Goal: Information Seeking & Learning: Learn about a topic

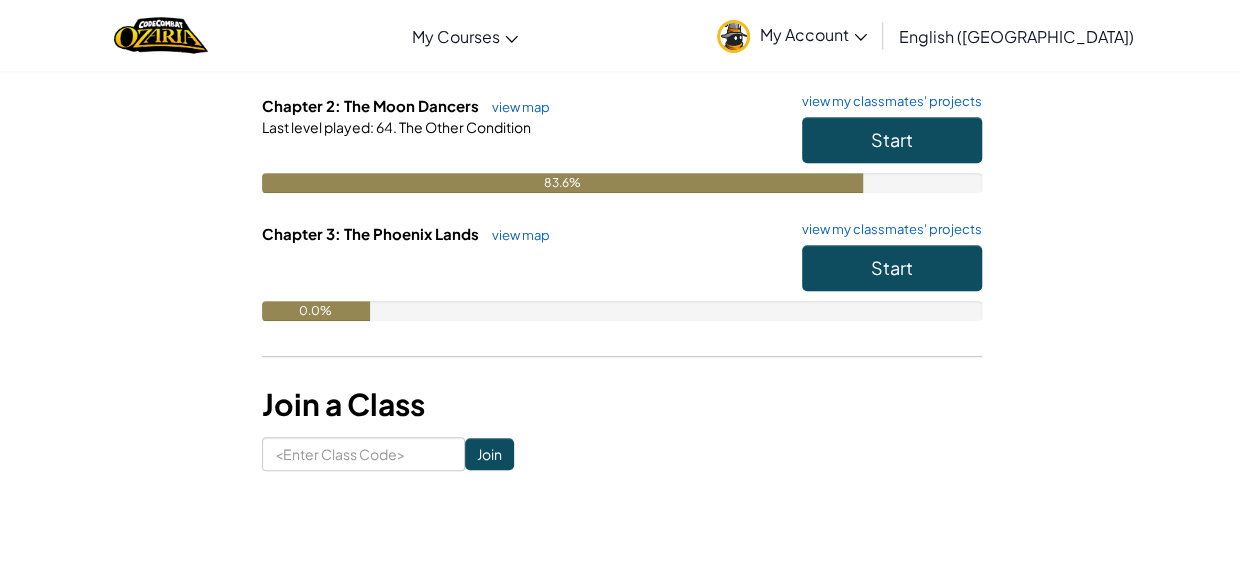
scroll to position [351, 0]
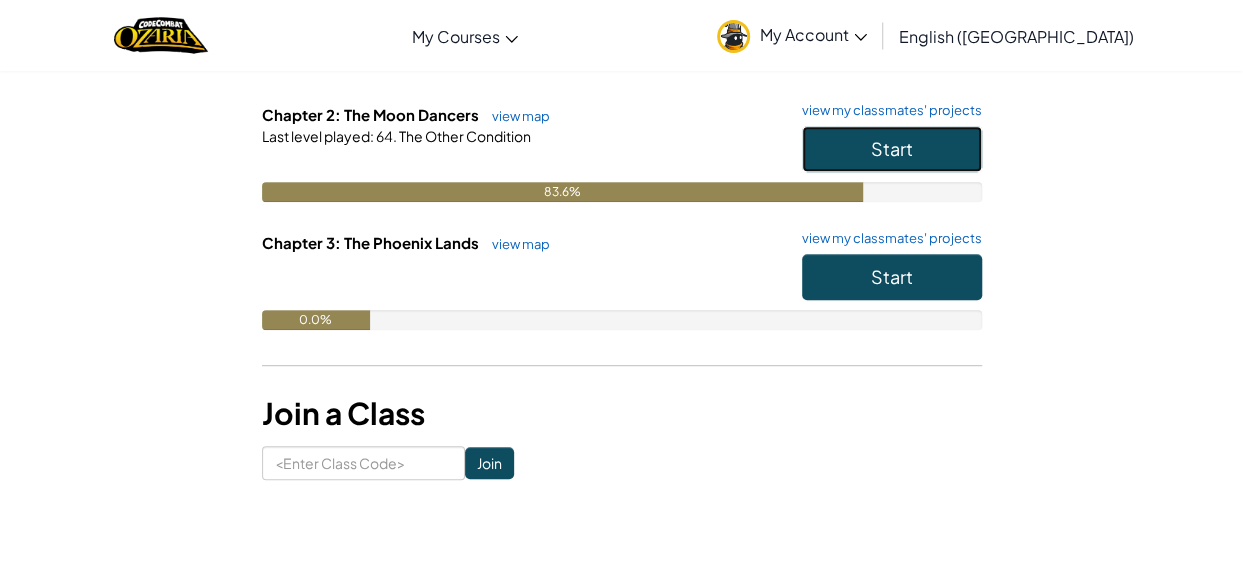
click at [862, 149] on button "Start" at bounding box center [892, 149] width 180 height 46
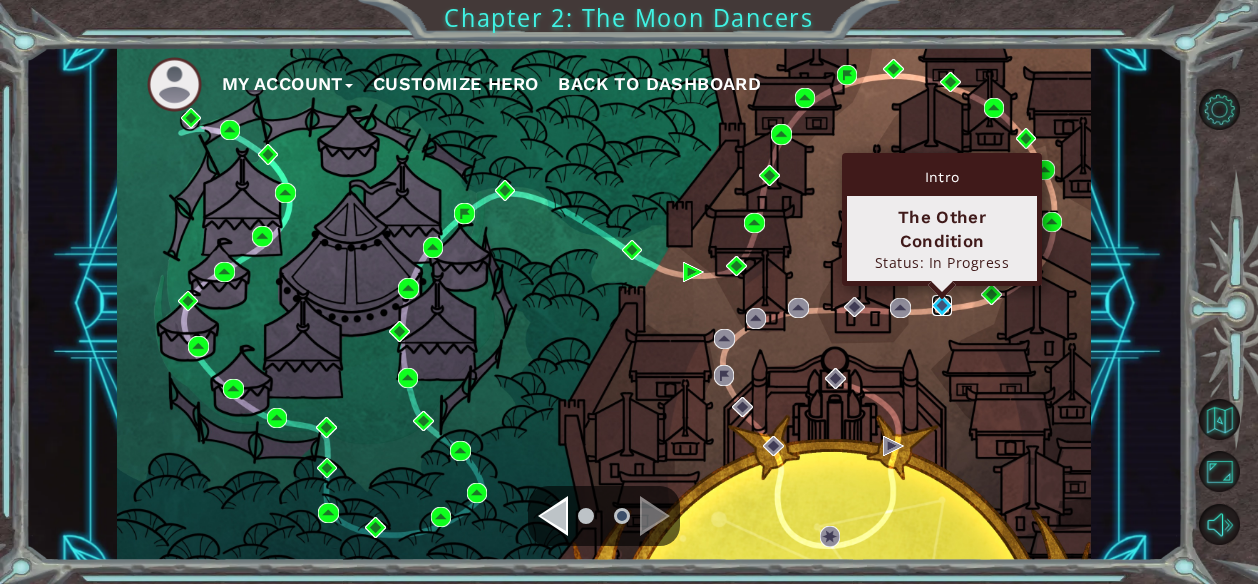
click at [936, 295] on img at bounding box center [942, 305] width 20 height 20
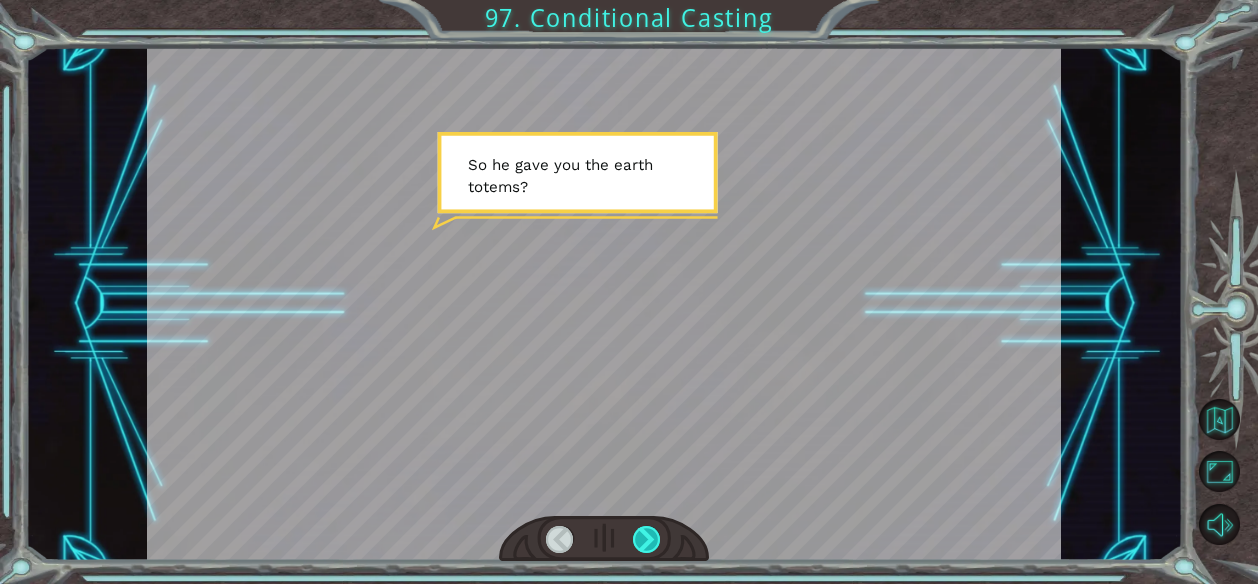
click at [649, 540] on div at bounding box center [647, 540] width 28 height 28
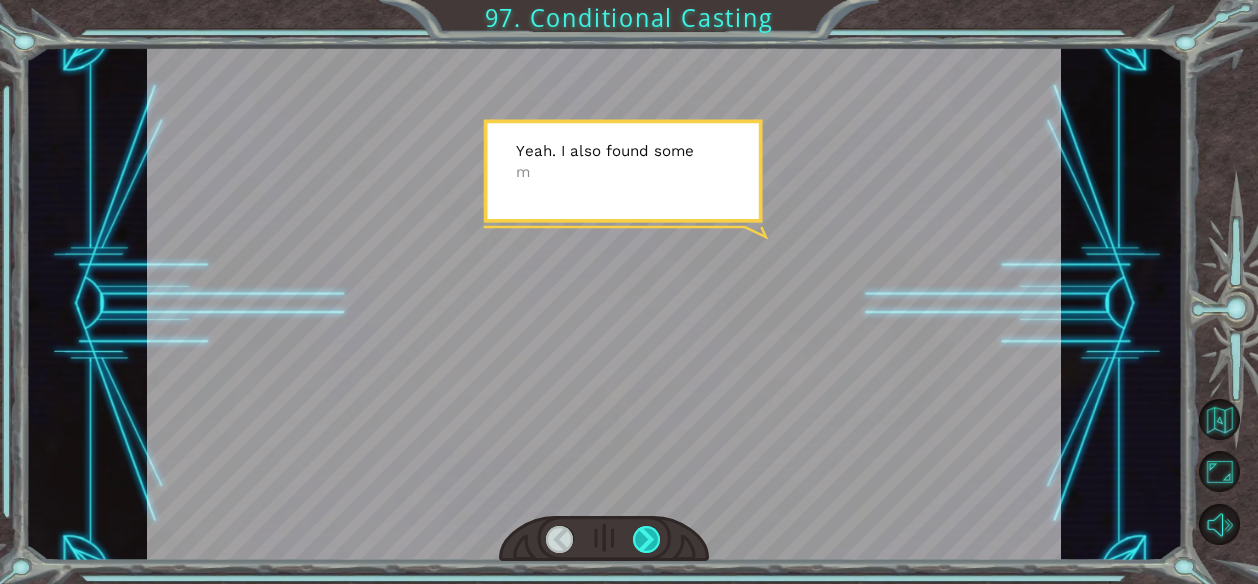
click at [649, 540] on div at bounding box center [647, 540] width 28 height 28
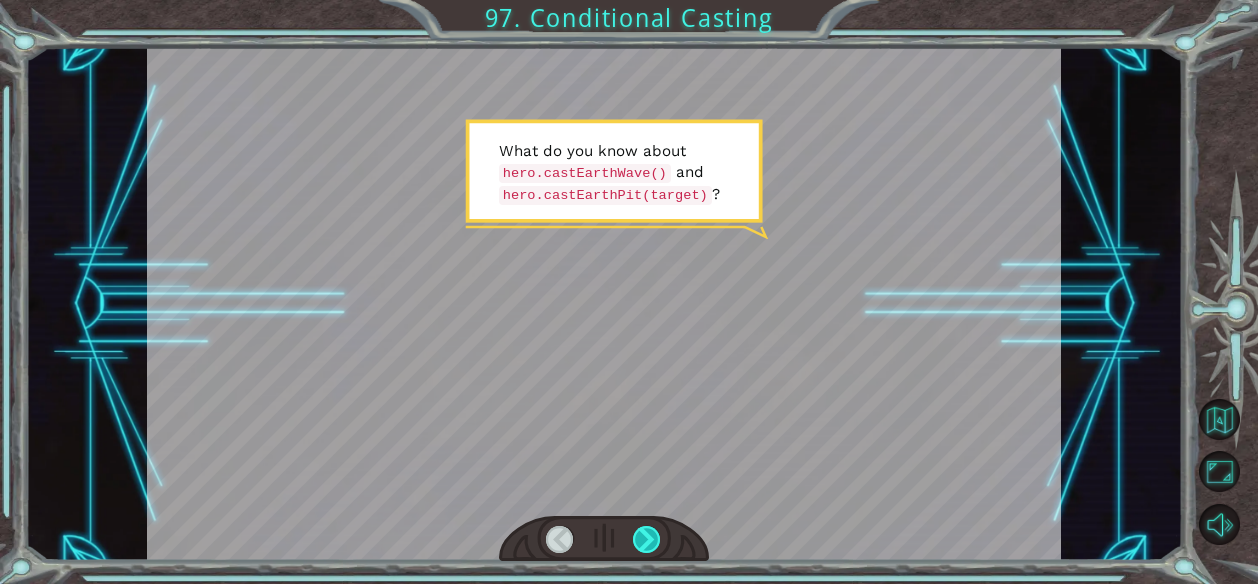
click at [649, 540] on div at bounding box center [647, 540] width 28 height 28
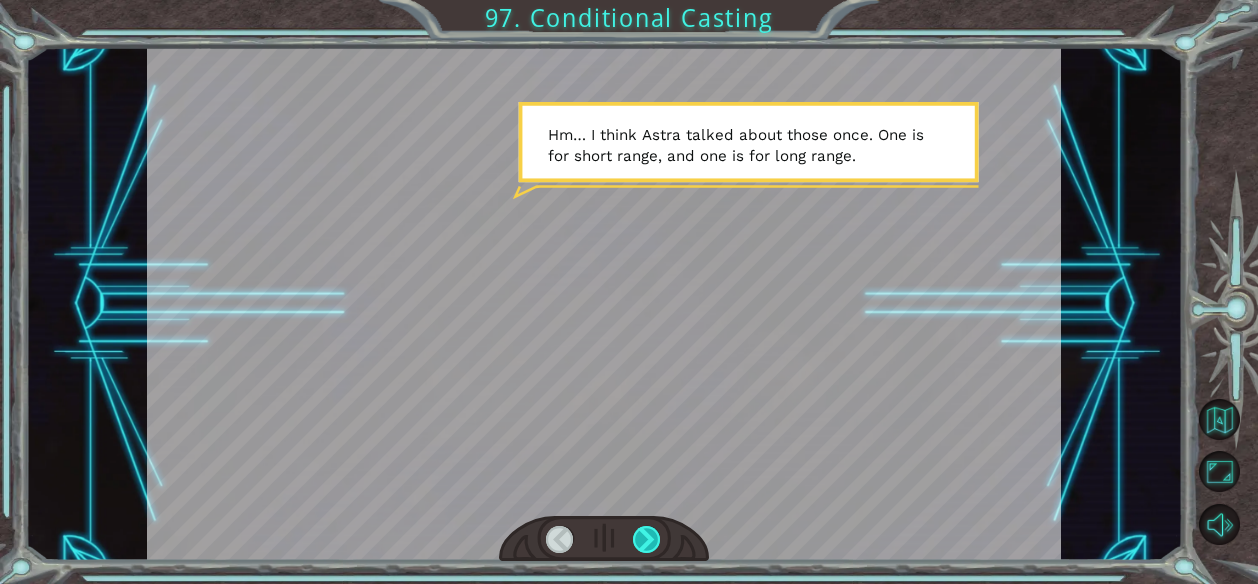
click at [649, 540] on div at bounding box center [647, 540] width 28 height 28
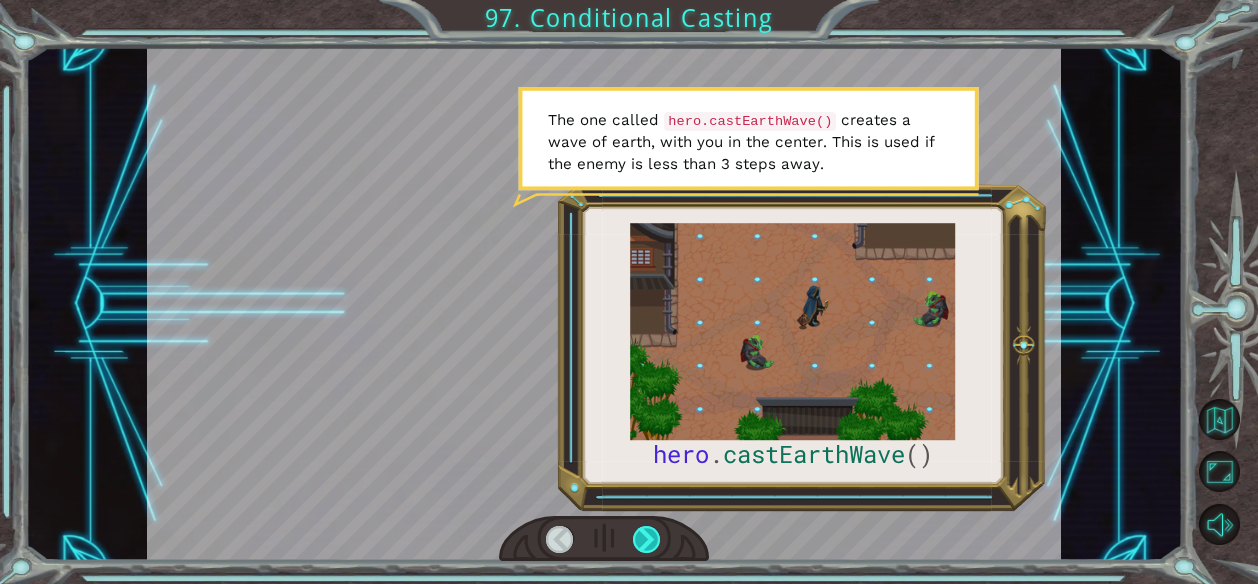
click at [649, 539] on div at bounding box center [647, 540] width 28 height 28
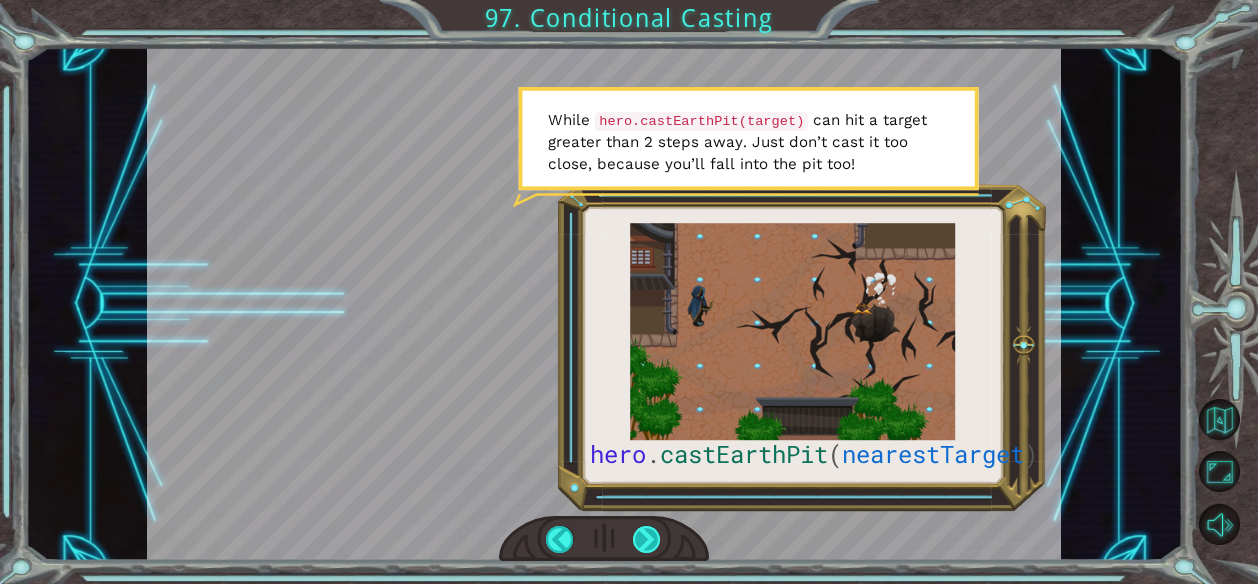
click at [649, 539] on div at bounding box center [647, 540] width 28 height 28
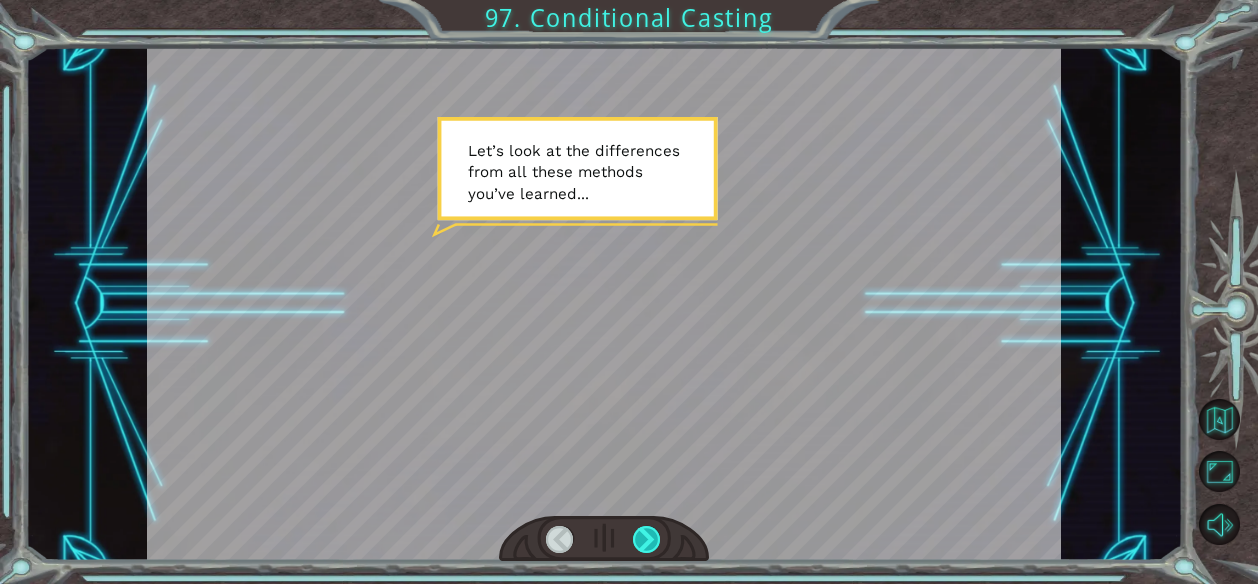
click at [648, 533] on div at bounding box center [647, 540] width 28 height 28
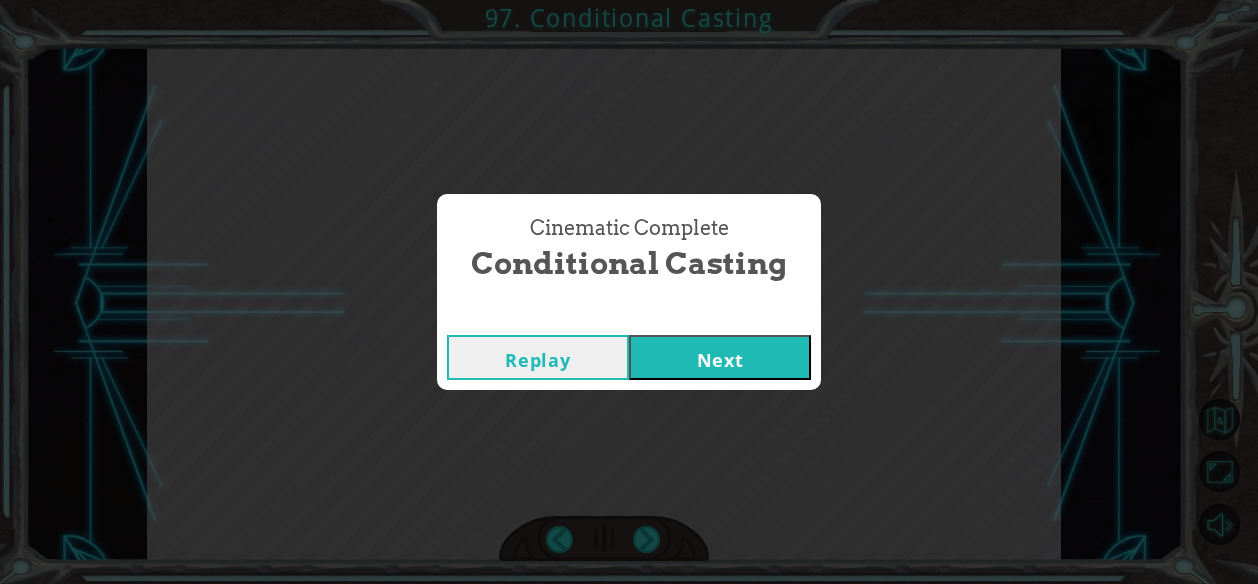
click at [689, 361] on button "Next" at bounding box center [720, 357] width 182 height 45
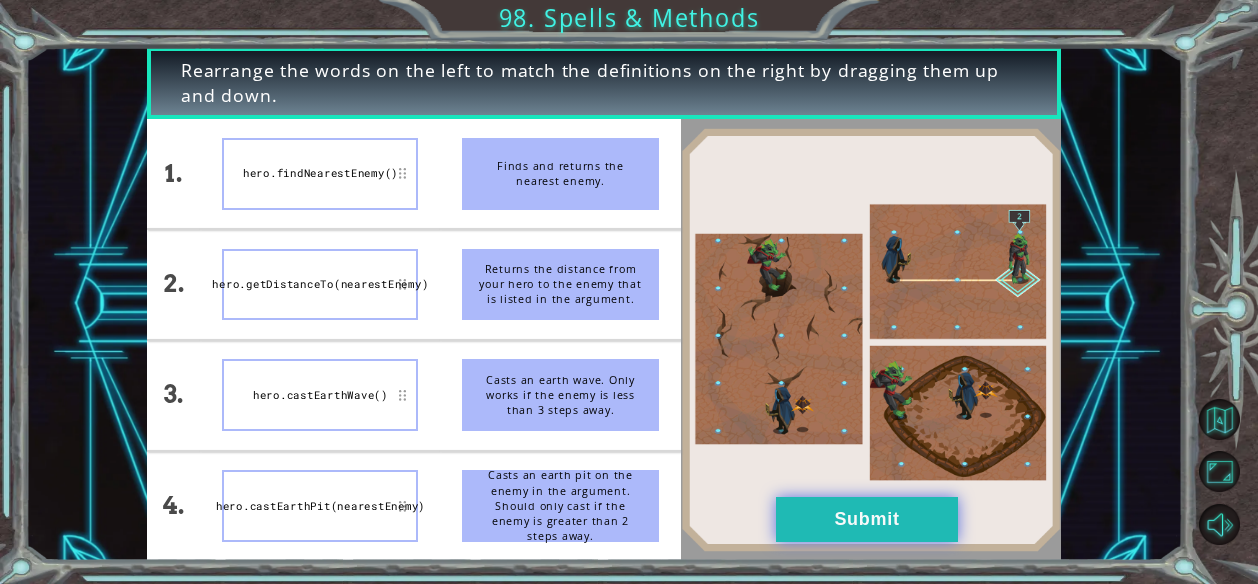
click at [880, 525] on button "Submit" at bounding box center [867, 519] width 182 height 45
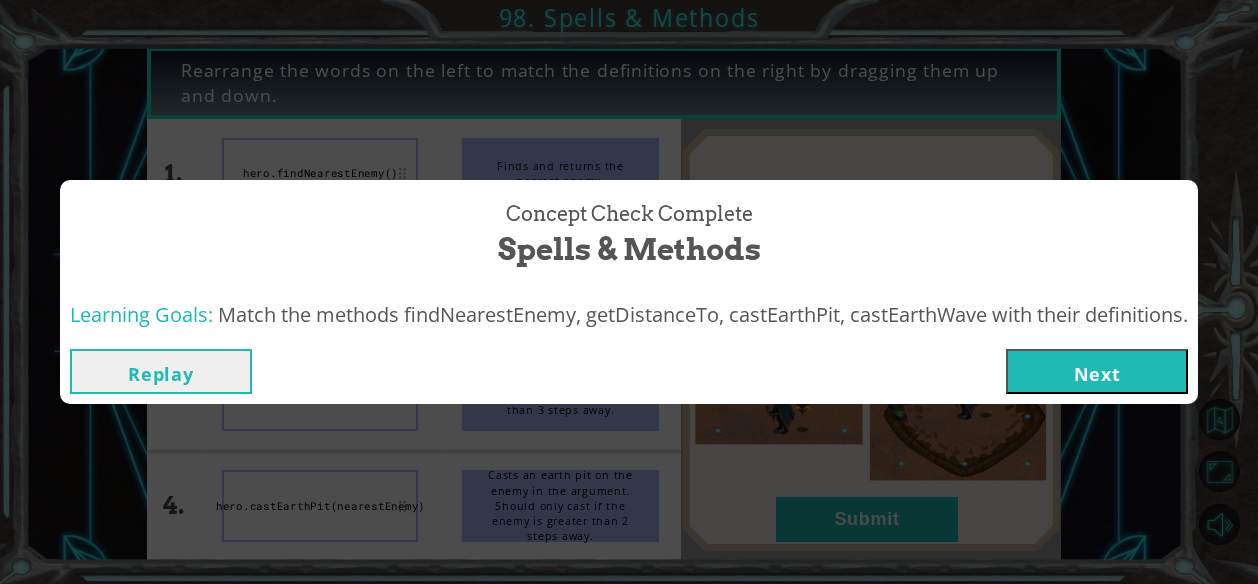
click at [1084, 363] on button "Next" at bounding box center [1097, 371] width 182 height 45
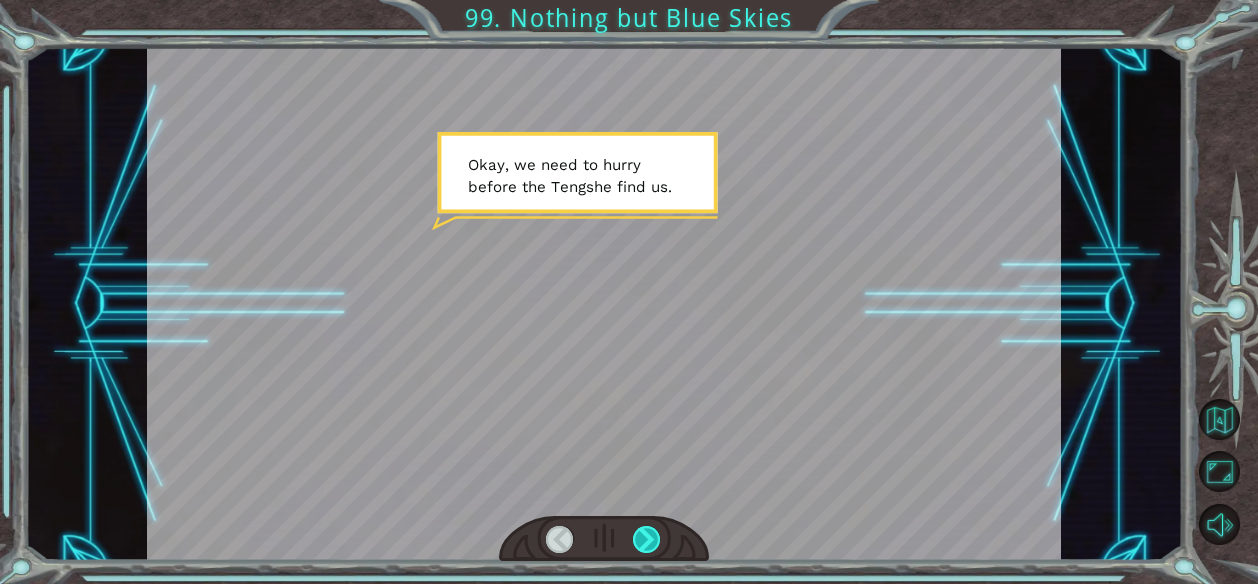
click at [647, 544] on div at bounding box center [647, 540] width 28 height 28
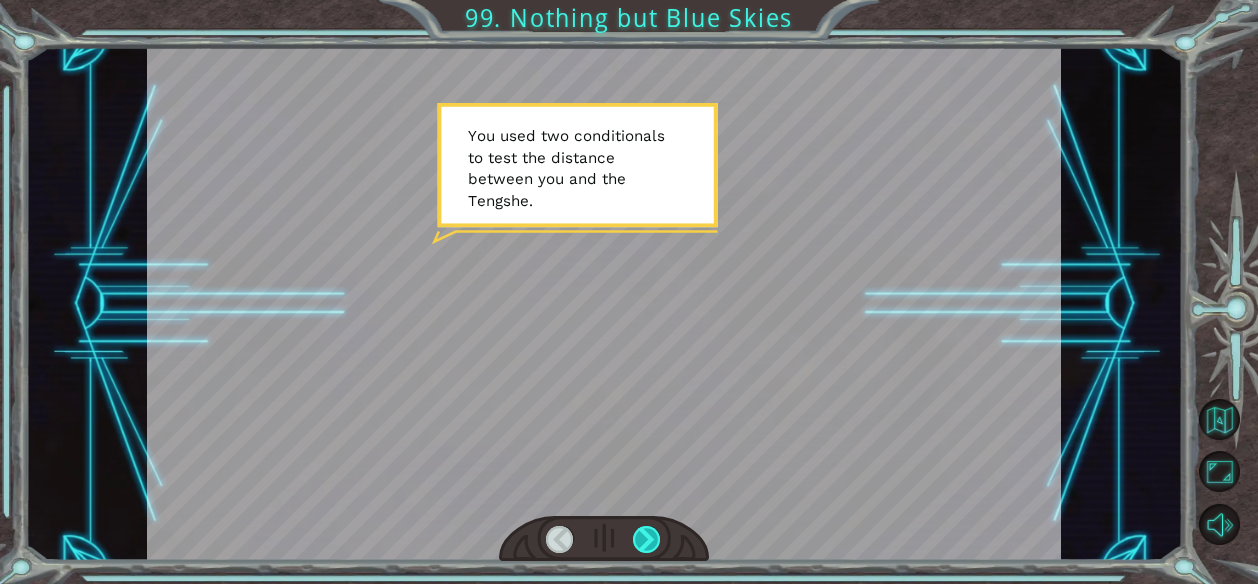
click at [647, 544] on div at bounding box center [647, 540] width 28 height 28
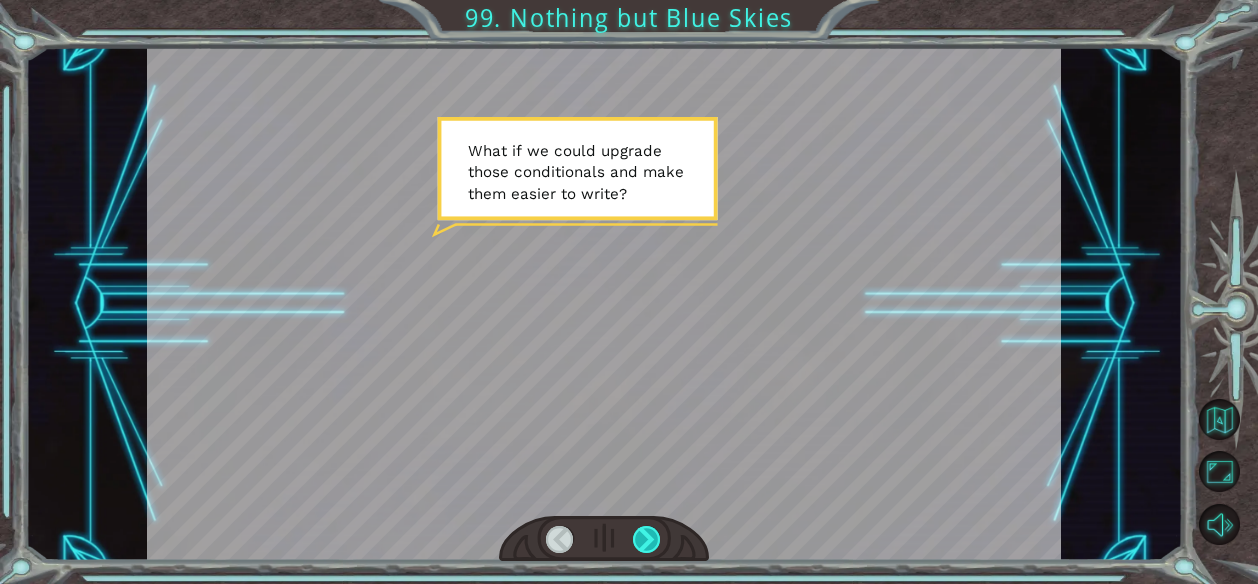
click at [647, 544] on div at bounding box center [647, 540] width 28 height 28
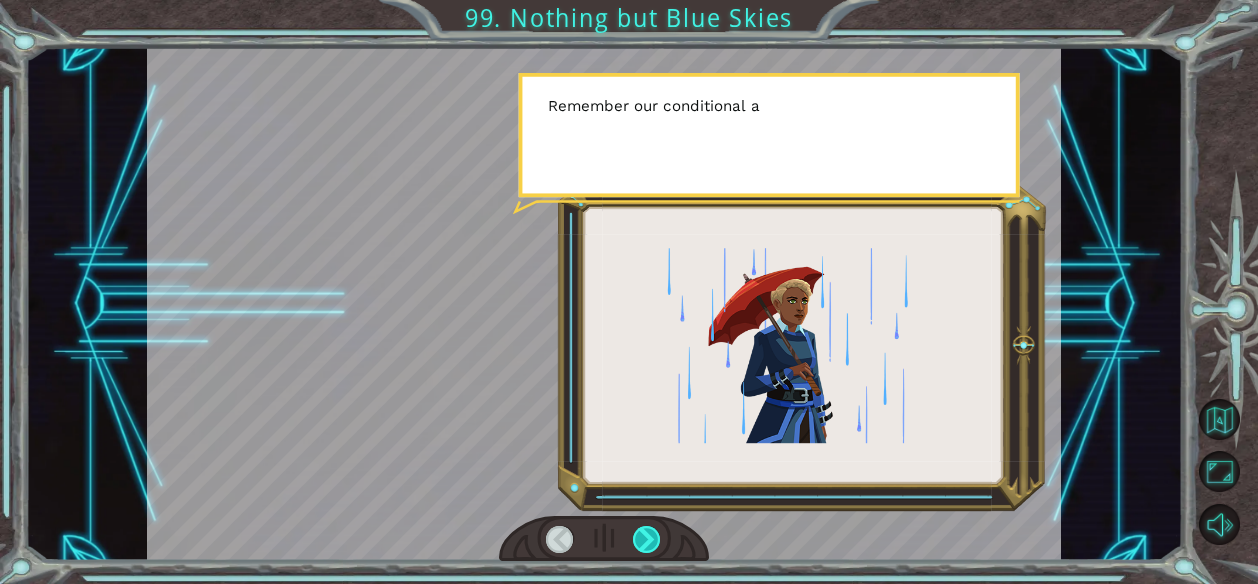
click at [647, 544] on div at bounding box center [647, 540] width 28 height 28
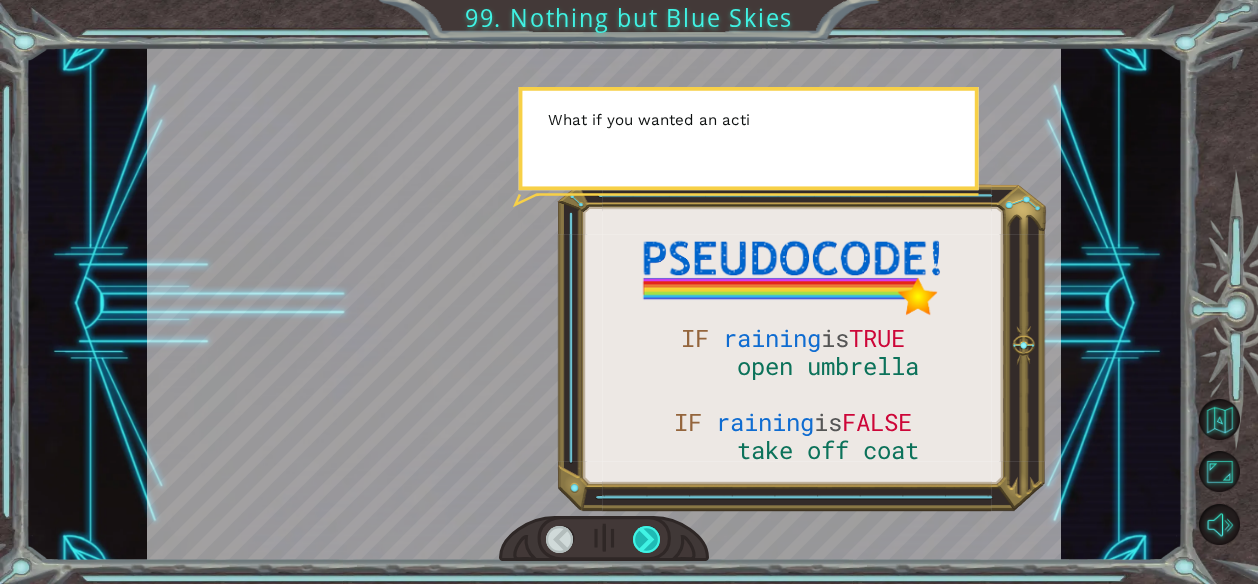
click at [647, 544] on div at bounding box center [647, 540] width 28 height 28
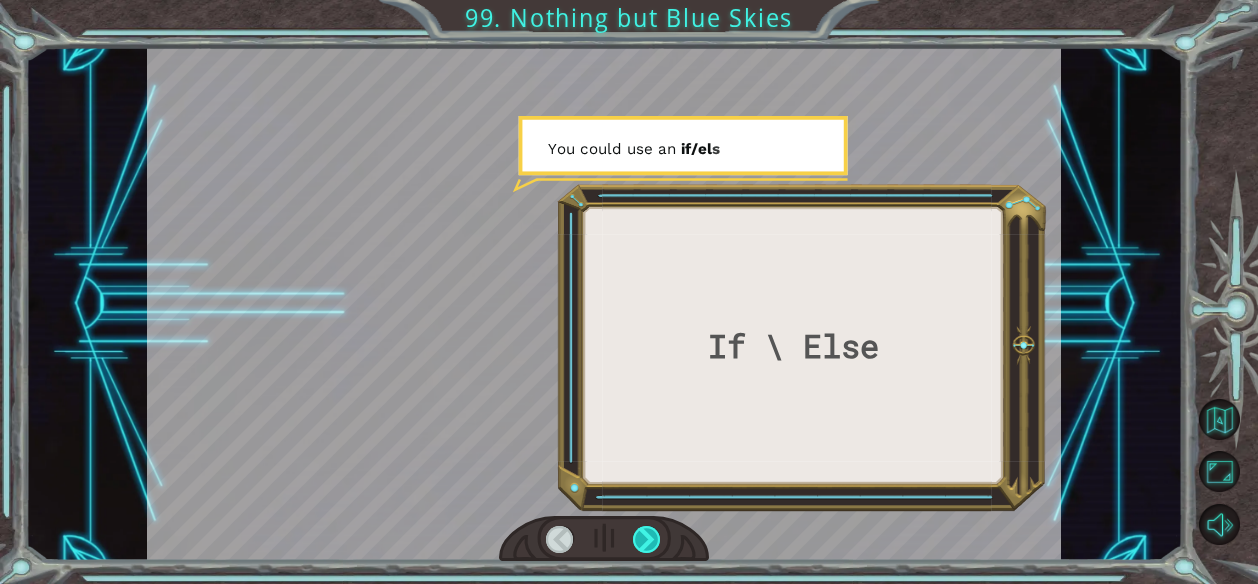
click at [647, 544] on div at bounding box center [647, 540] width 28 height 28
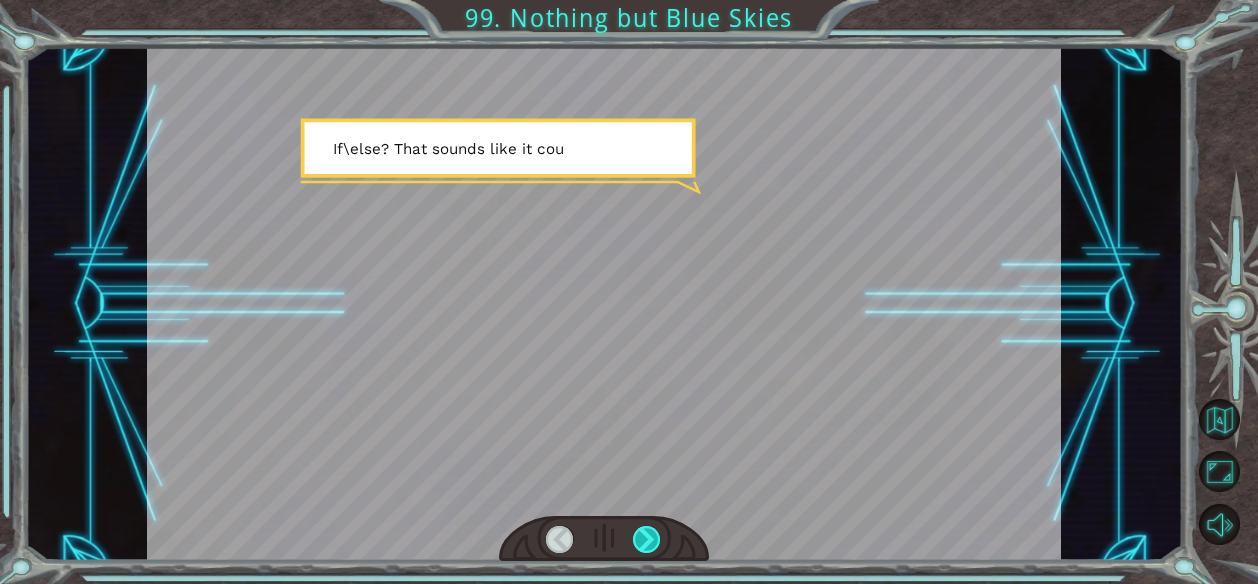
click at [647, 544] on div at bounding box center [647, 540] width 28 height 28
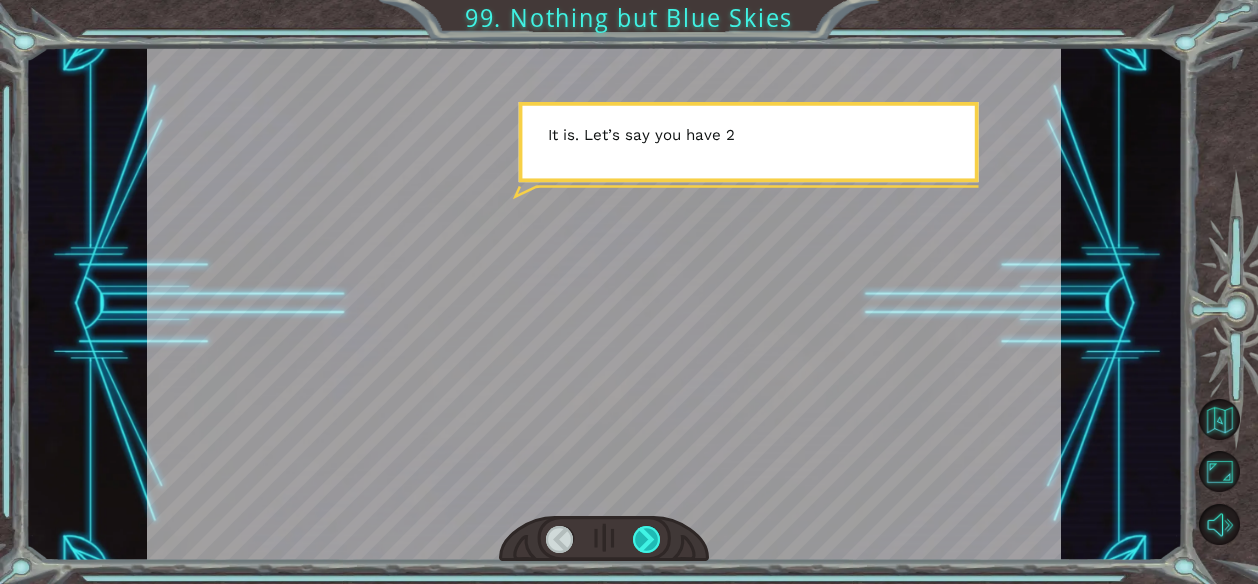
click at [647, 544] on div at bounding box center [647, 540] width 28 height 28
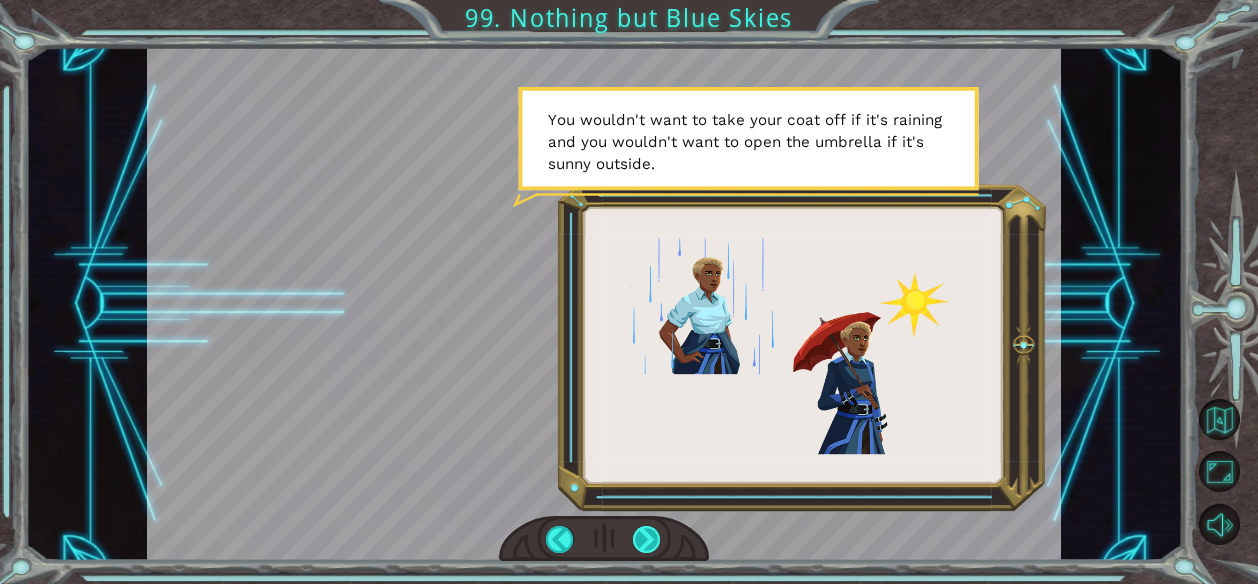
click at [647, 544] on div at bounding box center [647, 540] width 28 height 28
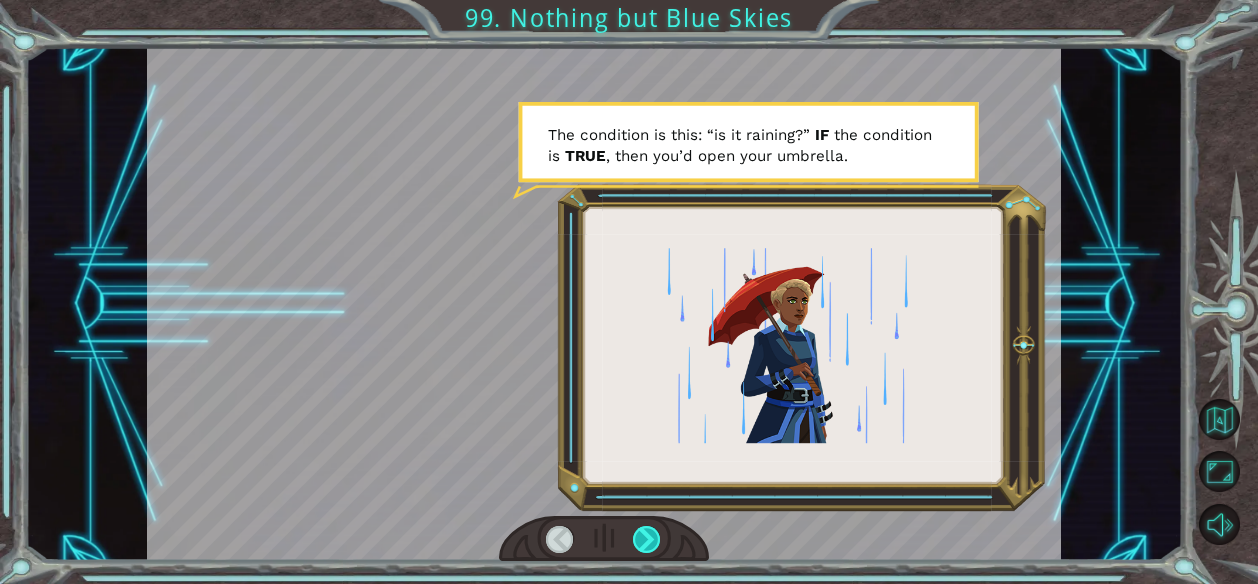
click at [647, 544] on div at bounding box center [647, 540] width 28 height 28
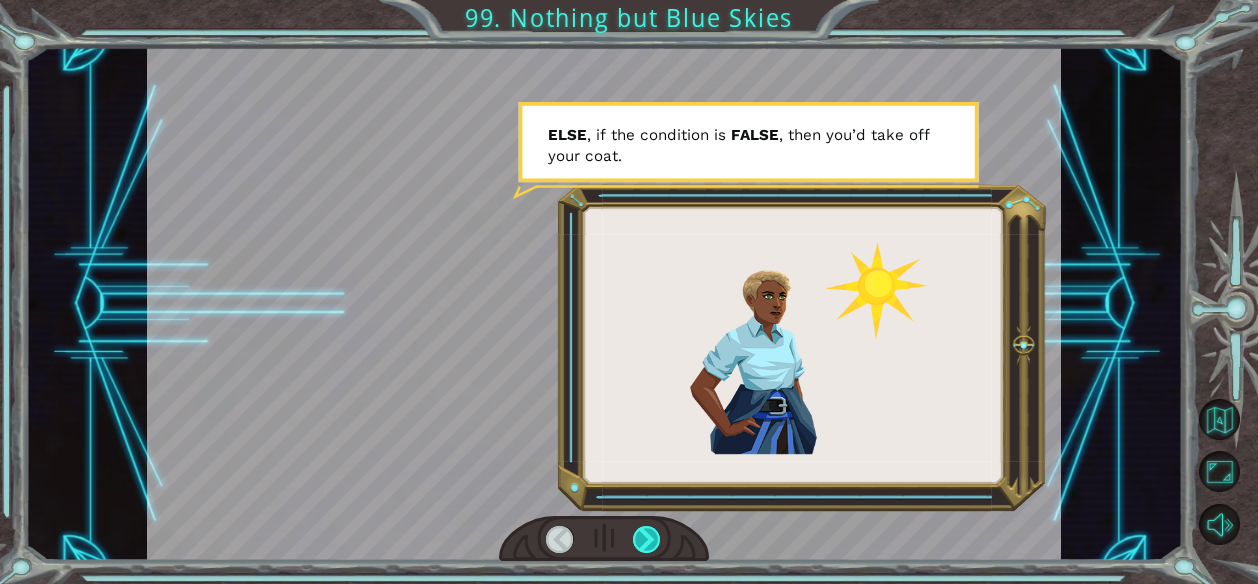
click at [647, 544] on div at bounding box center [647, 540] width 28 height 28
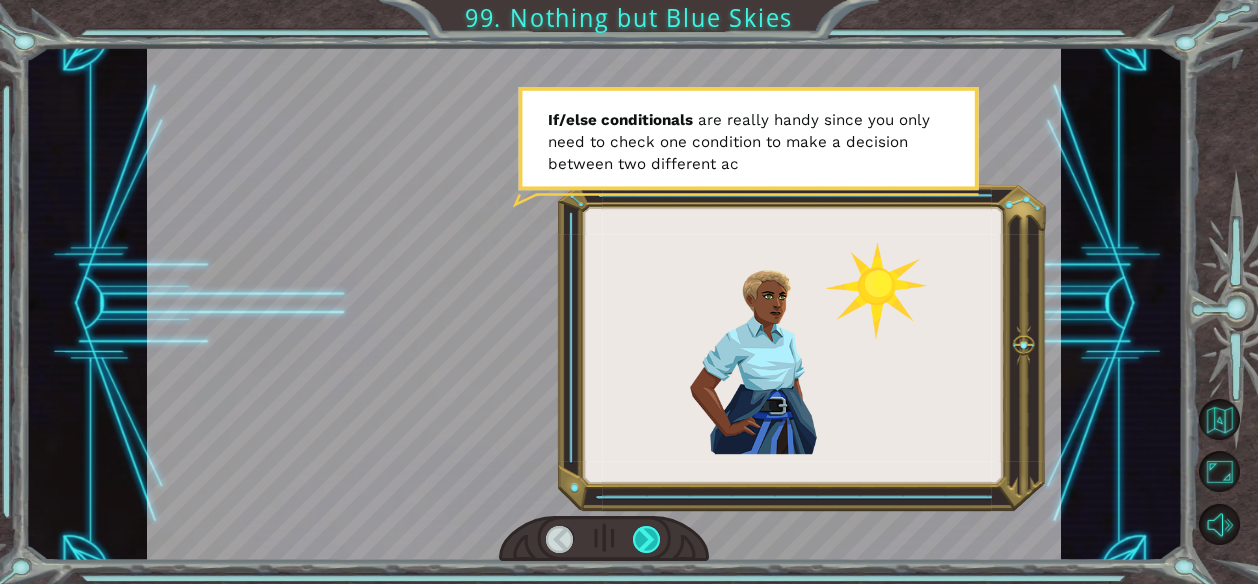
click at [647, 544] on div at bounding box center [647, 540] width 28 height 28
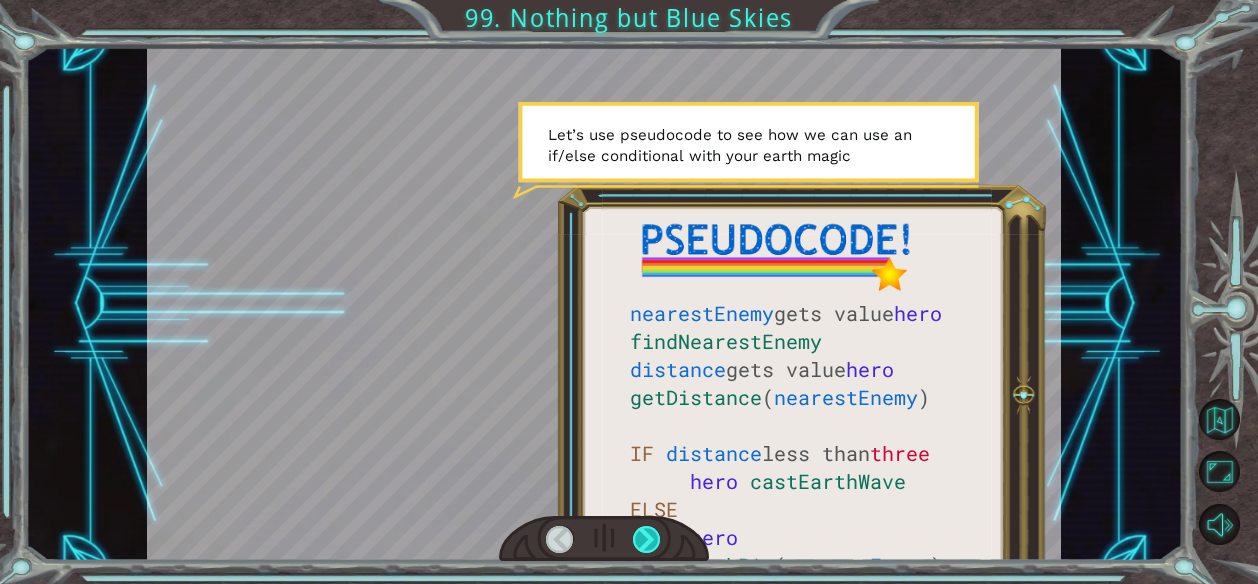
click at [647, 544] on div at bounding box center [647, 540] width 28 height 28
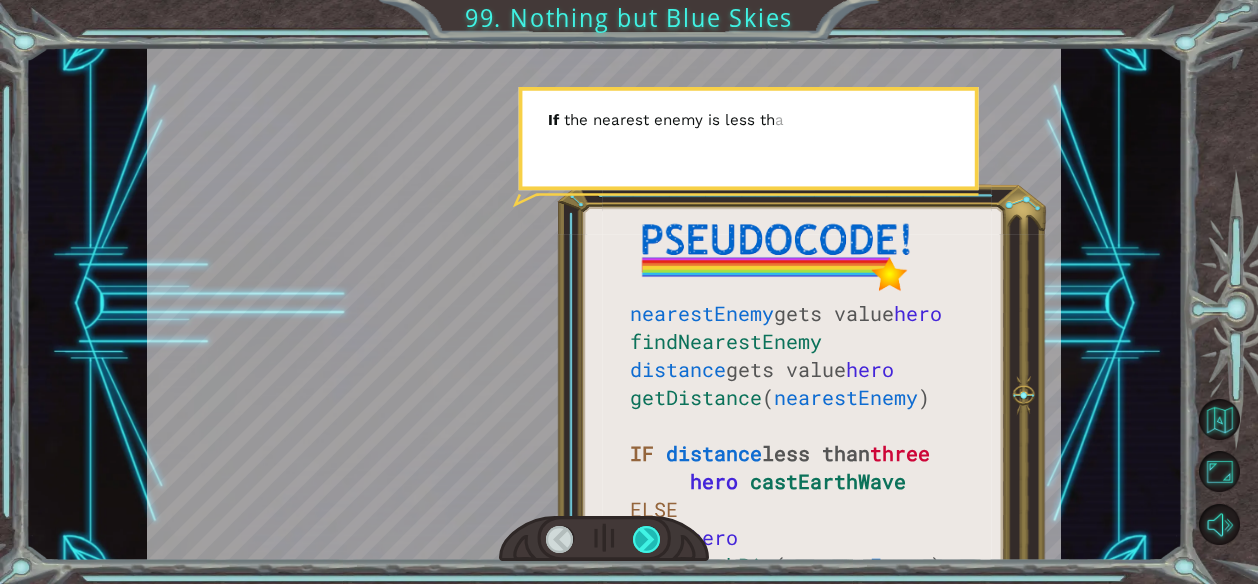
click at [647, 544] on div at bounding box center [647, 540] width 28 height 28
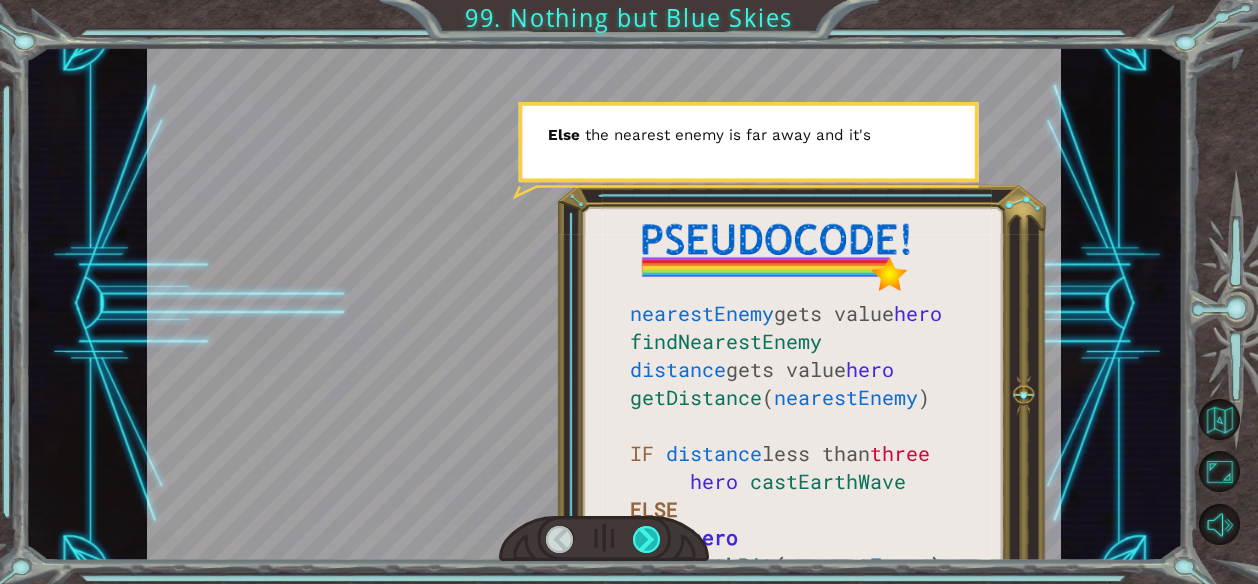
click at [647, 544] on div at bounding box center [647, 540] width 28 height 28
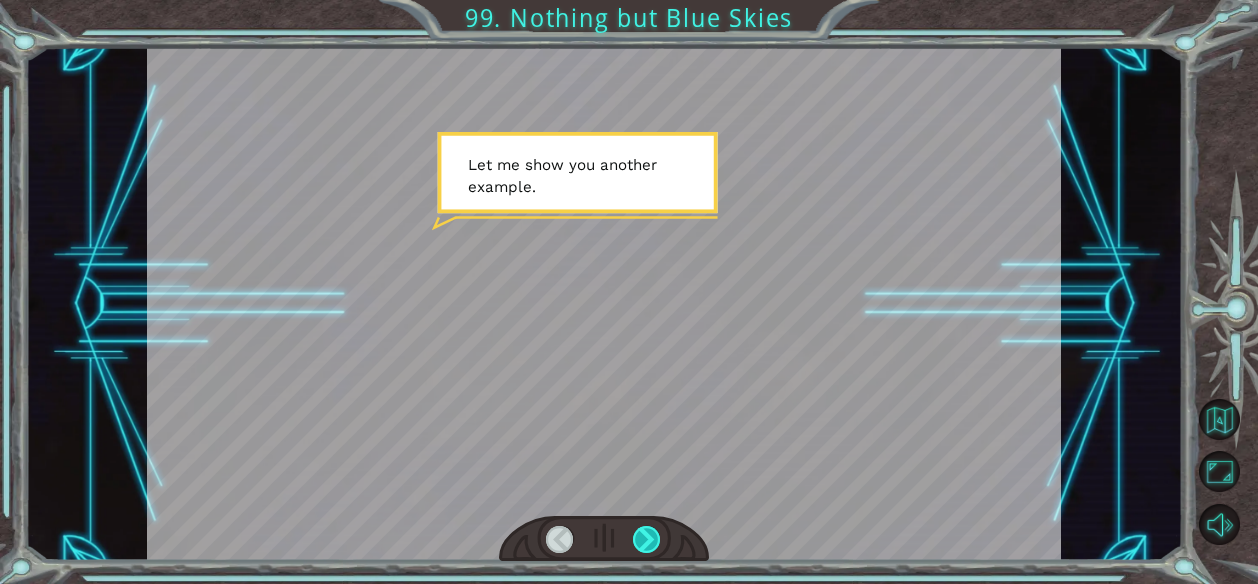
click at [647, 544] on div at bounding box center [647, 540] width 28 height 28
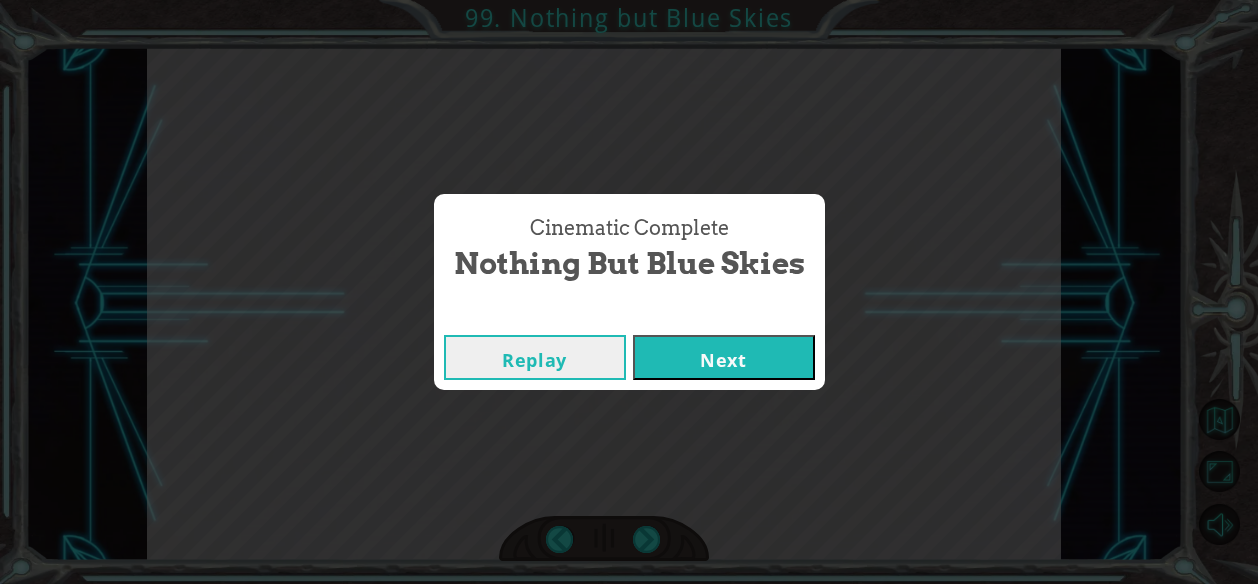
click at [708, 350] on button "Next" at bounding box center [724, 357] width 182 height 45
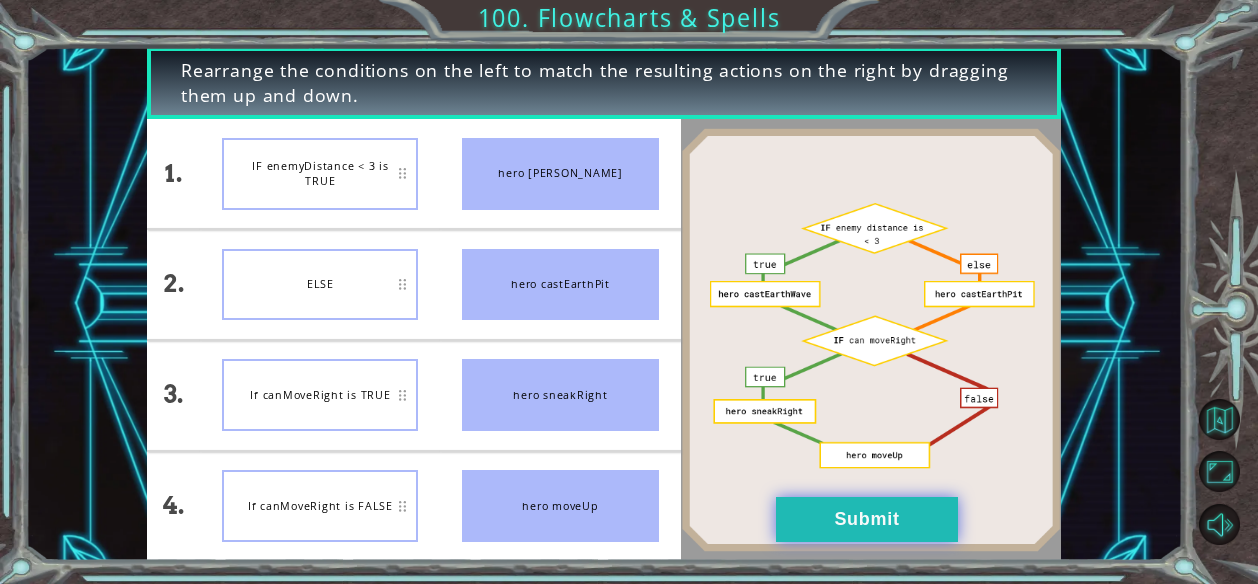
click at [860, 519] on button "Submit" at bounding box center [867, 519] width 182 height 45
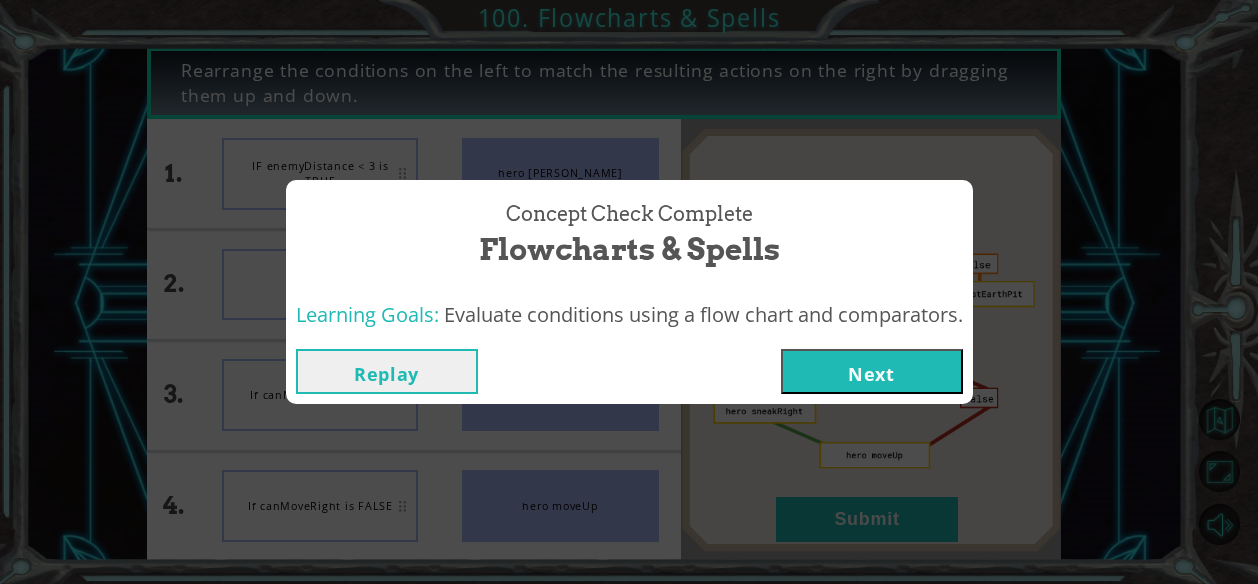
click at [844, 369] on button "Next" at bounding box center [872, 371] width 182 height 45
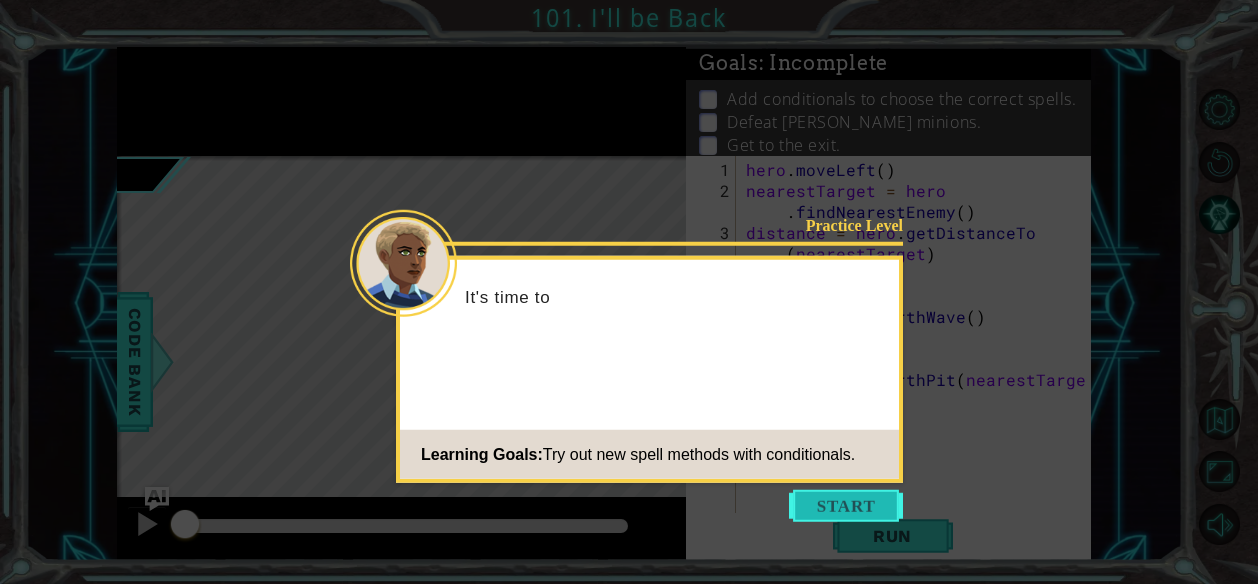
click at [842, 506] on button "Start" at bounding box center [846, 506] width 114 height 32
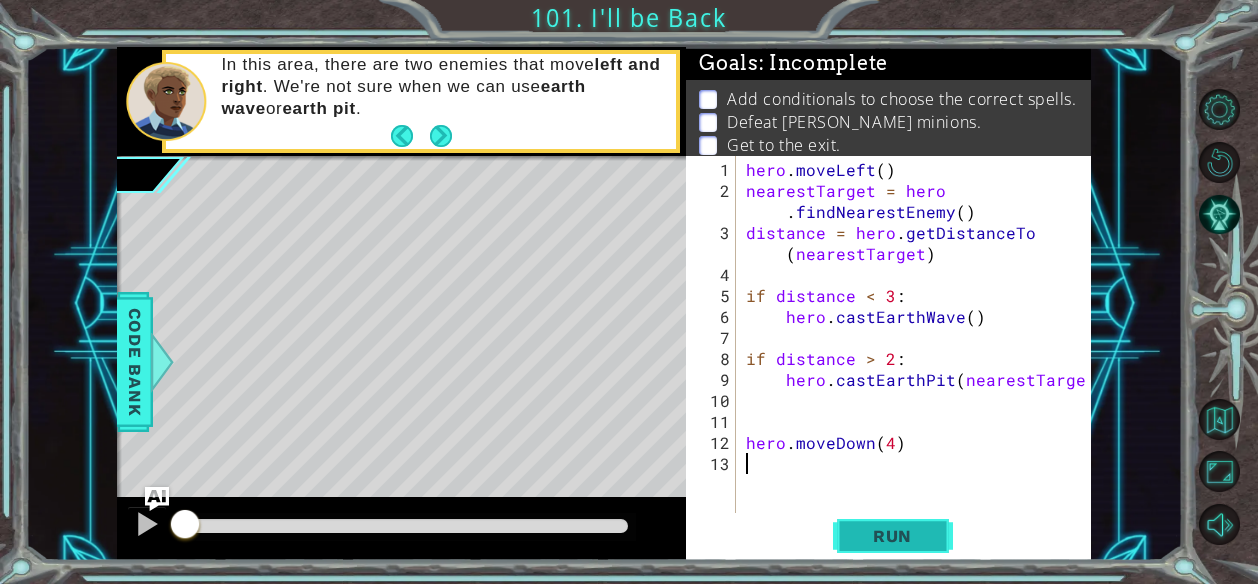
click at [878, 533] on span "Run" at bounding box center [892, 536] width 79 height 20
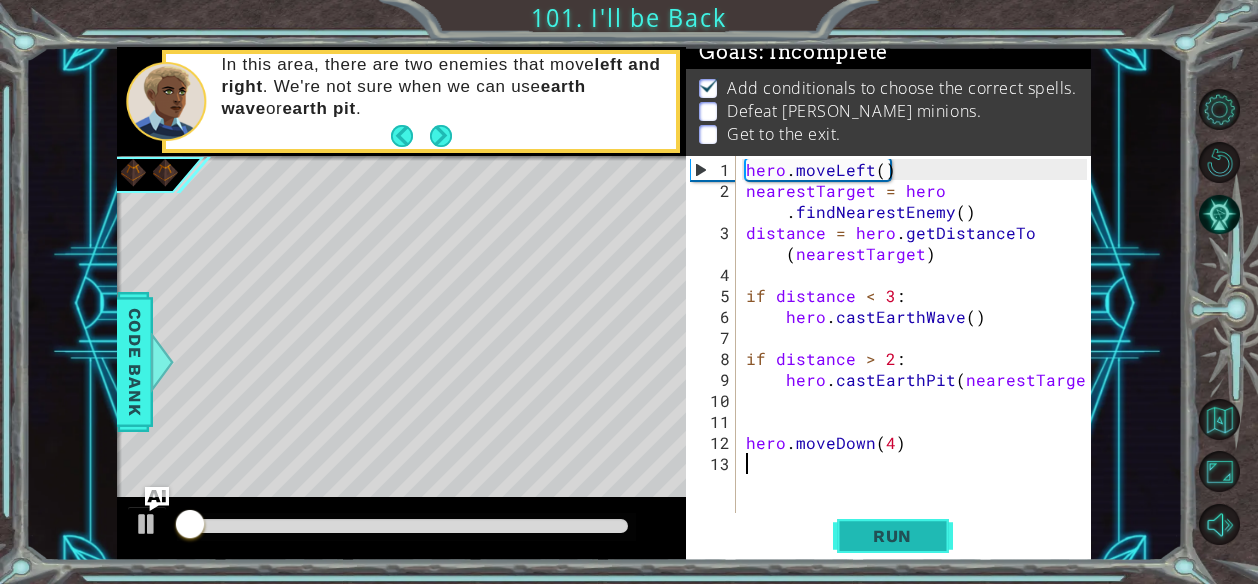
scroll to position [18, 0]
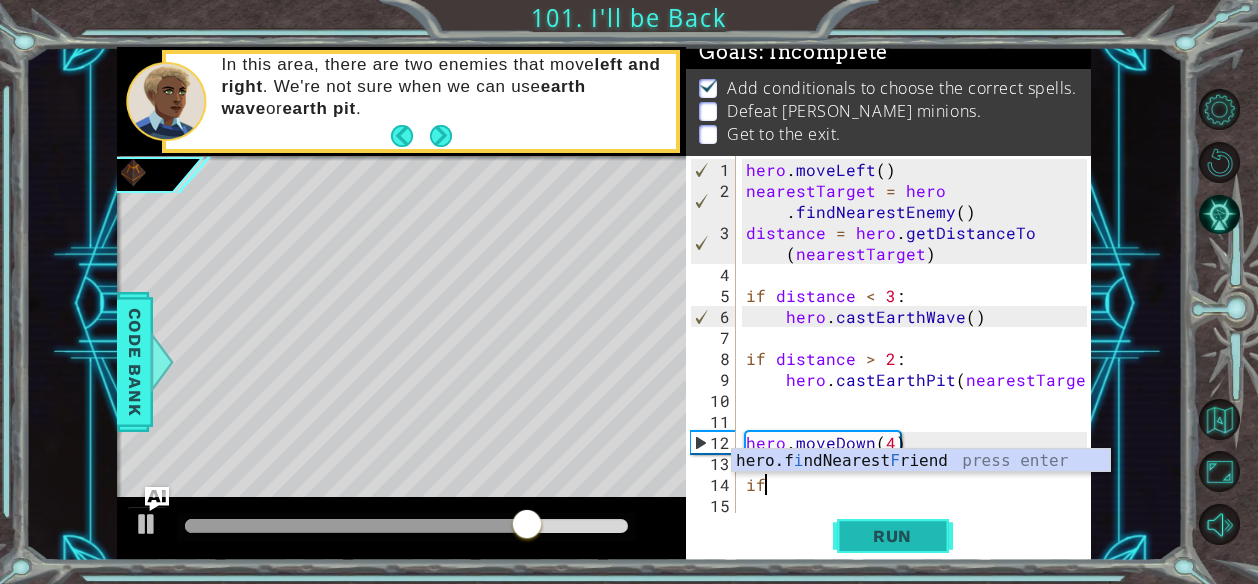
type textarea "i"
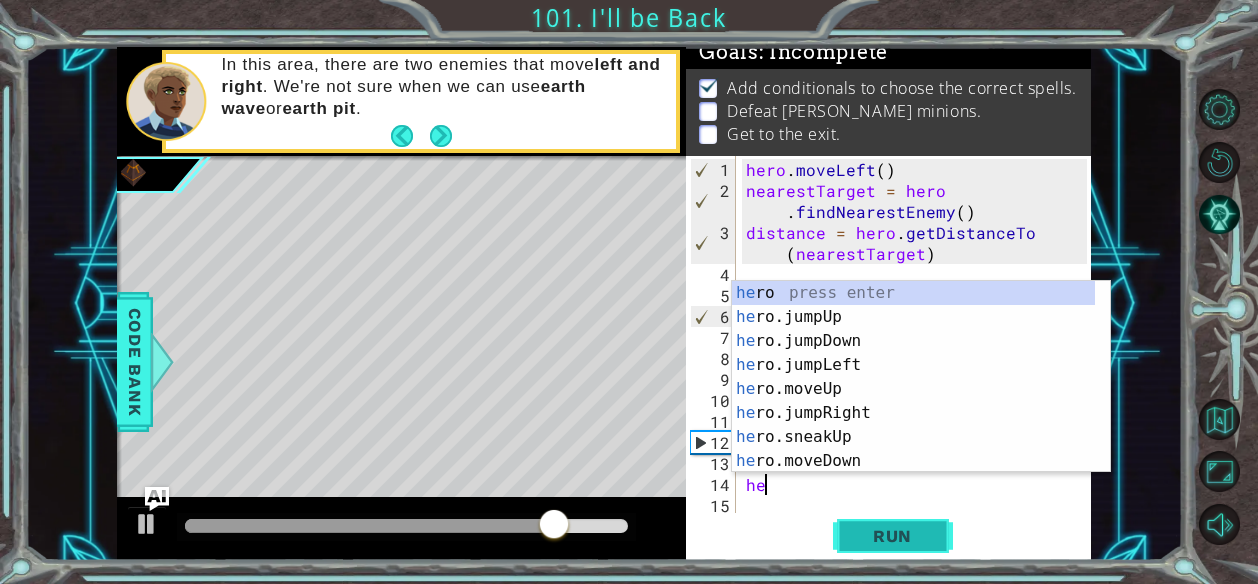
scroll to position [0, 0]
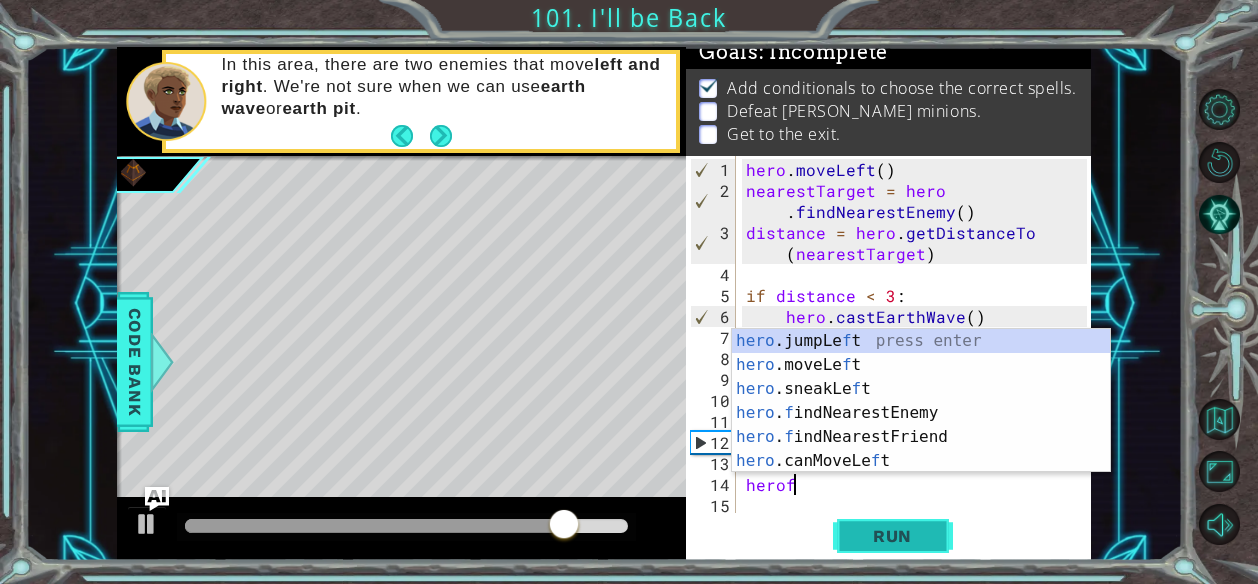
type textarea "herofi"
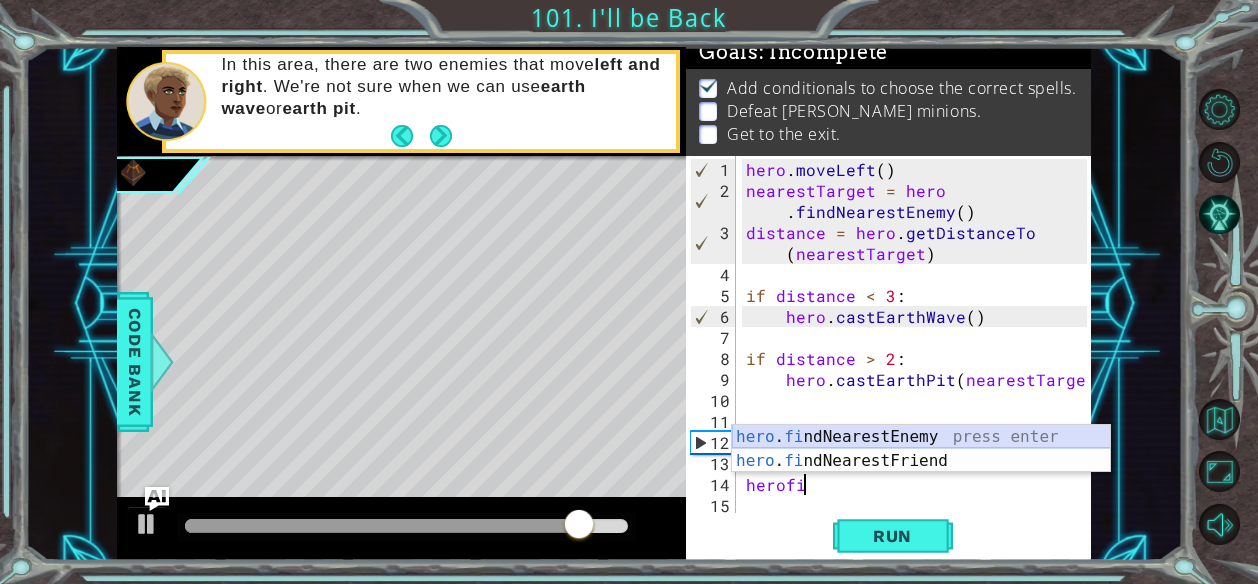
click at [860, 425] on div "hero . fi ndNearestEnemy press enter hero . fi ndNearestFriend press enter" at bounding box center [921, 473] width 379 height 96
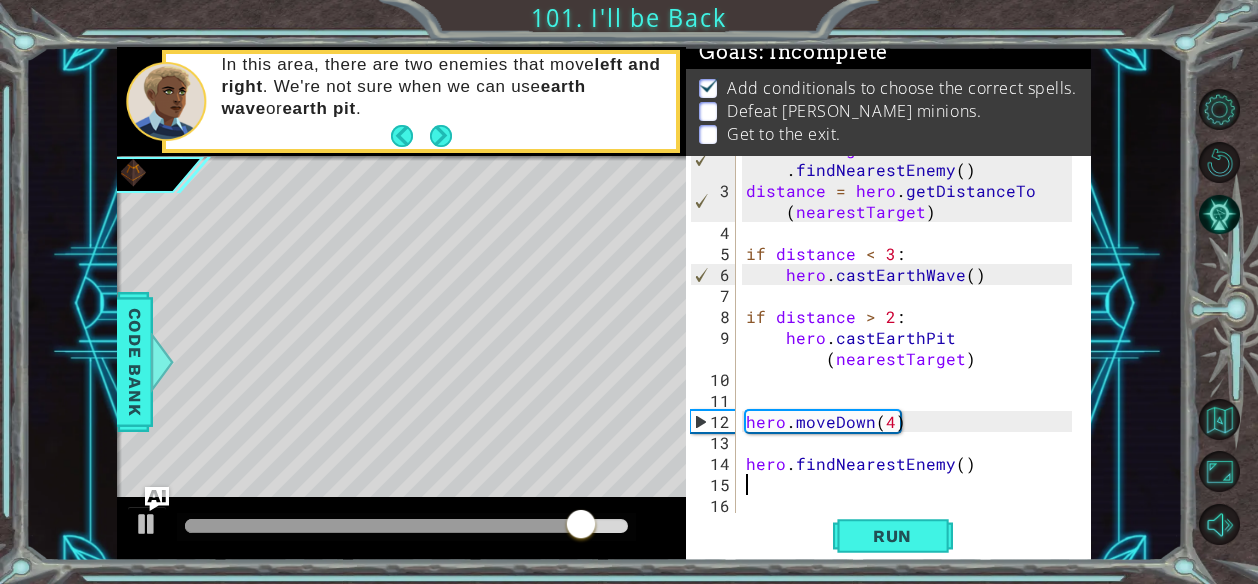
scroll to position [42, 0]
click at [888, 527] on span "Run" at bounding box center [892, 536] width 79 height 20
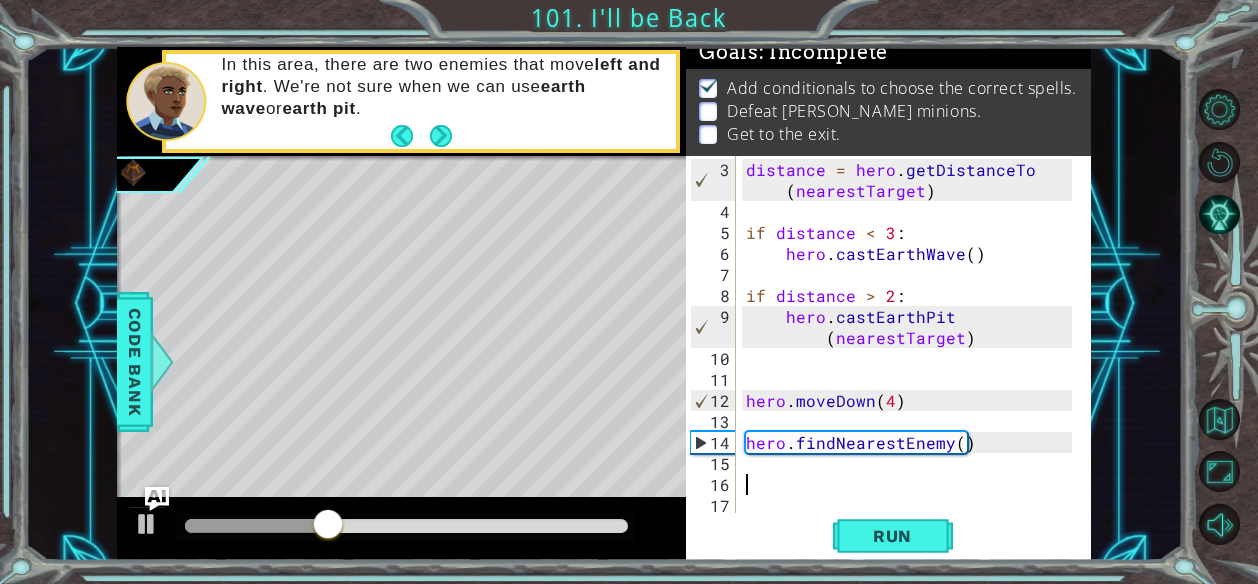
scroll to position [62, 0]
click at [740, 420] on div "3 4 5 6 7 8 9 10 11 12 13 14 15 16 17 distance = hero . getDistanceTo ( nearest…" at bounding box center [886, 334] width 401 height 357
click at [747, 422] on div "distance = hero . getDistanceTo ( nearestTarget ) if distance < 3 : hero . cast…" at bounding box center [912, 369] width 340 height 420
type textarea "hero.moveDown(4)"
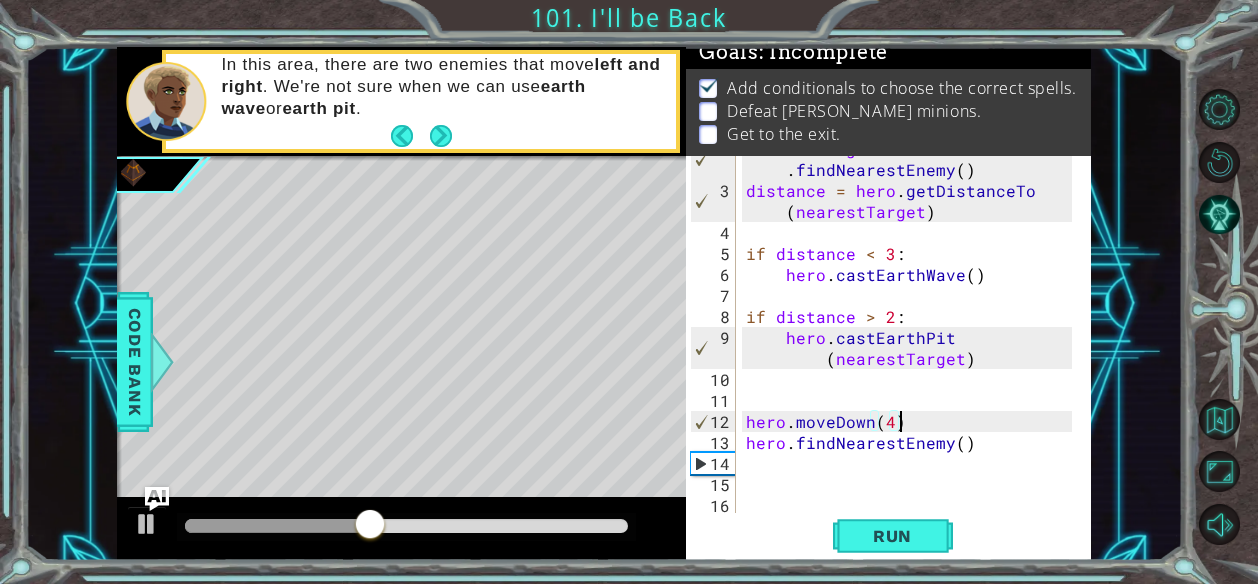
click at [754, 485] on div "nearestTarget = hero . findNearestEnemy ( ) distance = hero . getDistanceTo ( n…" at bounding box center [912, 348] width 340 height 420
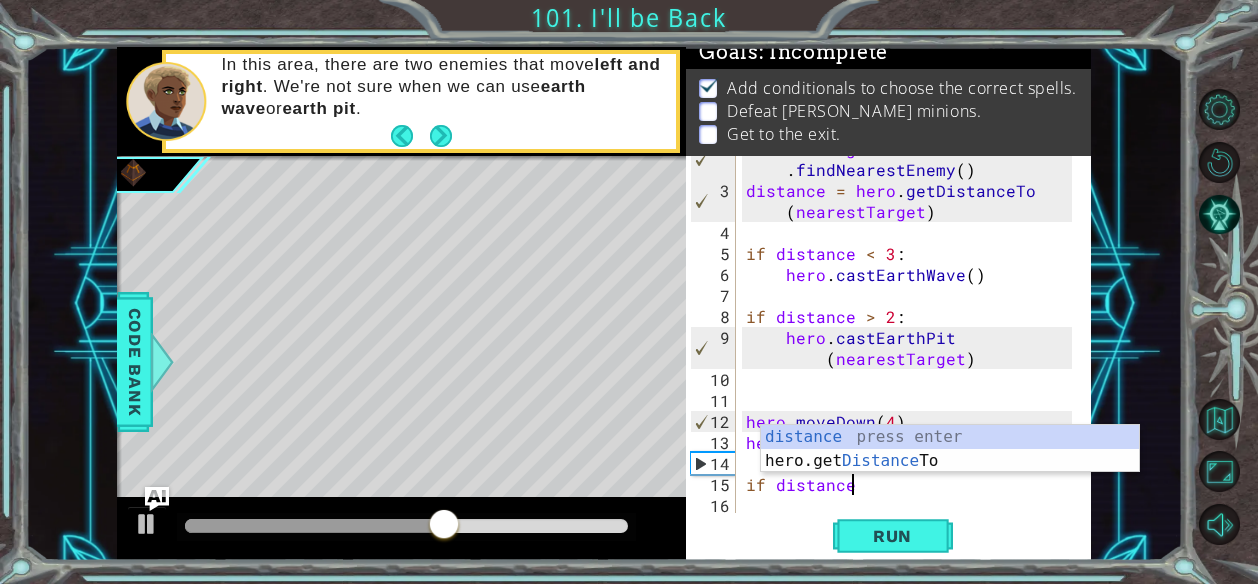
scroll to position [0, 5]
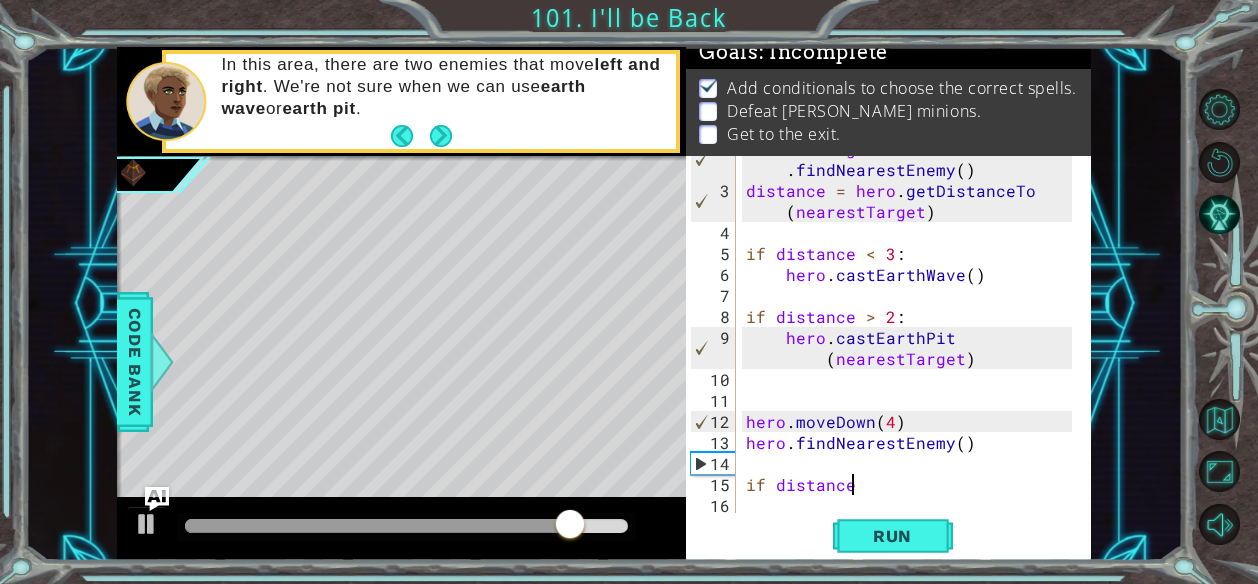
click at [900, 488] on div "nearestTarget = hero . findNearestEnemy ( ) distance = hero . getDistanceTo ( n…" at bounding box center [912, 348] width 340 height 420
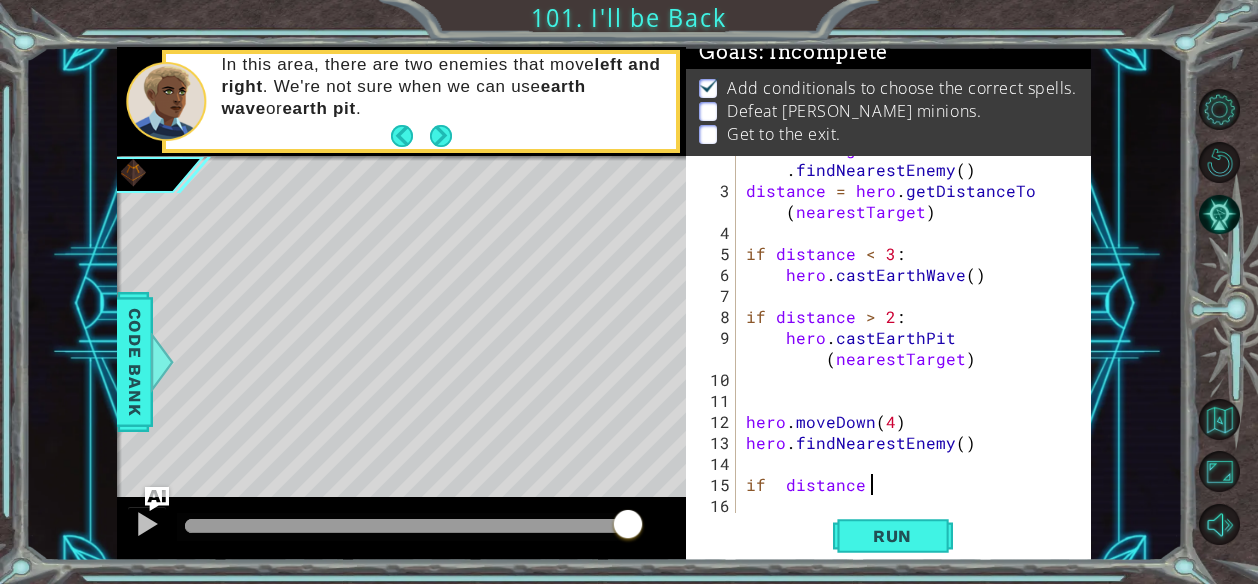
scroll to position [0, 7]
click at [774, 481] on div "nearestTarget = hero . findNearestEnemy ( ) distance = hero . getDistanceTo ( n…" at bounding box center [912, 348] width 340 height 420
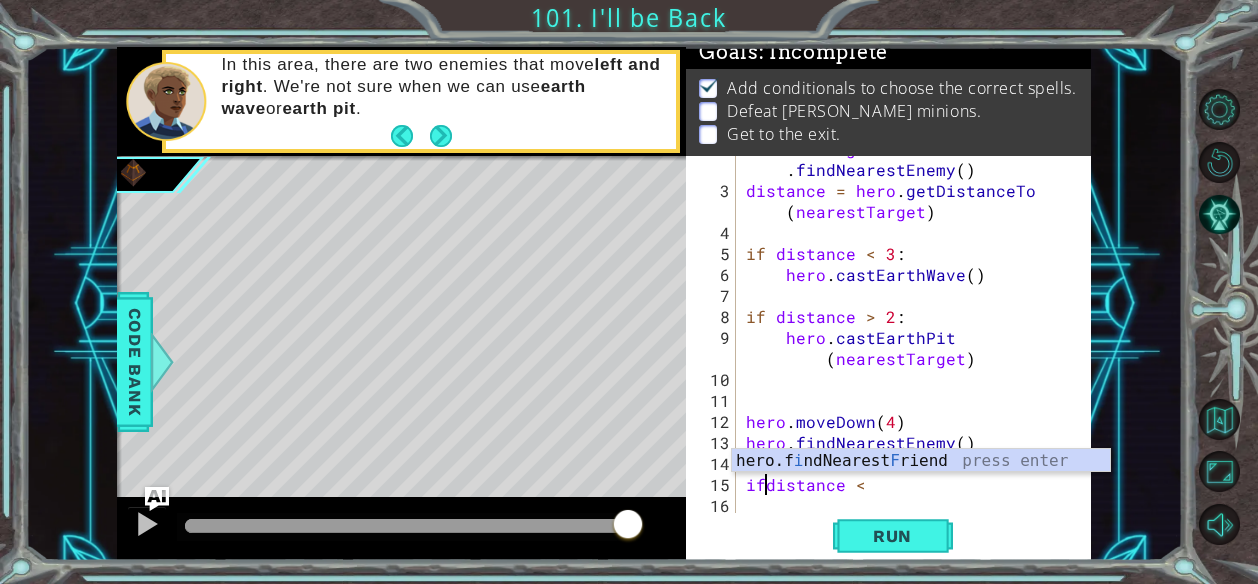
scroll to position [0, 6]
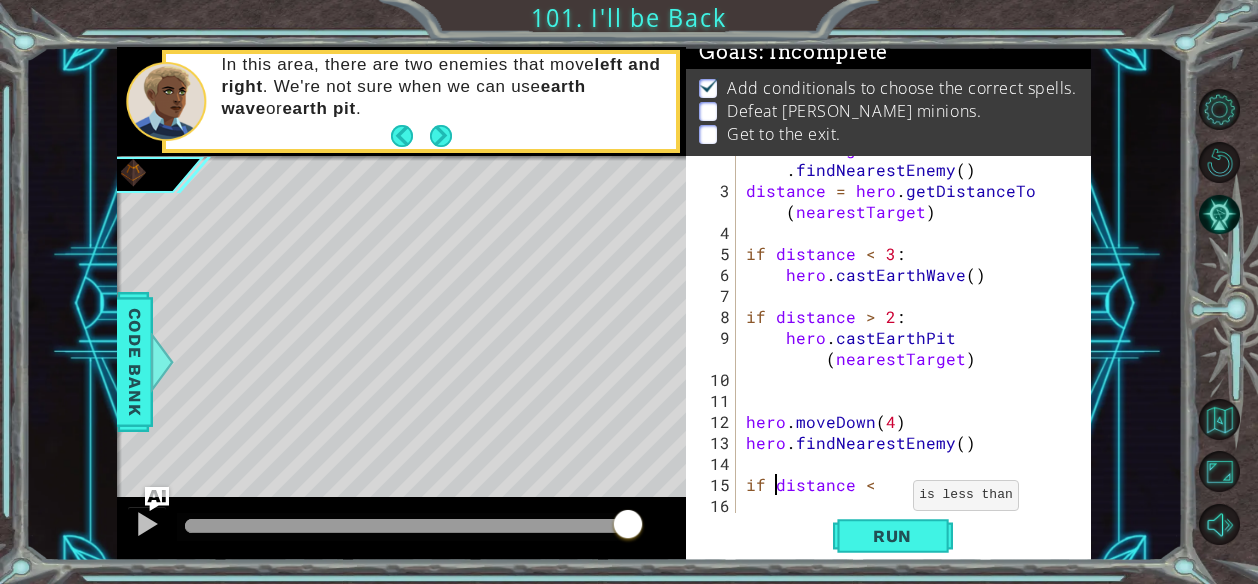
click at [906, 483] on div "nearestTarget = hero . findNearestEnemy ( ) distance = hero . getDistanceTo ( n…" at bounding box center [912, 348] width 340 height 420
type textarea "if distance < 3:"
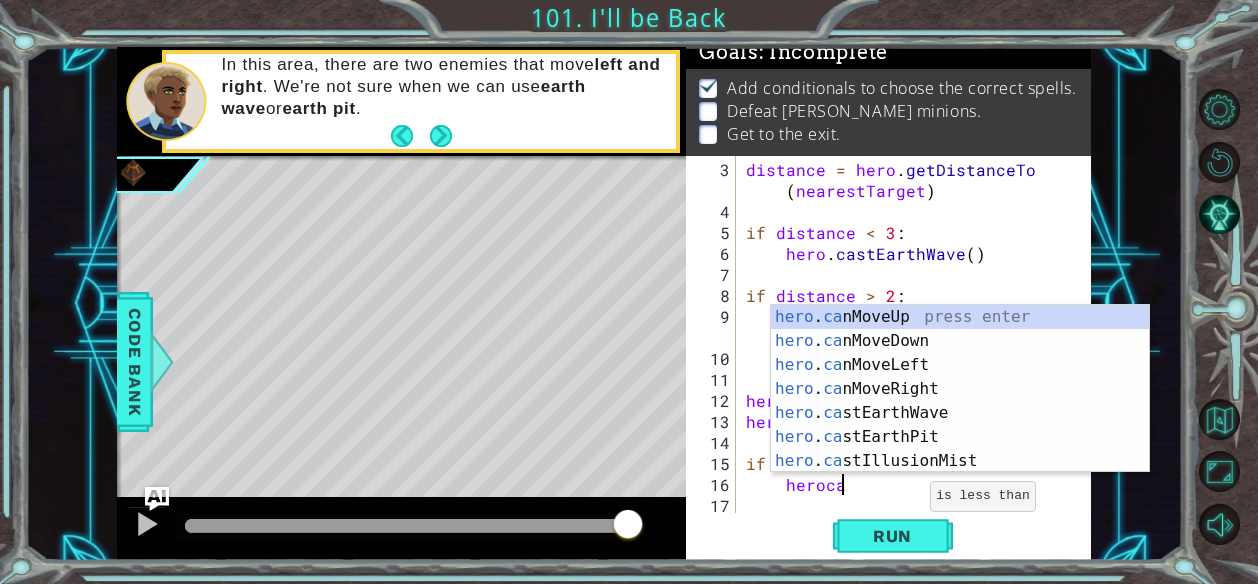
type textarea "herocas"
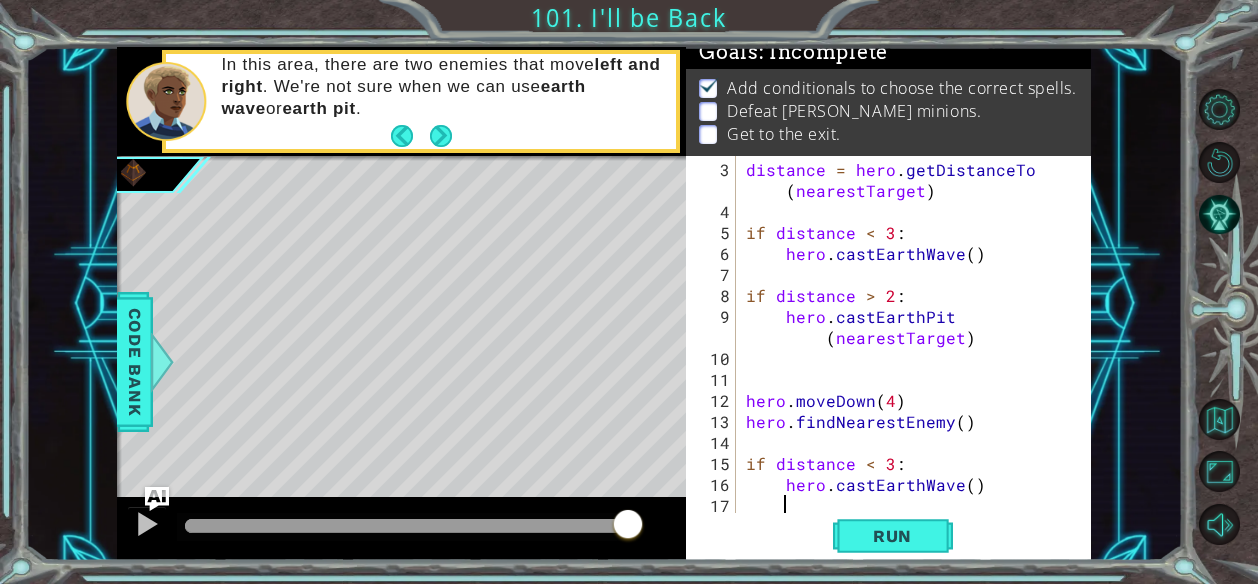
scroll to position [84, 0]
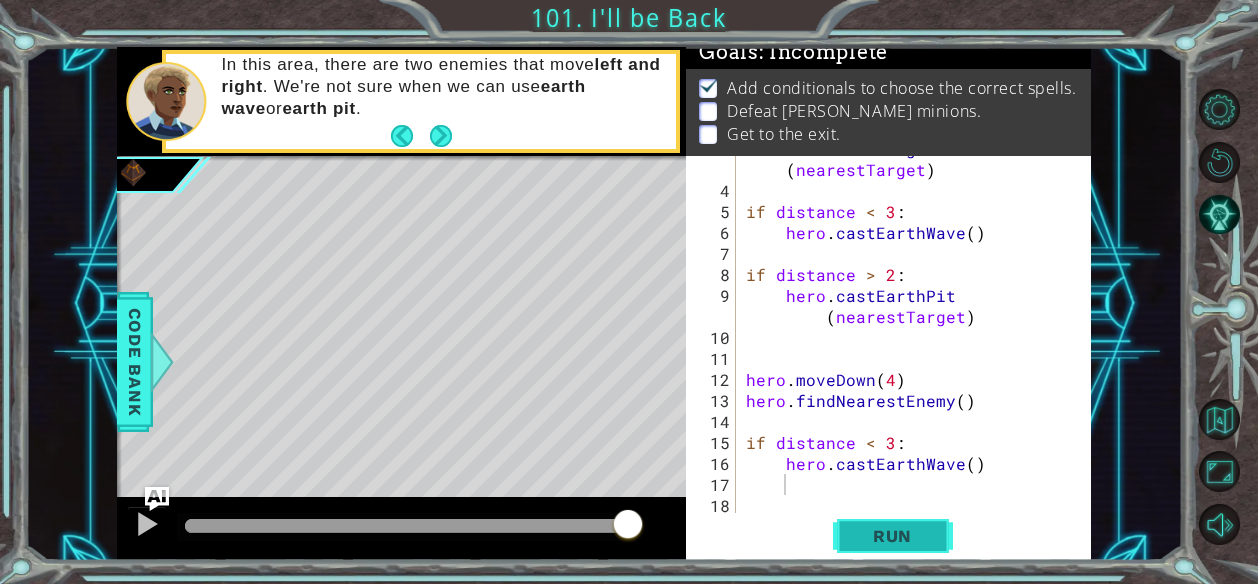
click at [918, 536] on span "Run" at bounding box center [892, 536] width 79 height 20
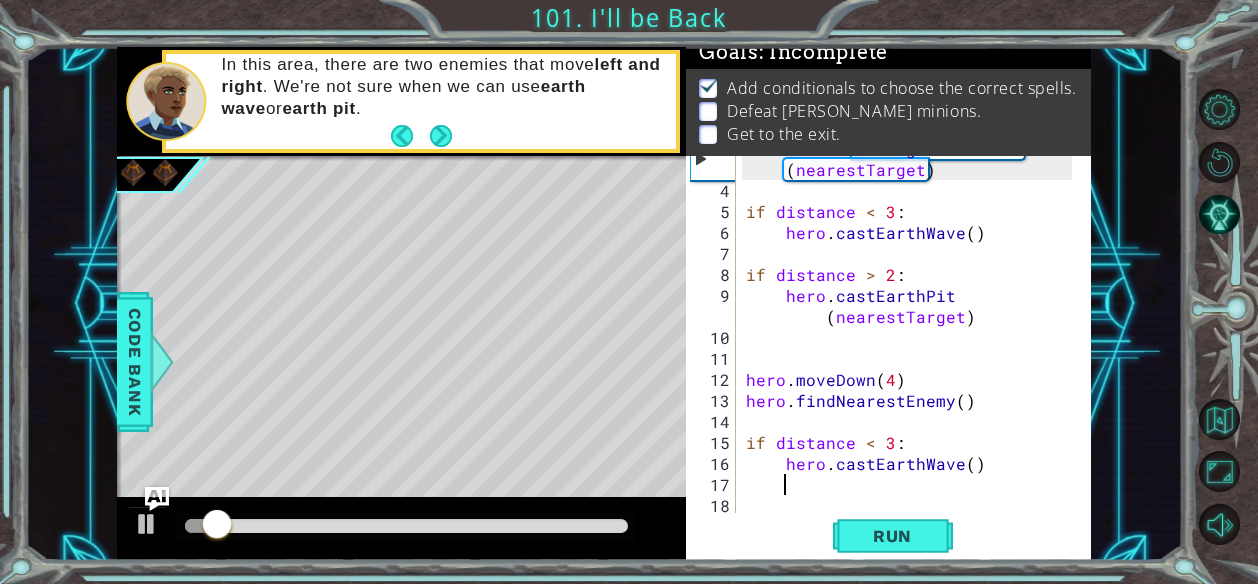
click at [266, 525] on div at bounding box center [406, 526] width 443 height 14
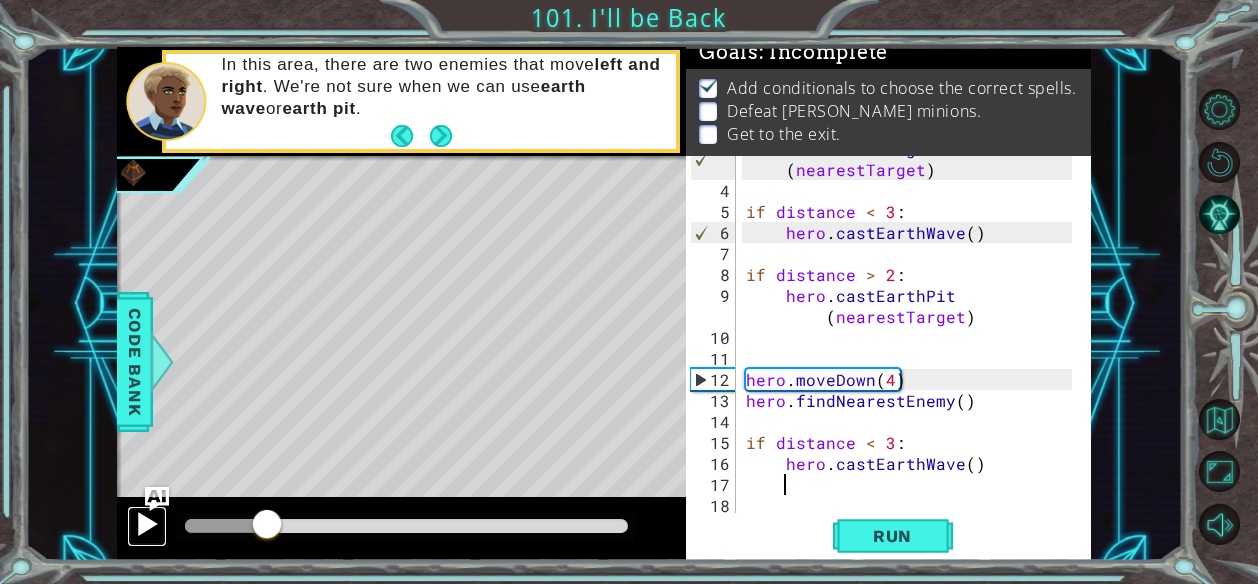
click at [140, 515] on div at bounding box center [147, 524] width 26 height 26
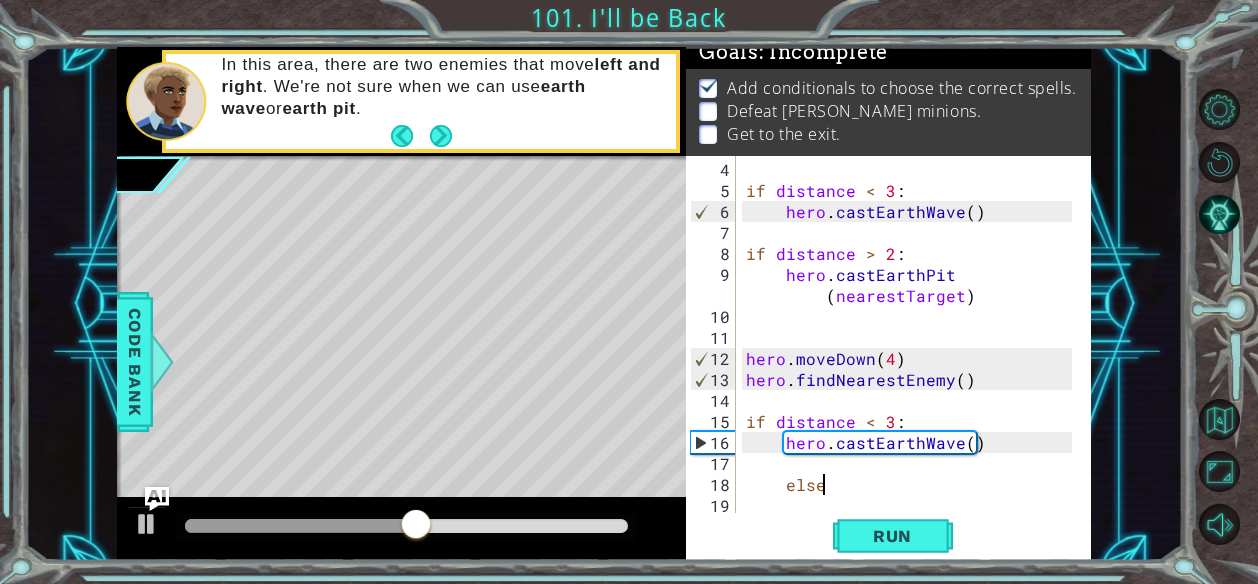
scroll to position [0, 4]
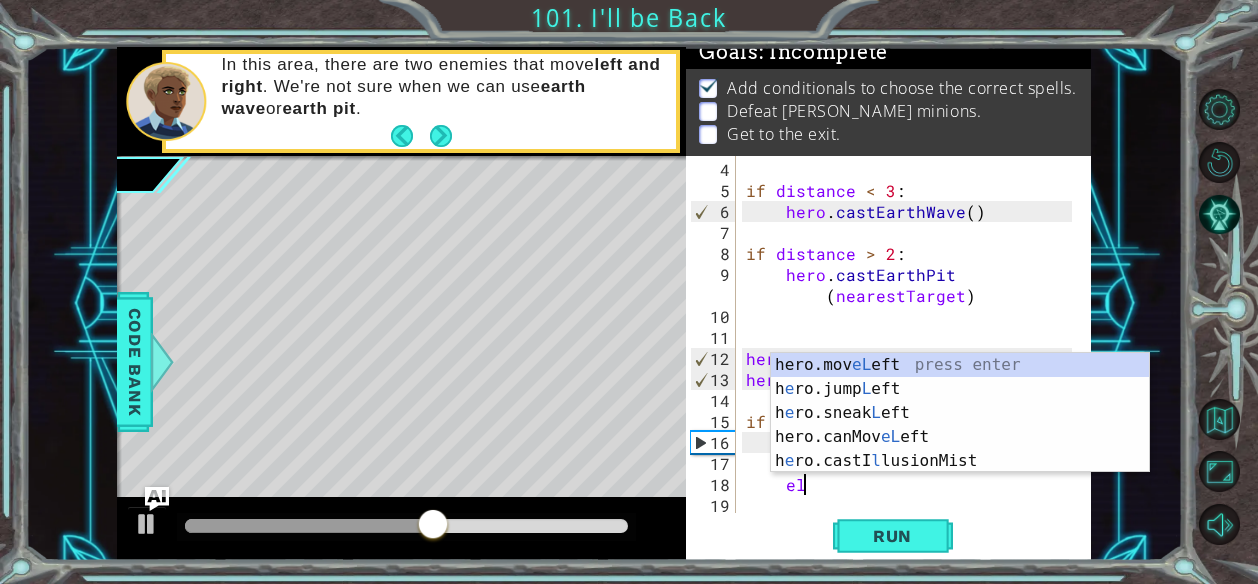
type textarea "e"
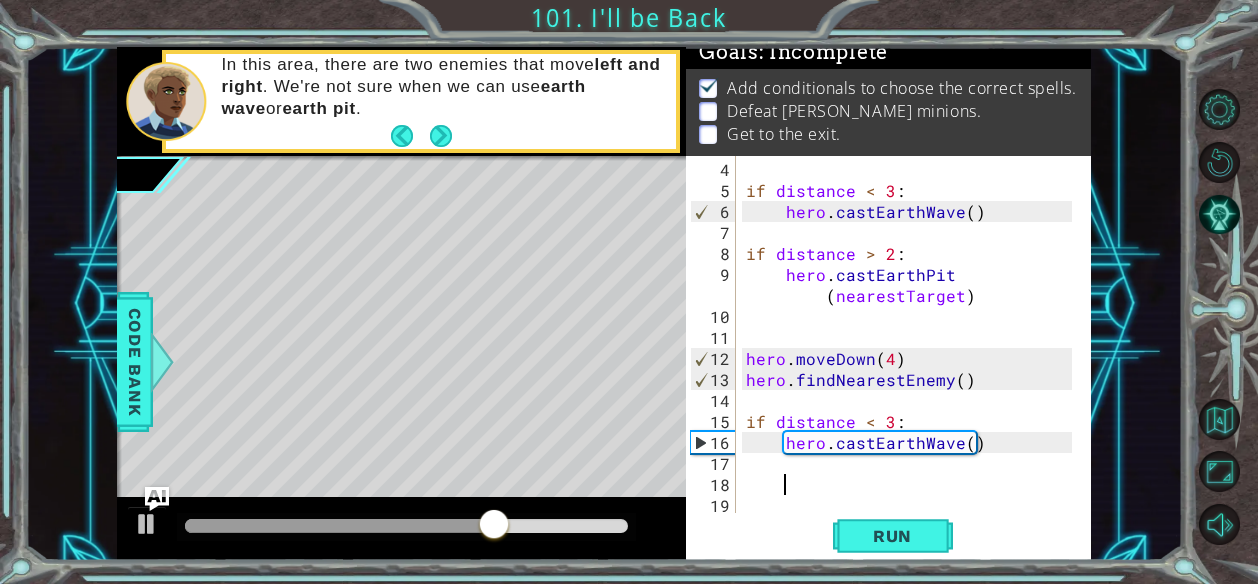
scroll to position [104, 0]
type textarea "i"
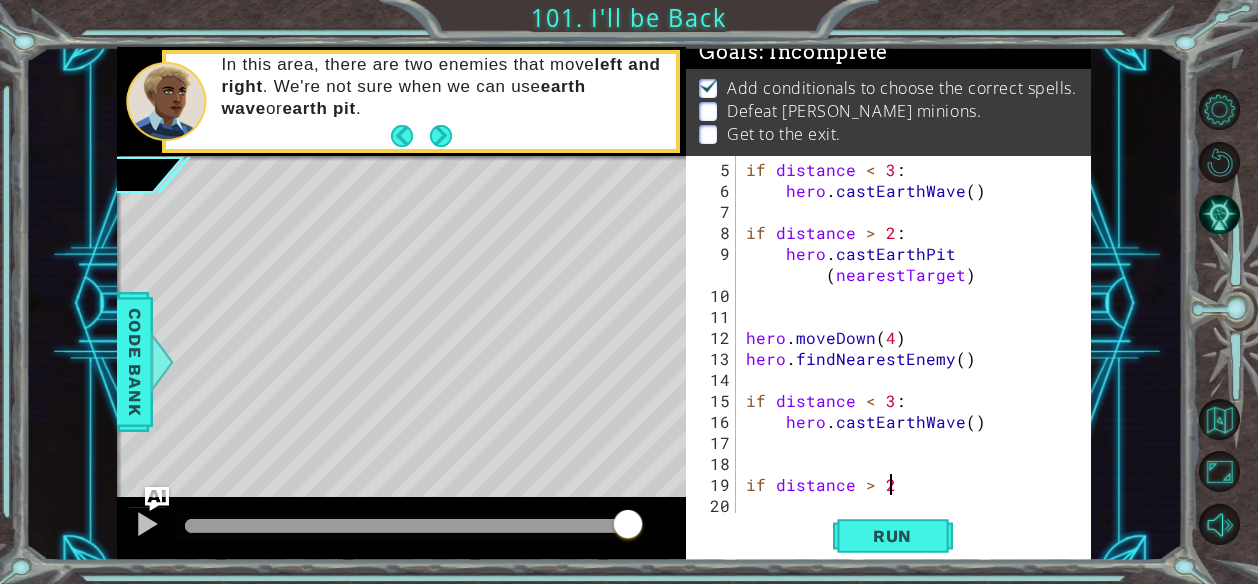
scroll to position [0, 8]
type textarea "if distance > 2:"
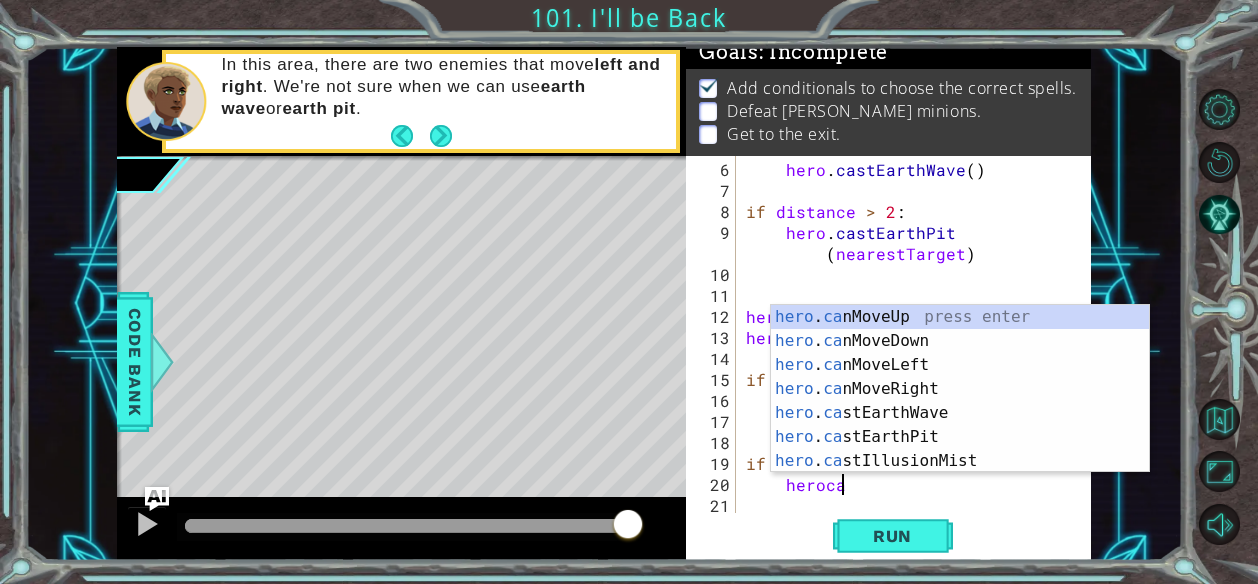
scroll to position [0, 5]
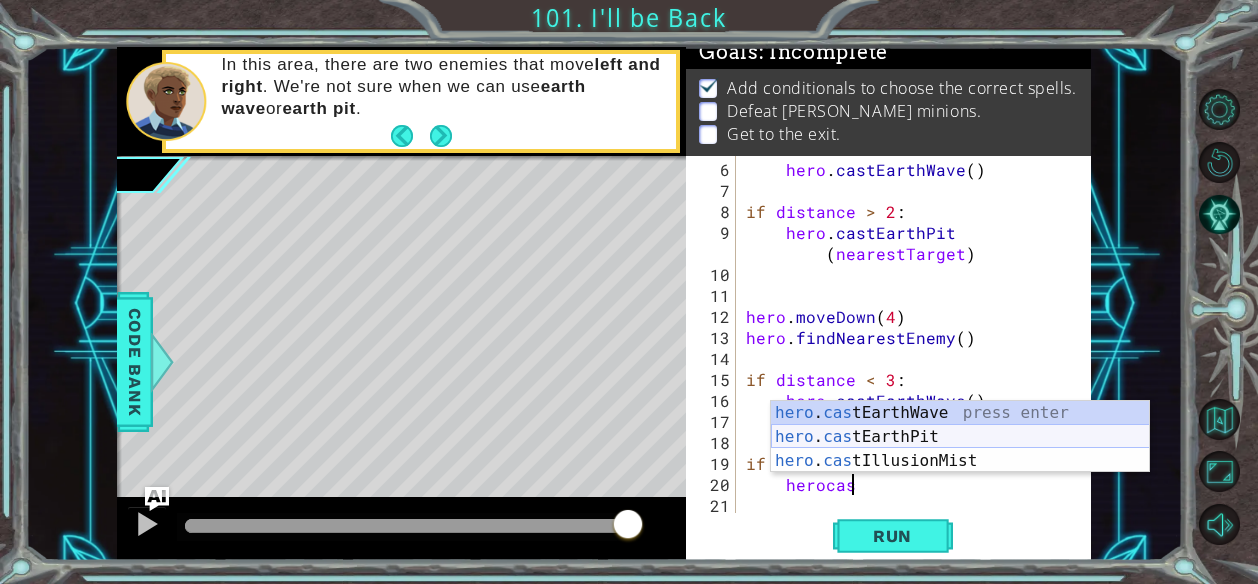
click at [960, 435] on div "hero . cas tEarthWave press enter hero . cas tEarthPit press enter hero . cas t…" at bounding box center [960, 461] width 379 height 120
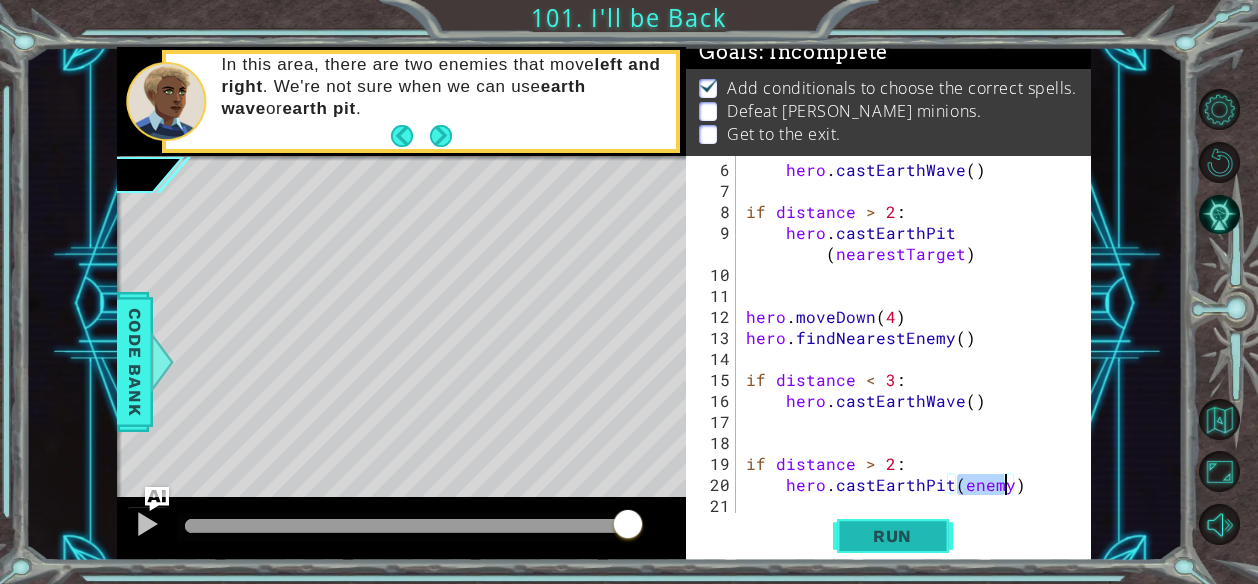
click at [928, 540] on span "Run" at bounding box center [892, 536] width 79 height 20
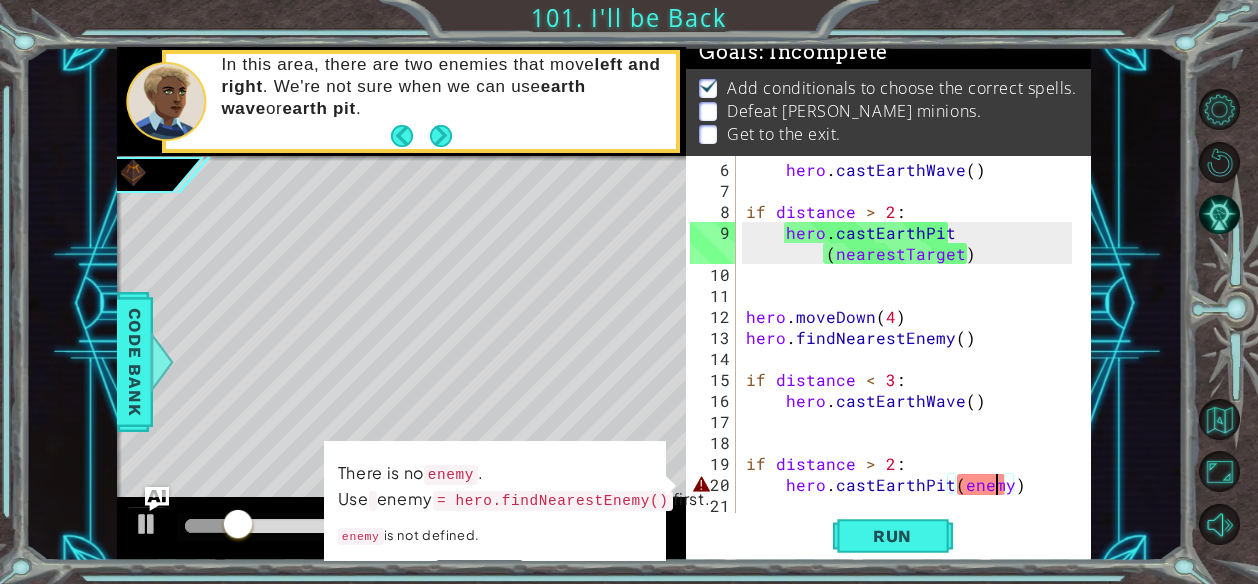
click at [1000, 482] on div "hero . castEarthWave ( ) if distance > 2 : hero . [GEOGRAPHIC_DATA] ( nearestTa…" at bounding box center [912, 358] width 340 height 399
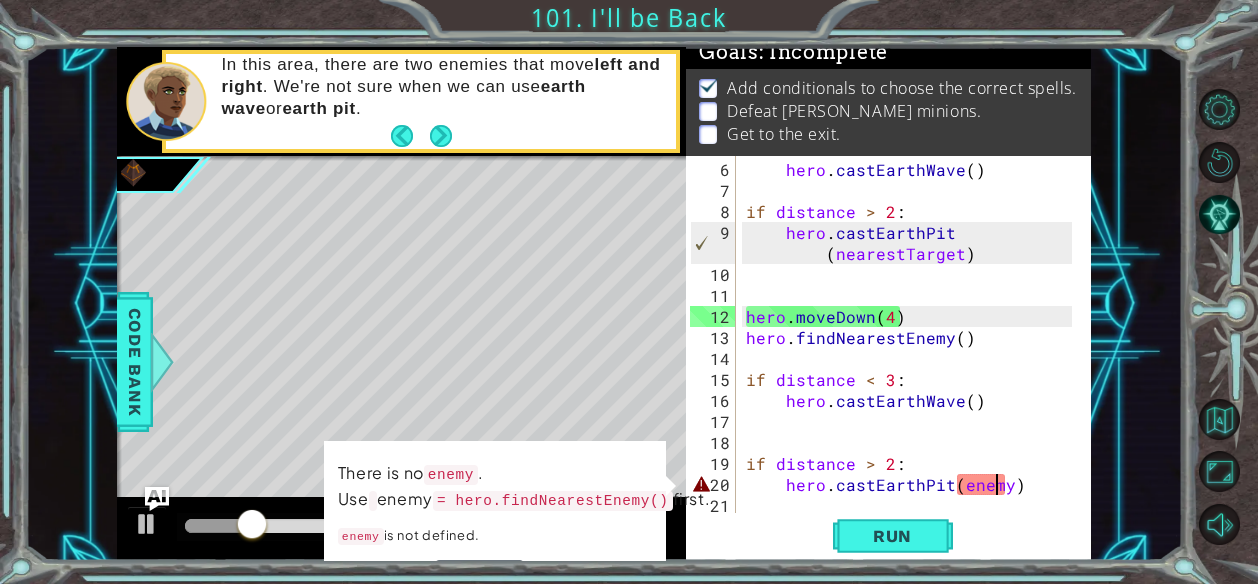
click at [1007, 487] on div "hero . castEarthWave ( ) if distance > 2 : hero . [GEOGRAPHIC_DATA] ( nearestTa…" at bounding box center [912, 358] width 340 height 399
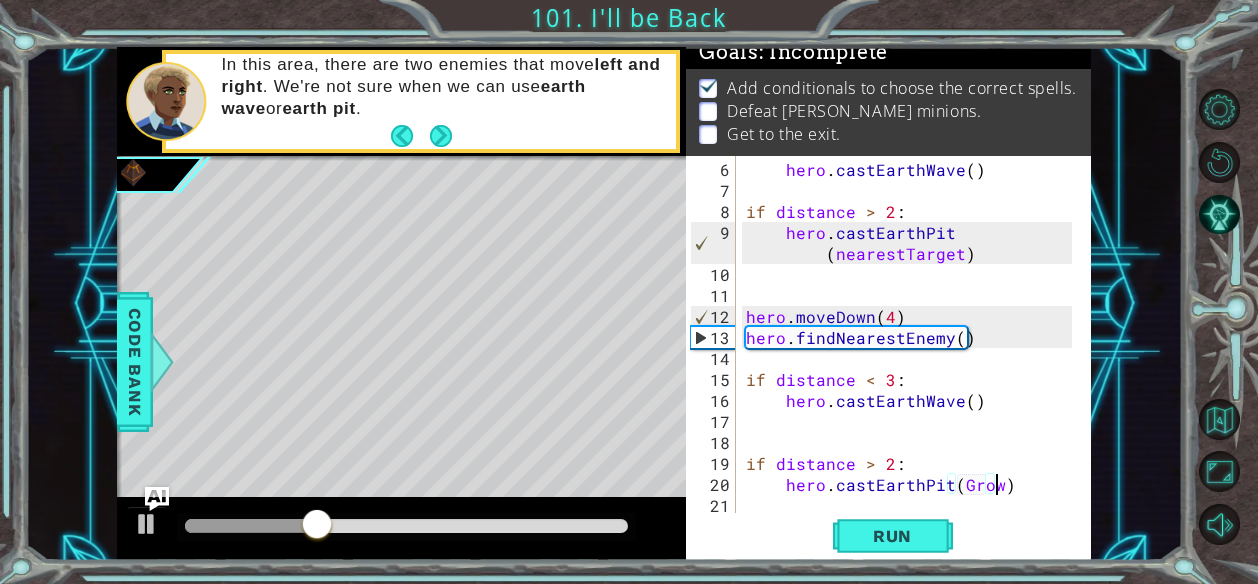
scroll to position [0, 15]
click at [966, 400] on div "hero . castEarthWave ( ) if distance > 2 : hero . [GEOGRAPHIC_DATA] ( nearestTa…" at bounding box center [912, 358] width 340 height 399
click at [907, 536] on span "Run" at bounding box center [892, 536] width 79 height 20
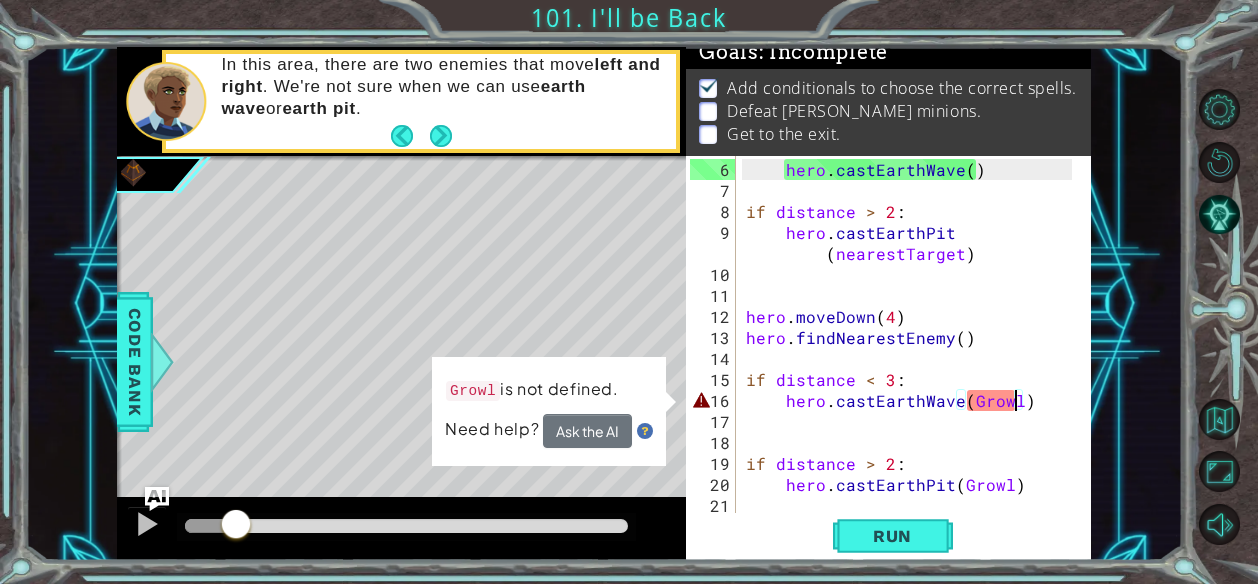
click at [236, 525] on div at bounding box center [210, 526] width 51 height 14
click at [150, 512] on div at bounding box center [147, 524] width 26 height 26
click at [148, 513] on div at bounding box center [147, 524] width 26 height 26
click at [961, 405] on div "hero . castEarthWave ( ) if distance > 2 : hero . [GEOGRAPHIC_DATA] ( nearestTa…" at bounding box center [912, 358] width 340 height 399
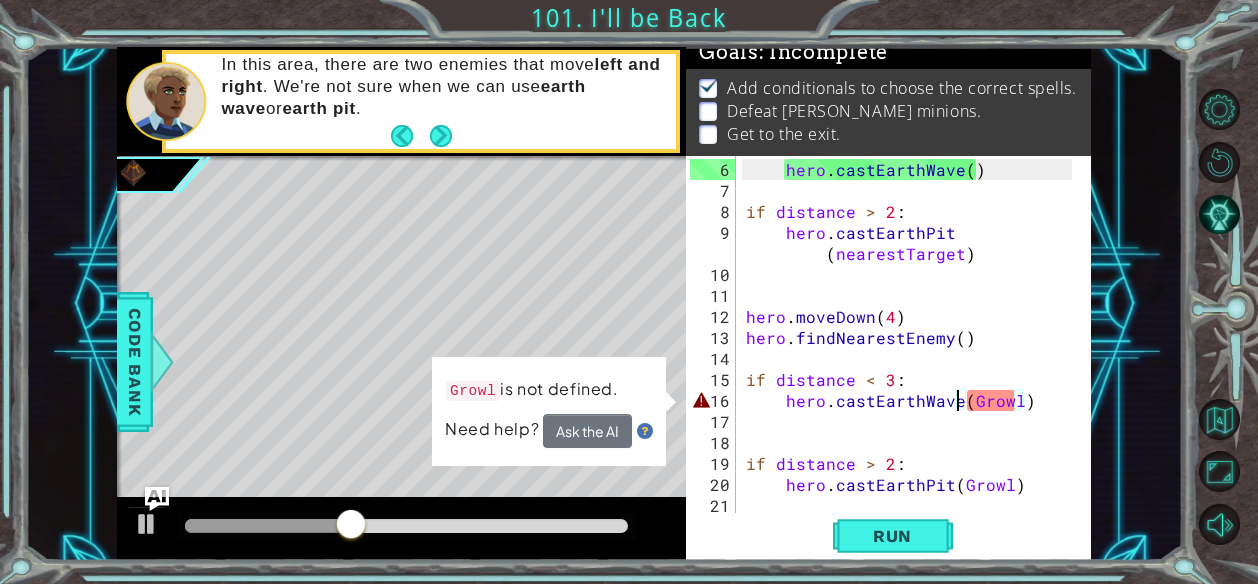
click at [966, 397] on div "hero . castEarthWave ( ) if distance > 2 : hero . [GEOGRAPHIC_DATA] ( nearestTa…" at bounding box center [912, 358] width 340 height 399
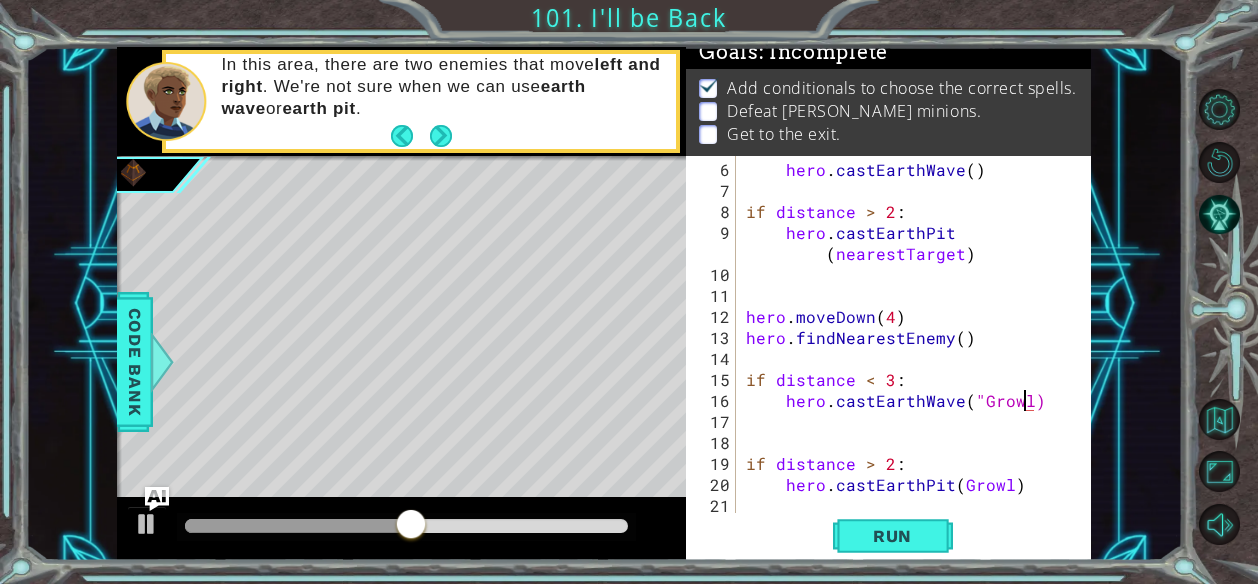
scroll to position [0, 17]
click at [950, 480] on div "hero . castEarthWave ( ) if distance > 2 : hero . [GEOGRAPHIC_DATA] ( nearestTa…" at bounding box center [912, 358] width 340 height 399
click at [950, 478] on div "hero . castEarthWave ( ) if distance > 2 : hero . [GEOGRAPHIC_DATA] ( nearestTa…" at bounding box center [912, 358] width 340 height 399
click at [956, 481] on div "hero . castEarthWave ( ) if distance > 2 : hero . [GEOGRAPHIC_DATA] ( nearestTa…" at bounding box center [912, 358] width 340 height 399
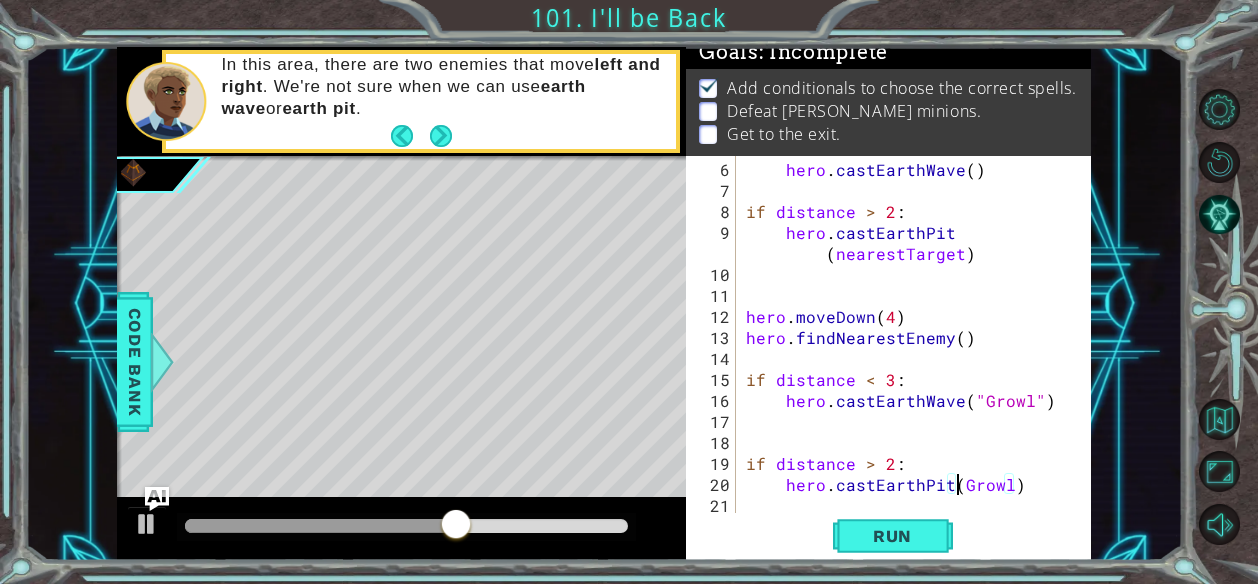
scroll to position [0, 14]
click at [1016, 482] on div "hero . castEarthWave ( ) if distance > 2 : hero . [GEOGRAPHIC_DATA] ( nearestTa…" at bounding box center [912, 358] width 340 height 399
type textarea "hero.castEarthPit("Growl")"
click at [928, 526] on span "Run" at bounding box center [892, 536] width 79 height 20
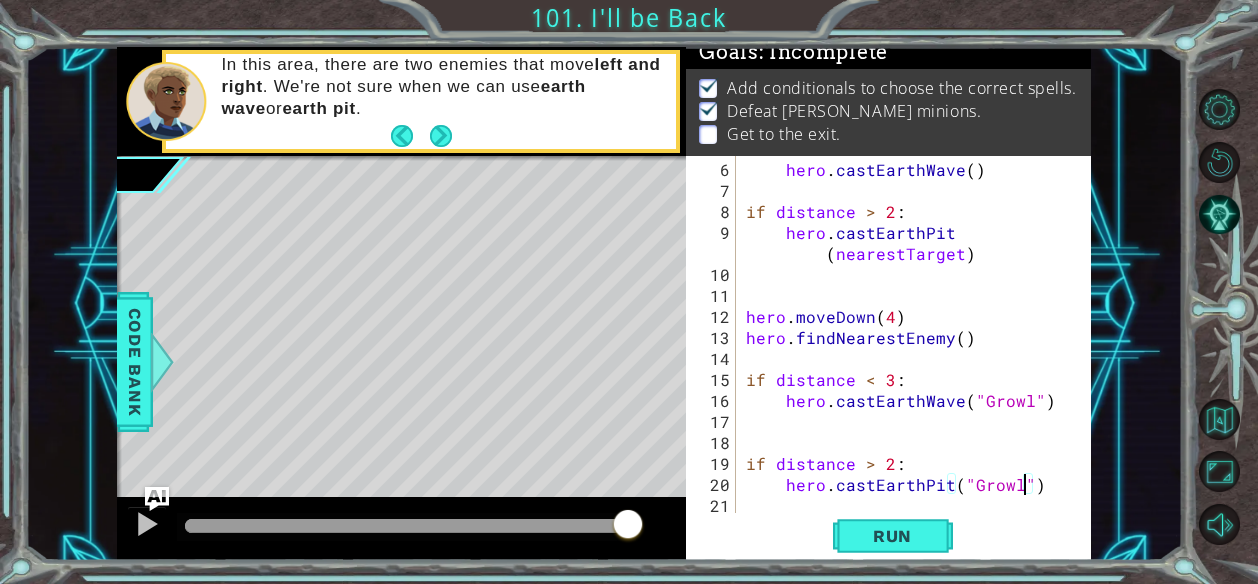
click at [757, 512] on div "hero . castEarthWave ( ) if distance > 2 : hero . [GEOGRAPHIC_DATA] ( nearestTa…" at bounding box center [912, 358] width 340 height 399
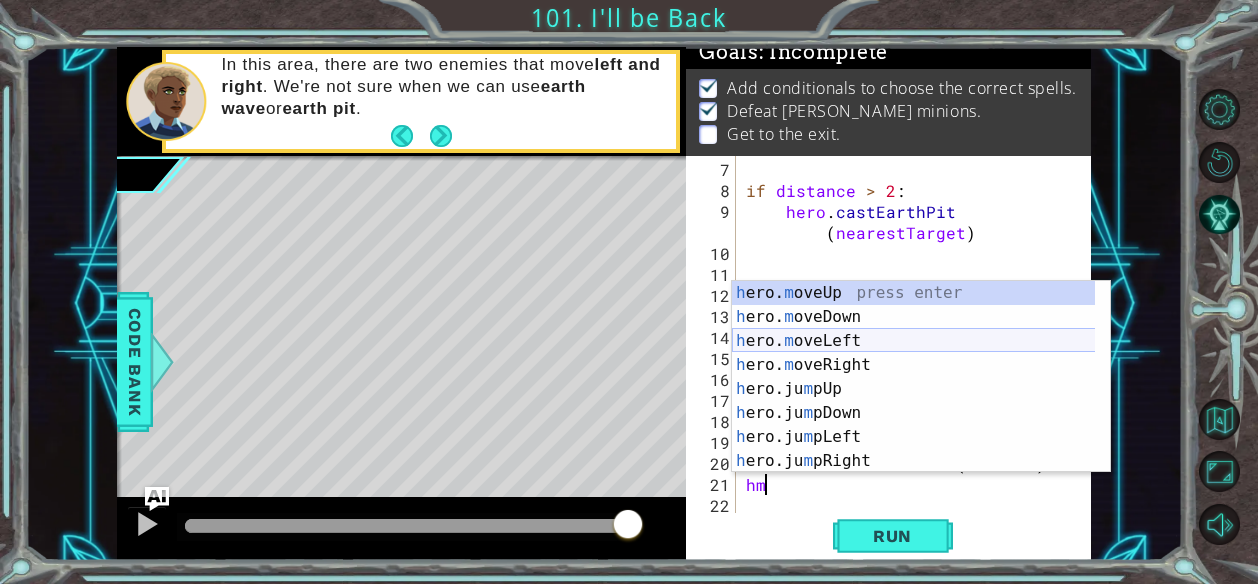
click at [810, 336] on div "h ero. m oveUp press enter h ero. m oveDown press enter h ero. m oveLeft press …" at bounding box center [914, 401] width 364 height 240
type textarea "hero.moveLeft(1)"
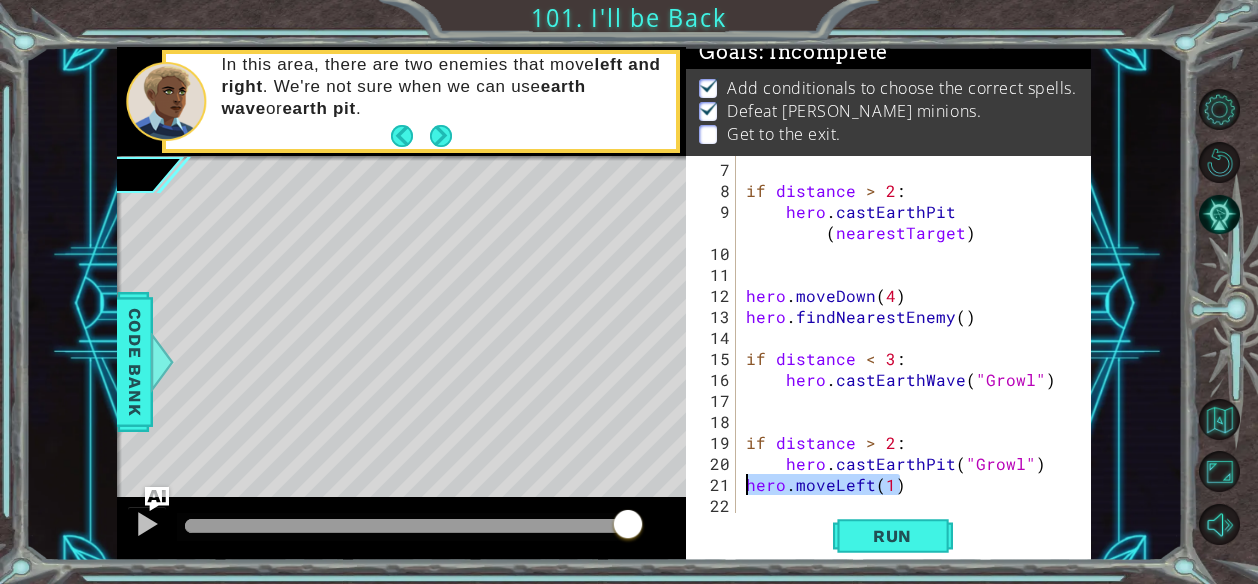
drag, startPoint x: 913, startPoint y: 485, endPoint x: 726, endPoint y: 490, distance: 187.1
click at [726, 490] on div "hero.moveLeft(1) 7 8 9 10 11 12 13 14 15 16 17 18 19 20 21 22 if distance > 2 :…" at bounding box center [886, 334] width 401 height 357
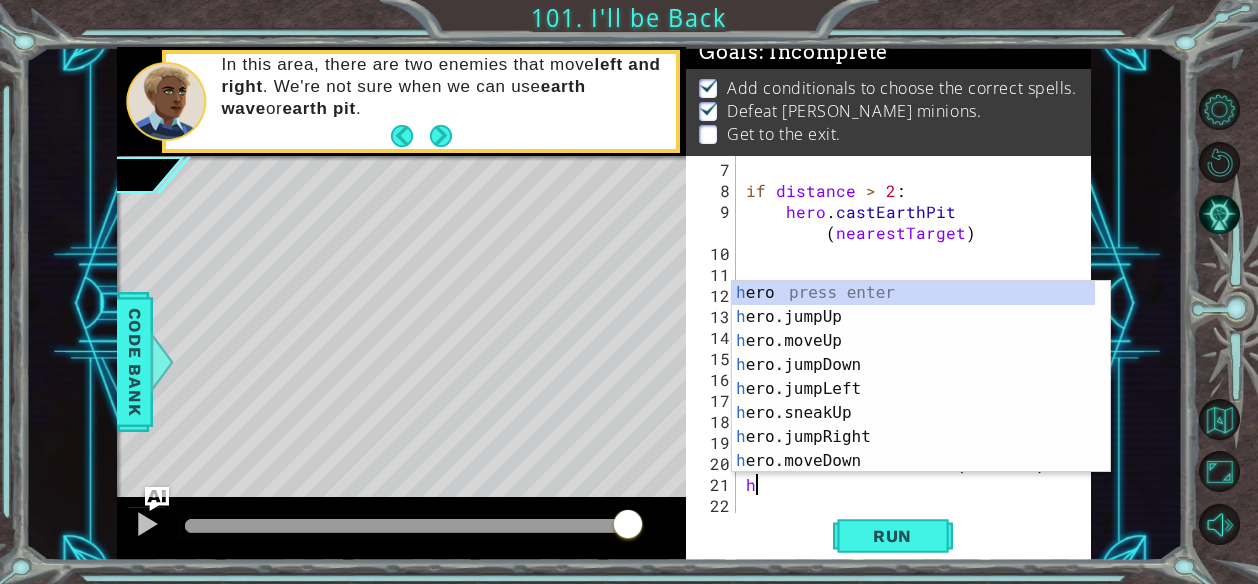
type textarea "hj"
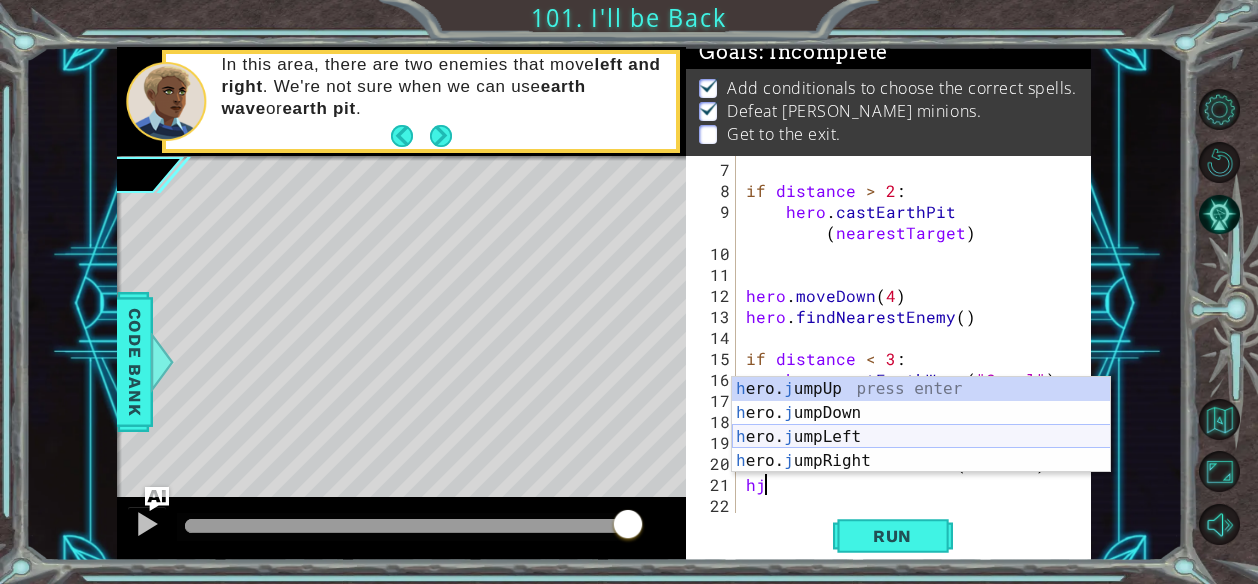
click at [814, 425] on div "h ero. j umpUp press enter h ero. j umpDown press enter h ero. j umpLeft press …" at bounding box center [921, 449] width 379 height 144
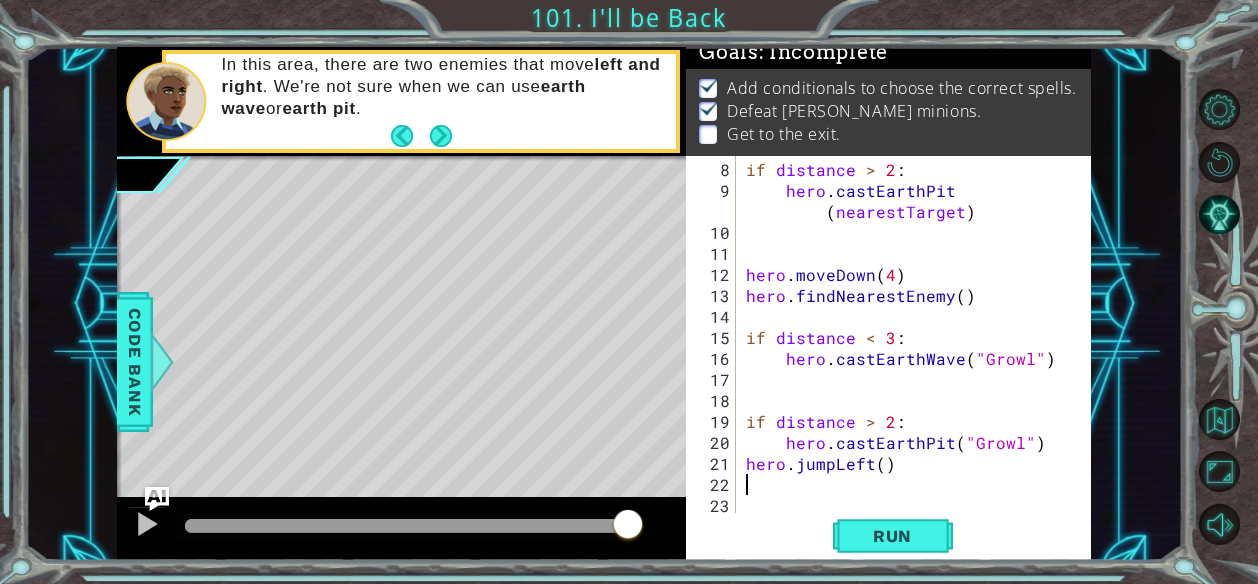
scroll to position [188, 0]
click at [884, 465] on div "if distance > 2 : hero . [GEOGRAPHIC_DATA] ( nearestTarget ) hero . moveDown ( …" at bounding box center [912, 358] width 340 height 399
click at [891, 537] on span "Run" at bounding box center [892, 536] width 79 height 20
click at [155, 508] on img "Ask AI" at bounding box center [157, 498] width 26 height 26
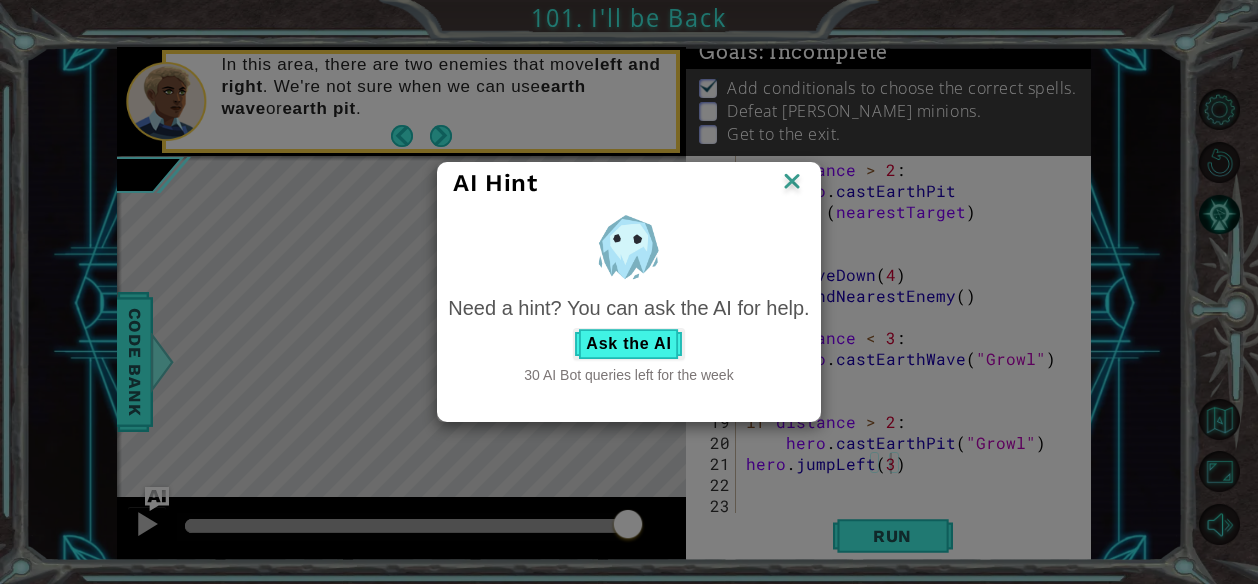
click at [794, 179] on img at bounding box center [792, 183] width 26 height 30
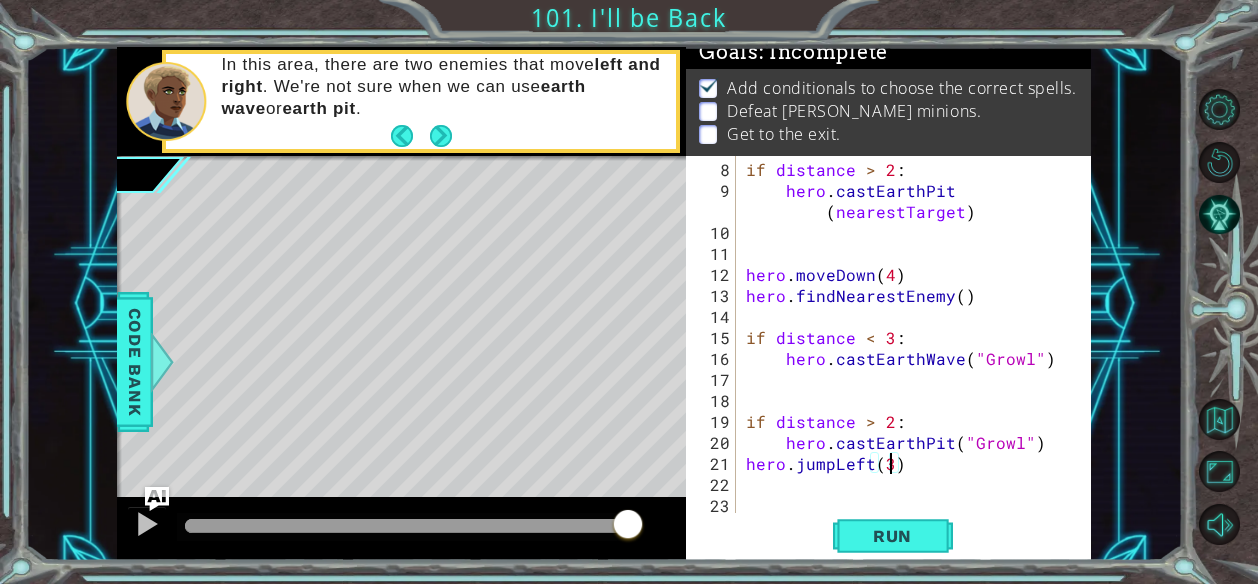
click at [170, 516] on div at bounding box center [401, 529] width 569 height 64
click at [874, 527] on span "Run" at bounding box center [892, 536] width 79 height 20
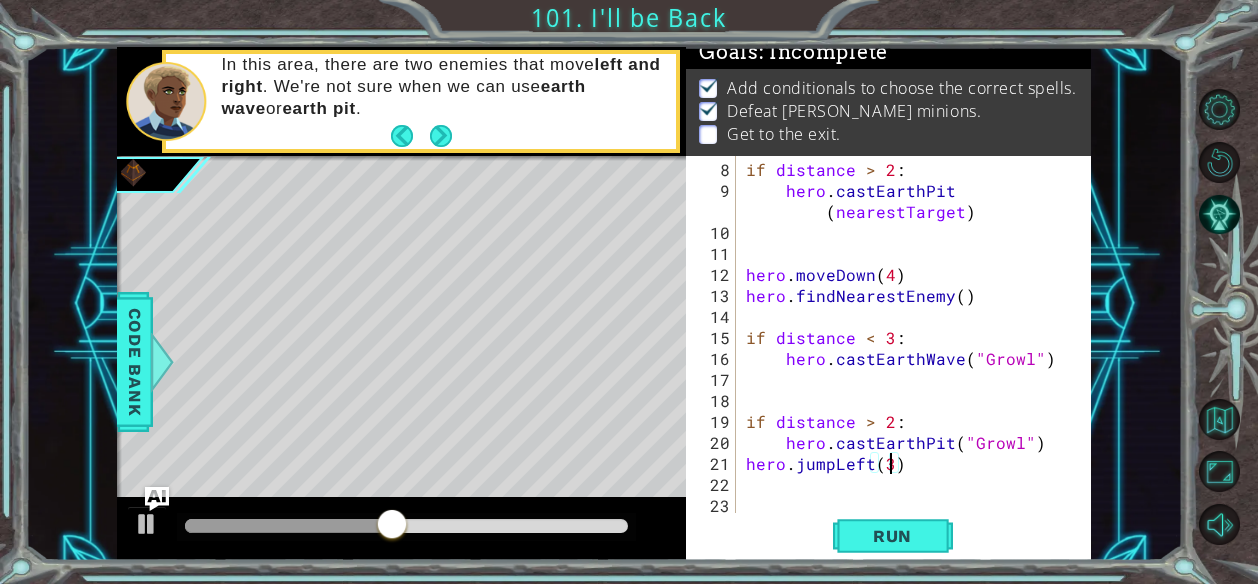
click at [1040, 439] on div "if distance > 2 : hero . [GEOGRAPHIC_DATA] ( nearestTarget ) hero . moveDown ( …" at bounding box center [912, 358] width 340 height 399
drag, startPoint x: 956, startPoint y: 357, endPoint x: 874, endPoint y: 355, distance: 82.0
click at [874, 355] on div "if distance > 2 : hero . [GEOGRAPHIC_DATA] ( nearestTarget ) hero . moveDown ( …" at bounding box center [912, 358] width 340 height 399
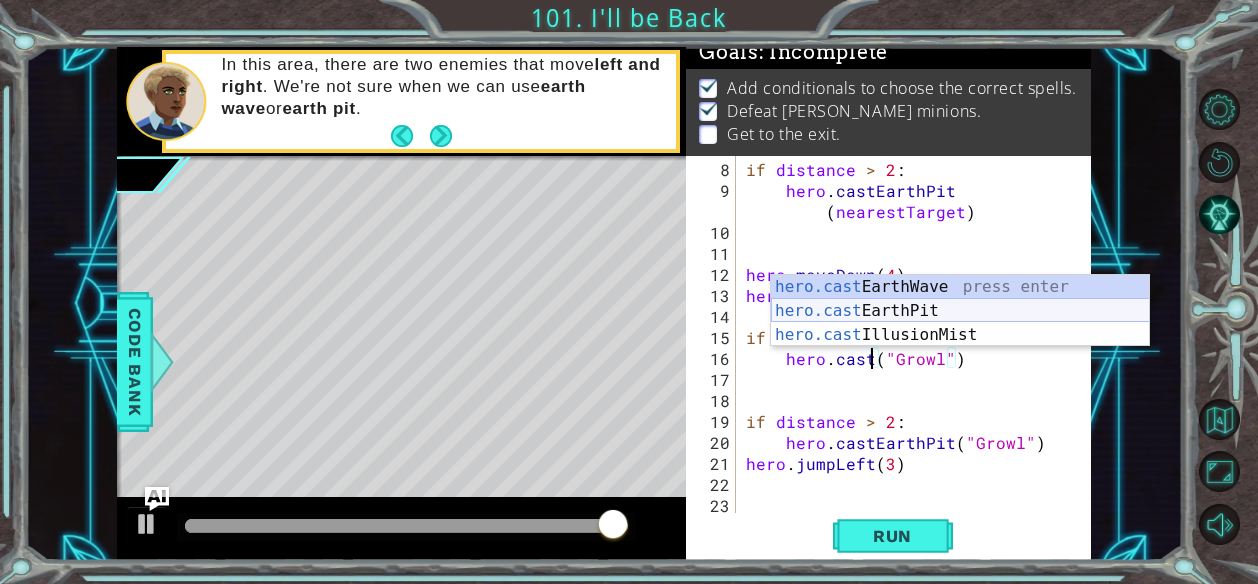
click at [879, 310] on div "hero.cast EarthWave press enter hero.cast EarthPit press enter hero.cast Illusi…" at bounding box center [960, 335] width 379 height 120
type textarea "hero.castEarthPit(enemy)("Growl")"
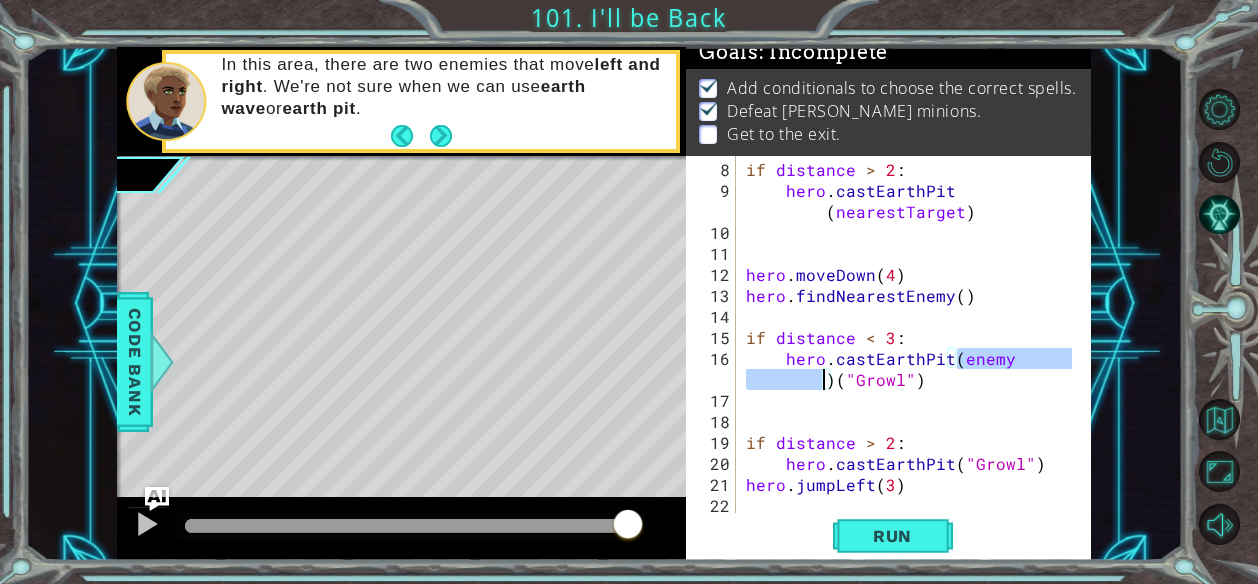
click at [940, 425] on div "if distance > 2 : hero . [GEOGRAPHIC_DATA] ( nearestTarget ) hero . moveDown ( …" at bounding box center [912, 358] width 340 height 399
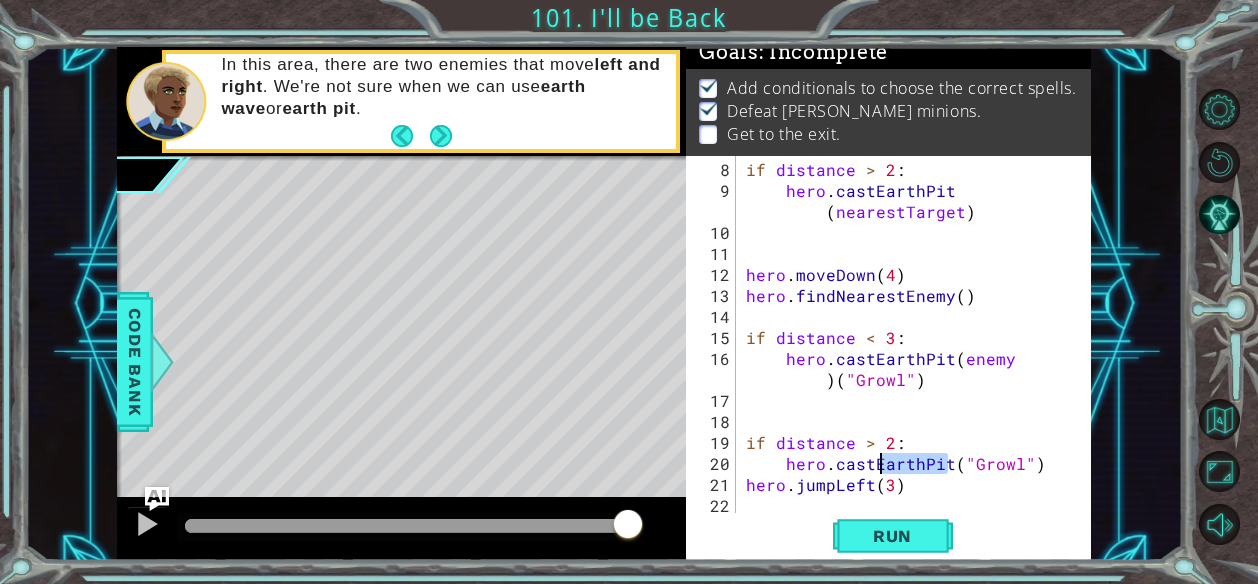
drag, startPoint x: 947, startPoint y: 463, endPoint x: 882, endPoint y: 459, distance: 65.1
click at [882, 459] on div "if distance > 2 : hero . [GEOGRAPHIC_DATA] ( nearestTarget ) hero . moveDown ( …" at bounding box center [912, 358] width 340 height 399
click at [882, 459] on div "if distance > 2 : hero . [GEOGRAPHIC_DATA] ( nearestTarget ) hero . moveDown ( …" at bounding box center [907, 334] width 330 height 357
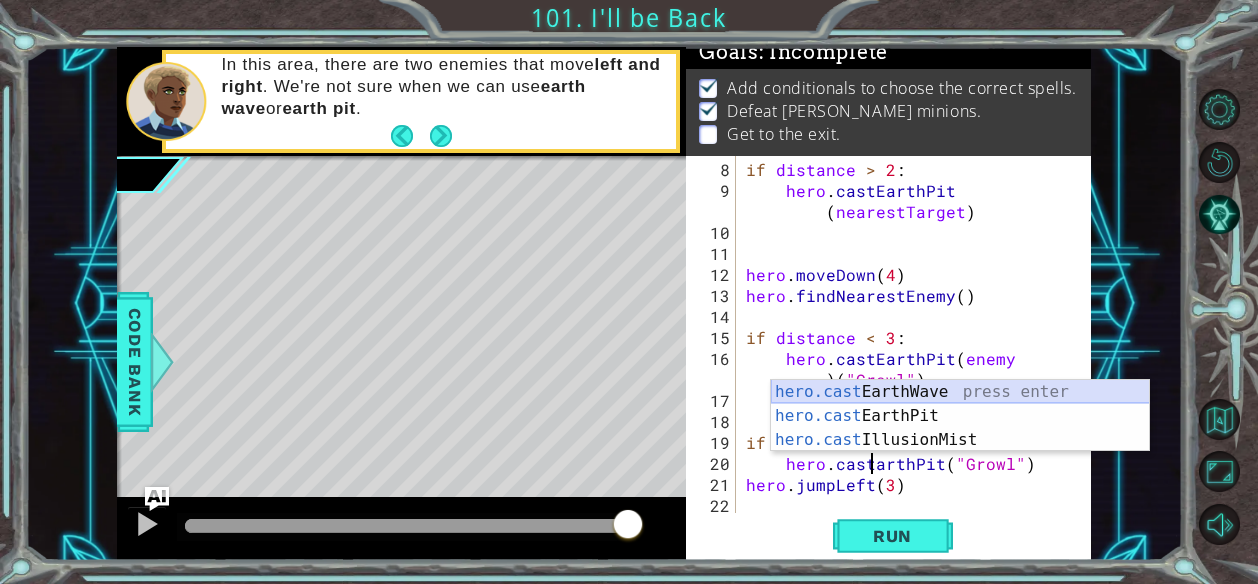
click at [884, 391] on div "hero.cast EarthWave press enter hero.cast EarthPit press enter hero.cast Illusi…" at bounding box center [960, 440] width 379 height 120
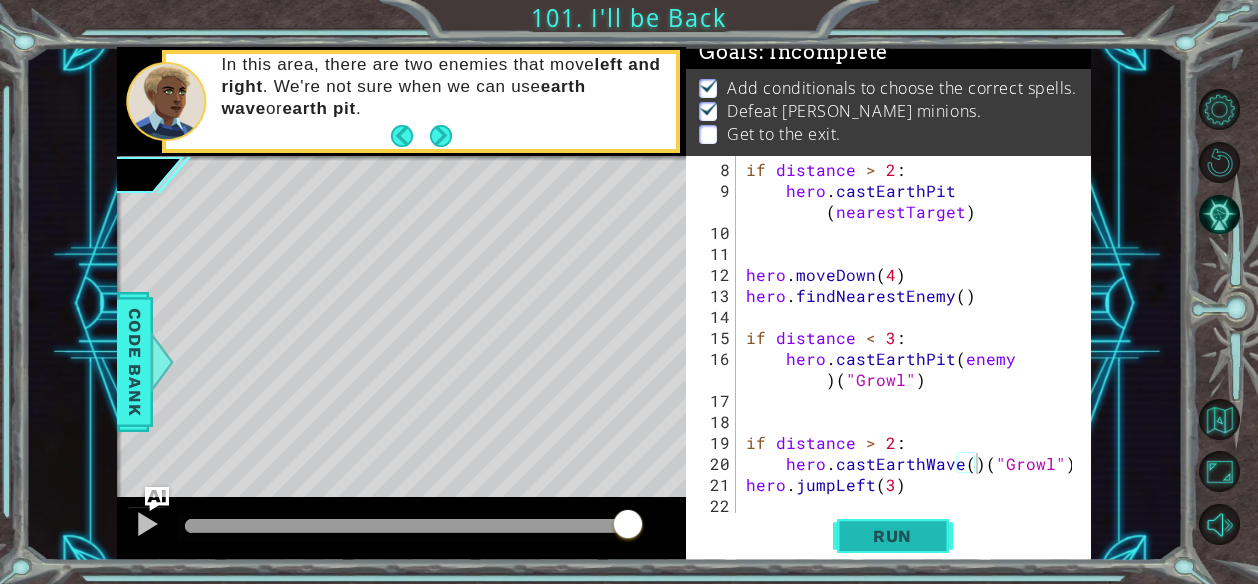
click at [889, 526] on span "Run" at bounding box center [892, 536] width 79 height 20
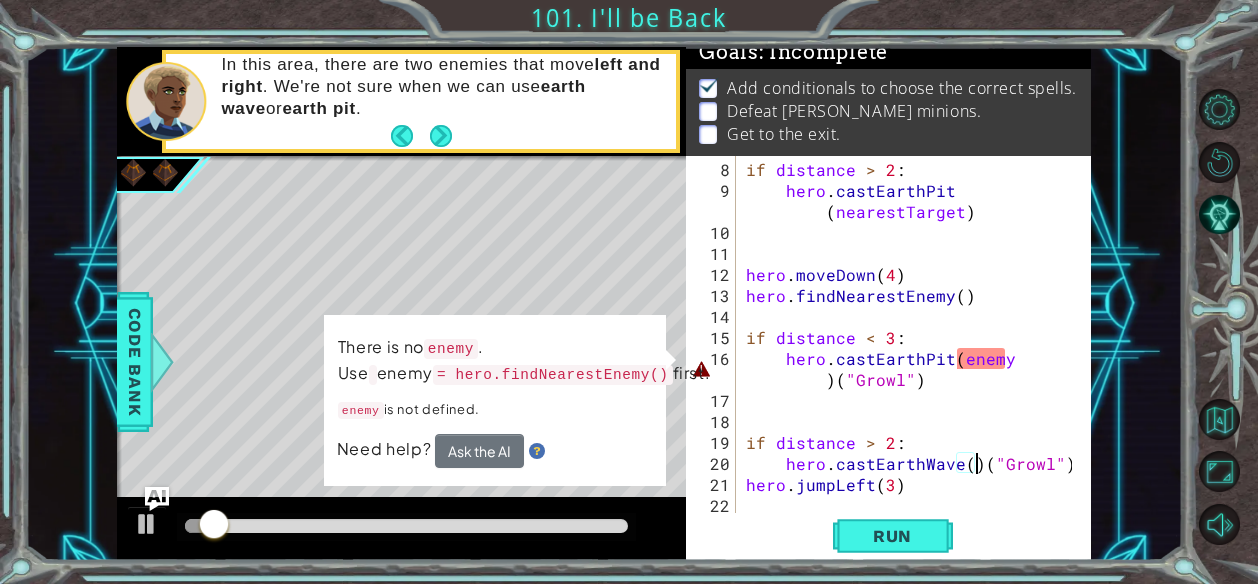
click at [827, 375] on div "if distance > 2 : hero . [GEOGRAPHIC_DATA] ( nearestTarget ) hero . moveDown ( …" at bounding box center [912, 358] width 340 height 399
click at [829, 376] on div "if distance > 2 : hero . [GEOGRAPHIC_DATA] ( nearestTarget ) hero . moveDown ( …" at bounding box center [912, 358] width 340 height 399
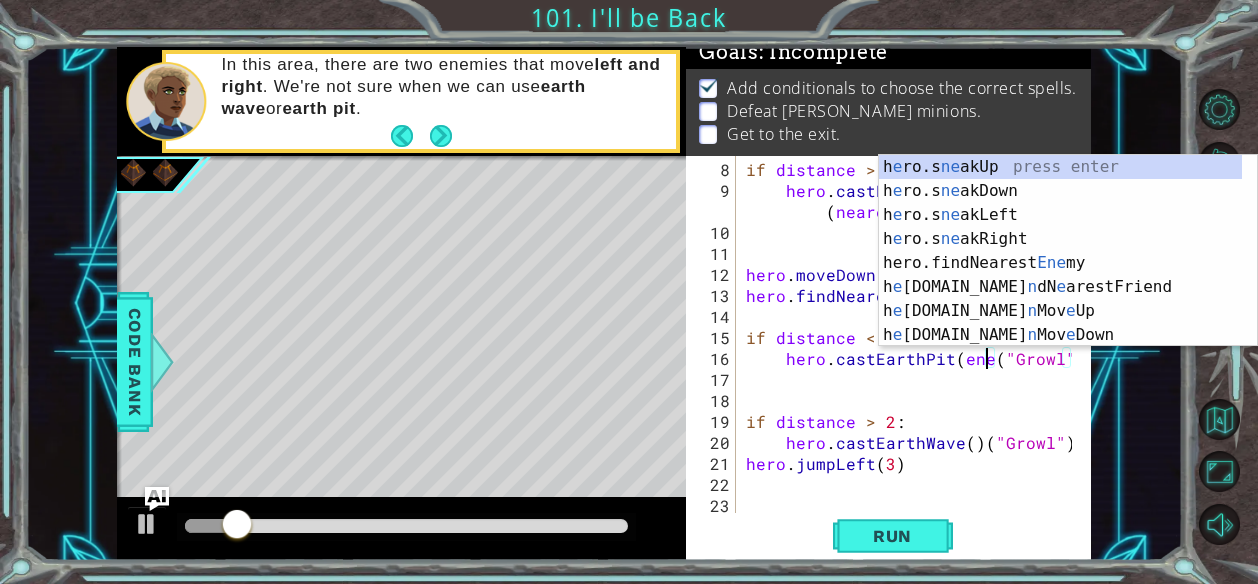
scroll to position [188, 0]
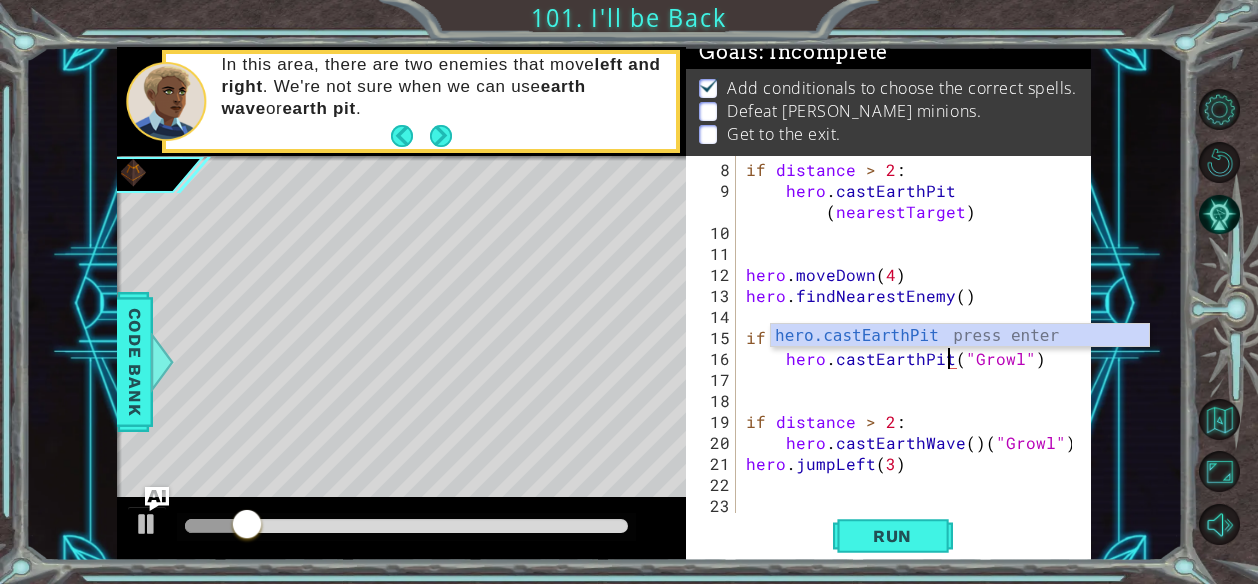
type textarea "hero.castEarthPit("Growl")"
click at [885, 551] on button "Run" at bounding box center [893, 536] width 120 height 40
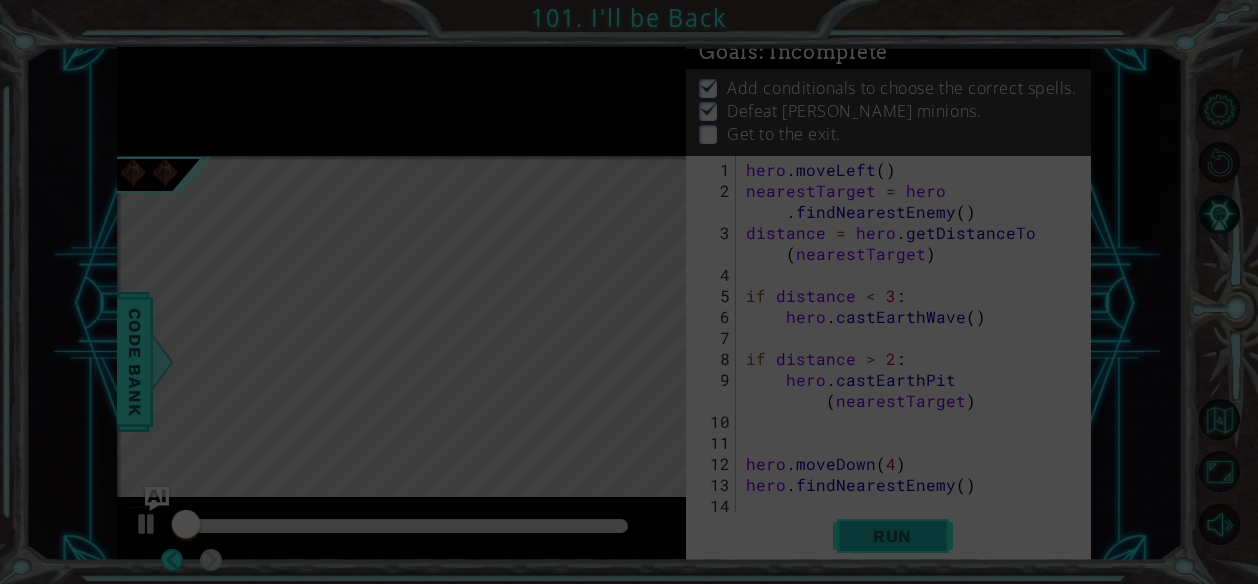
scroll to position [0, 0]
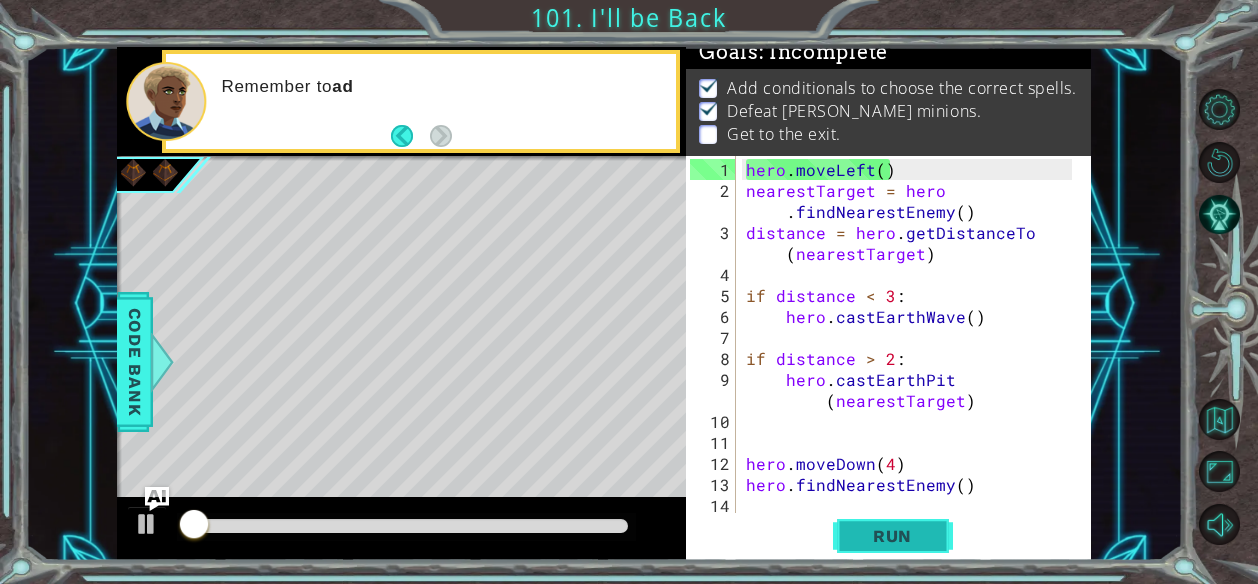
click at [886, 535] on span "Run" at bounding box center [892, 536] width 79 height 20
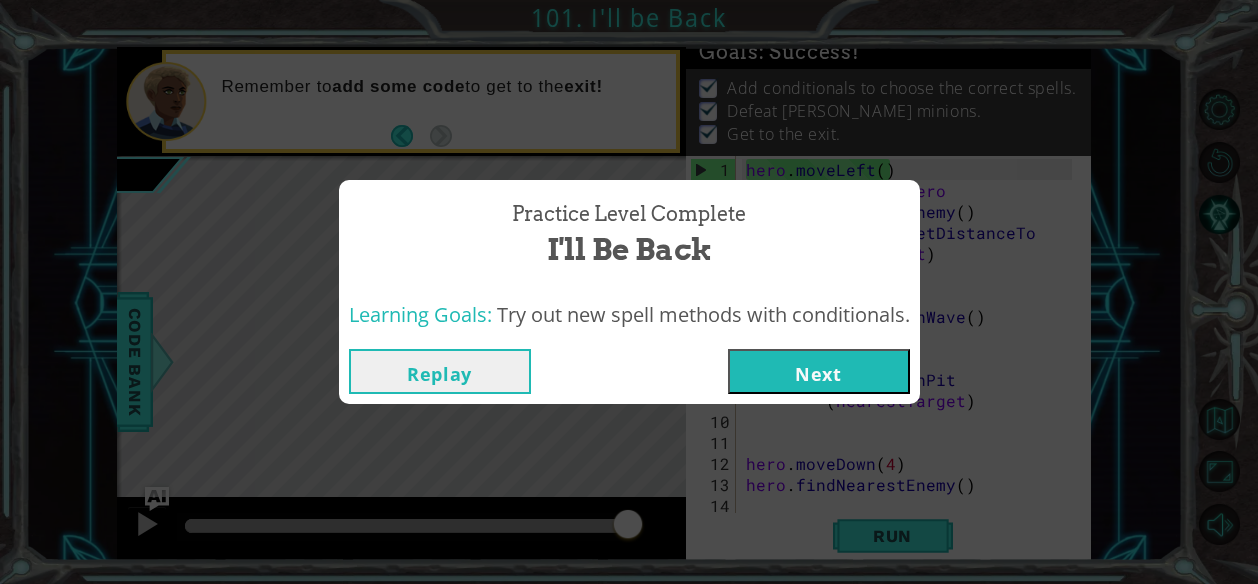
click at [800, 391] on button "Next" at bounding box center [819, 371] width 182 height 45
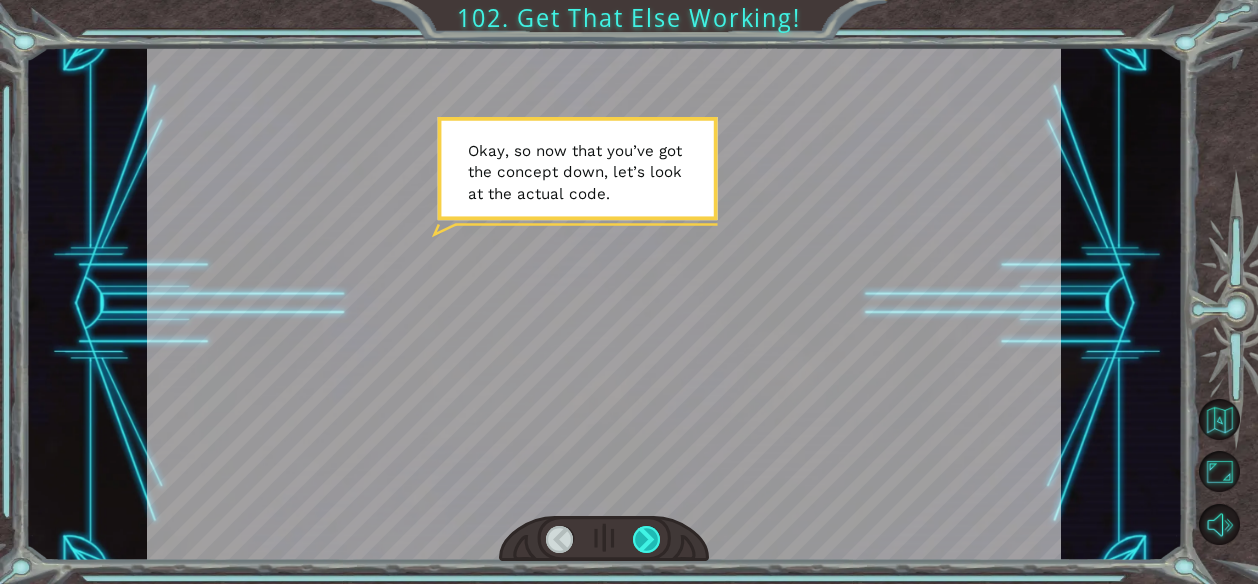
click at [650, 542] on div at bounding box center [647, 540] width 28 height 28
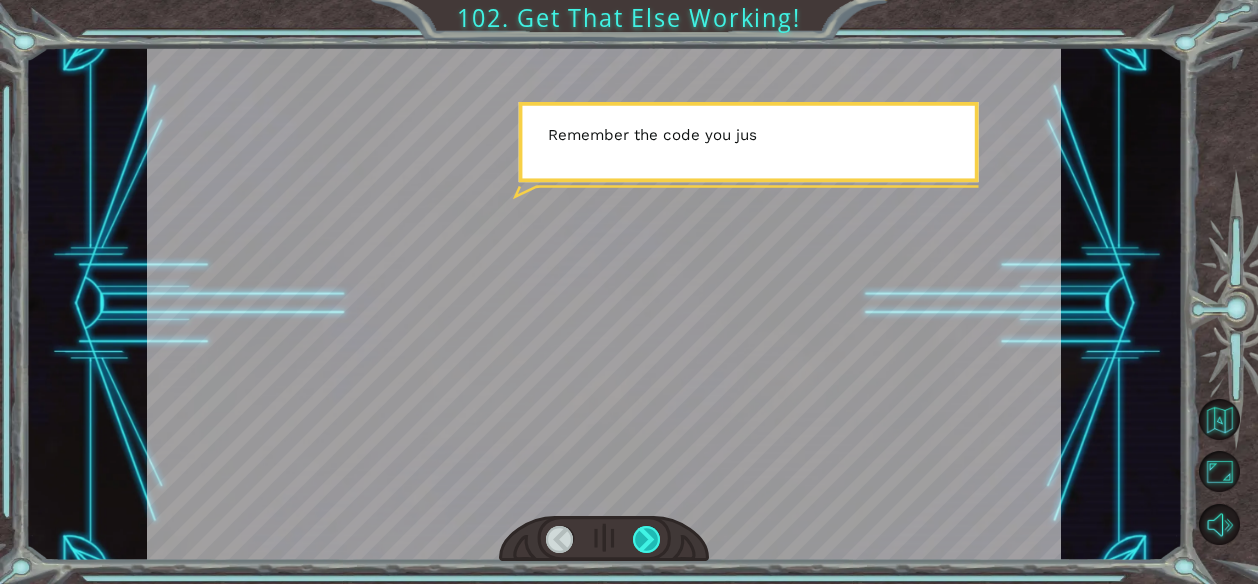
click at [650, 542] on div at bounding box center [647, 540] width 28 height 28
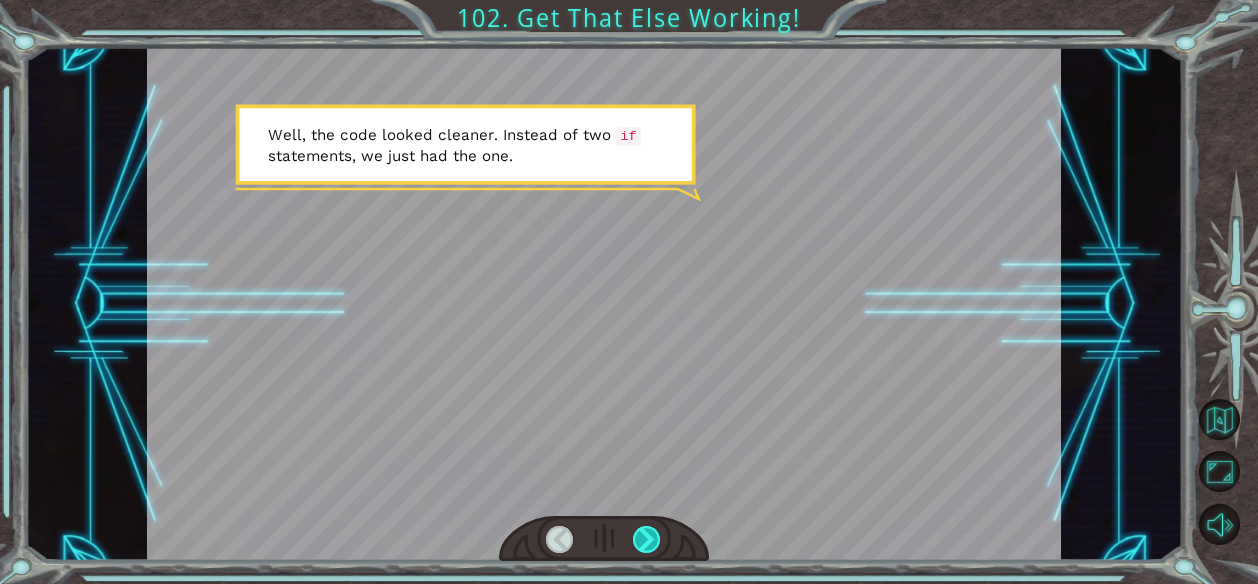
click at [644, 540] on div at bounding box center [647, 540] width 28 height 28
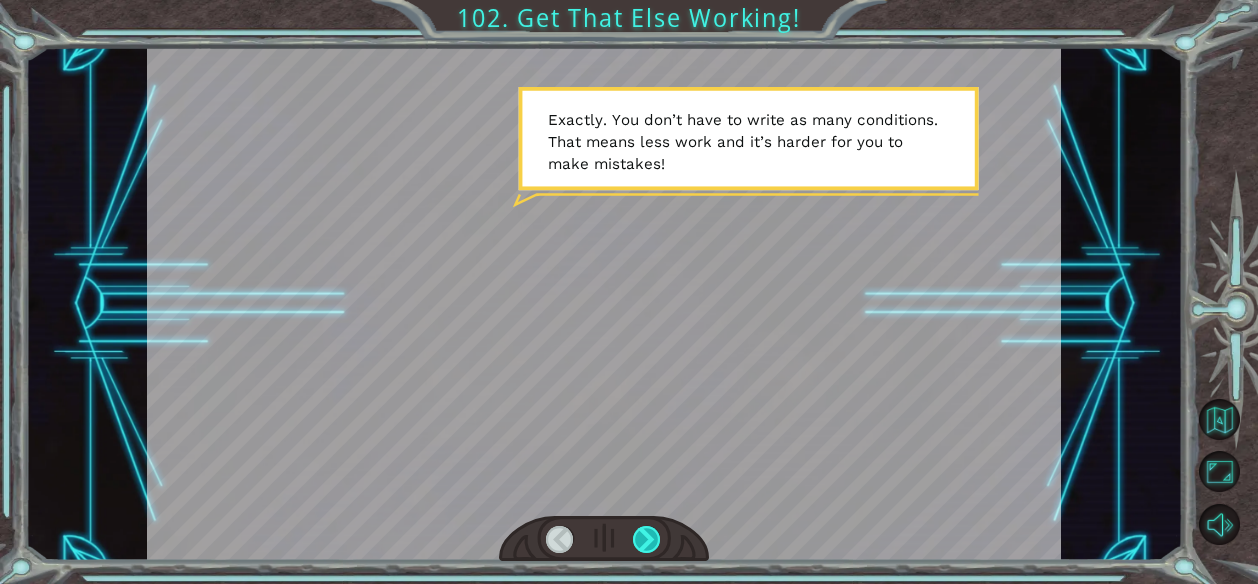
click at [644, 540] on div at bounding box center [647, 540] width 28 height 28
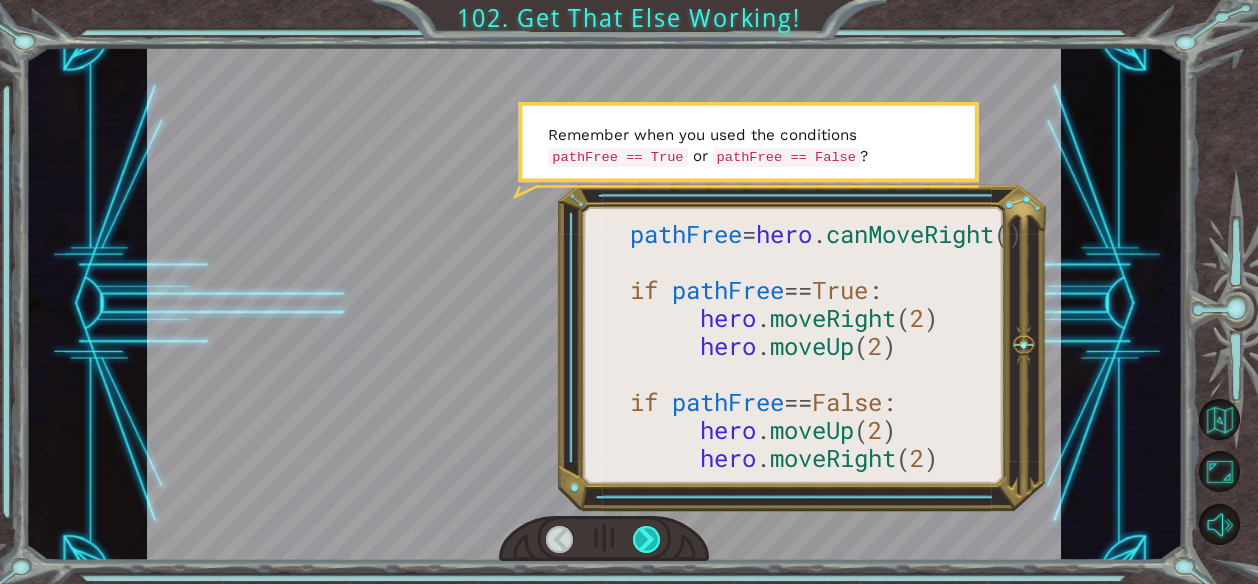
click at [644, 540] on div at bounding box center [647, 540] width 28 height 28
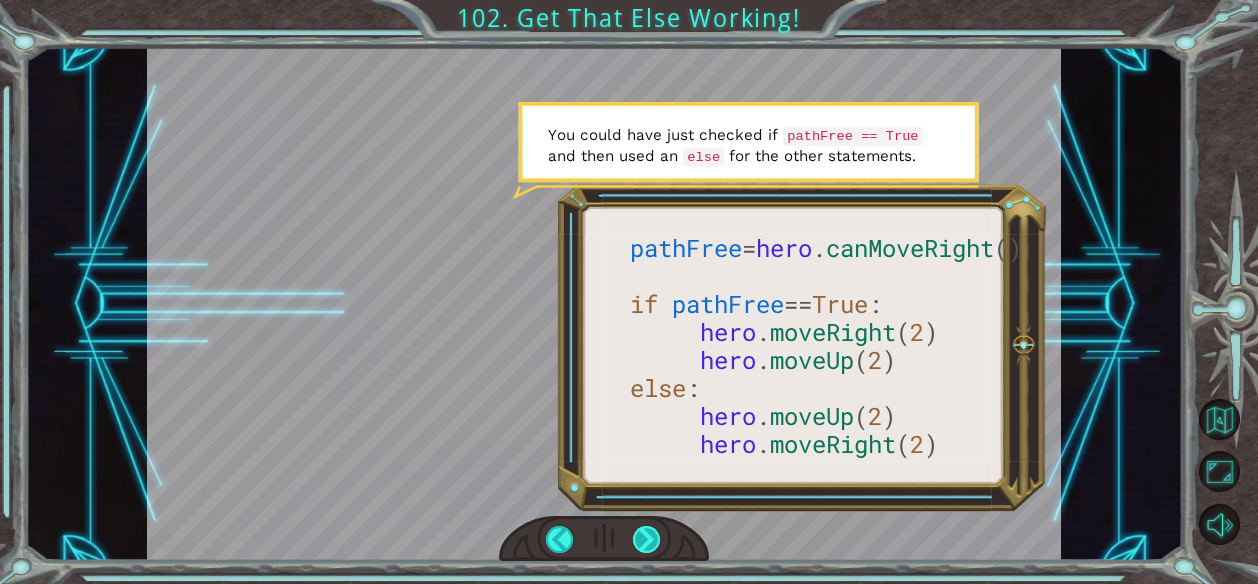
click at [643, 539] on div at bounding box center [647, 540] width 28 height 28
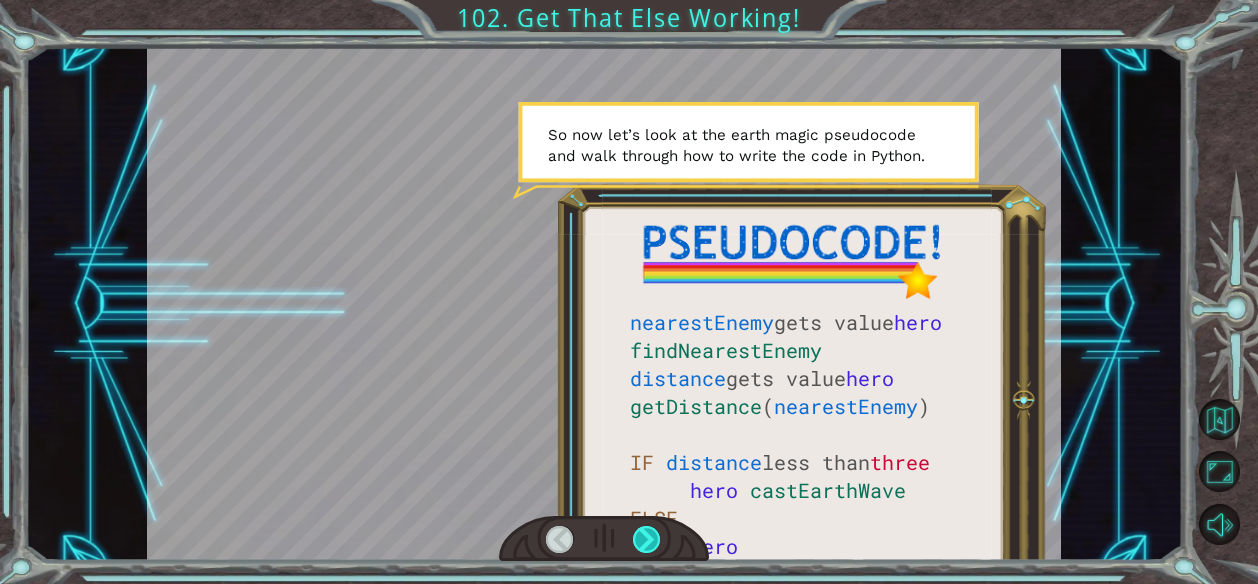
click at [643, 539] on div at bounding box center [647, 540] width 28 height 28
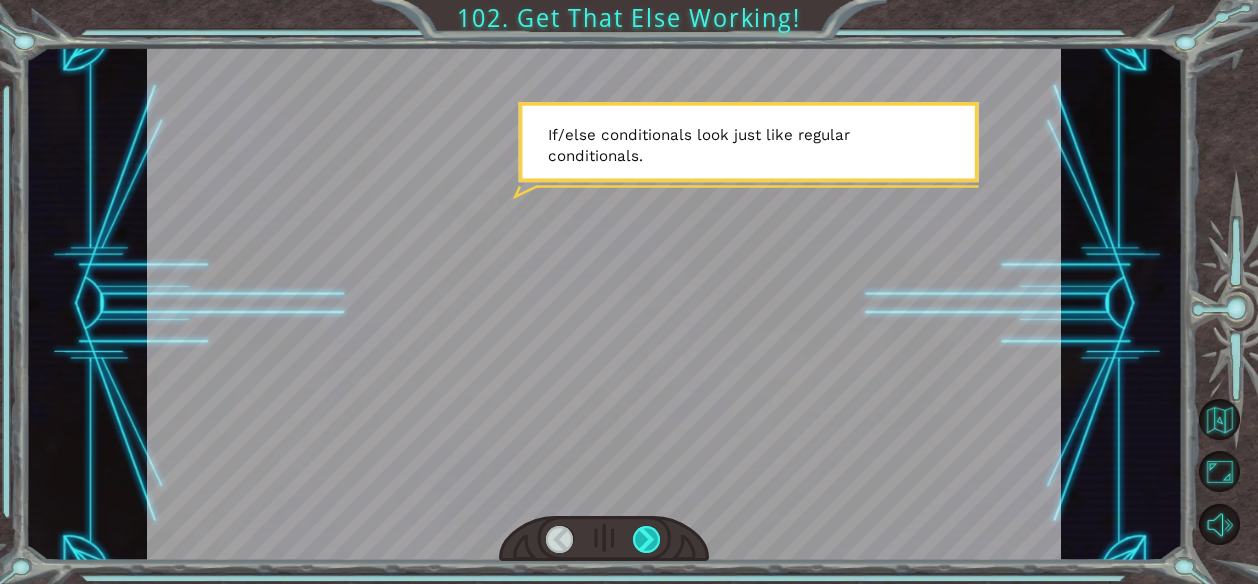
click at [643, 539] on div at bounding box center [647, 540] width 28 height 28
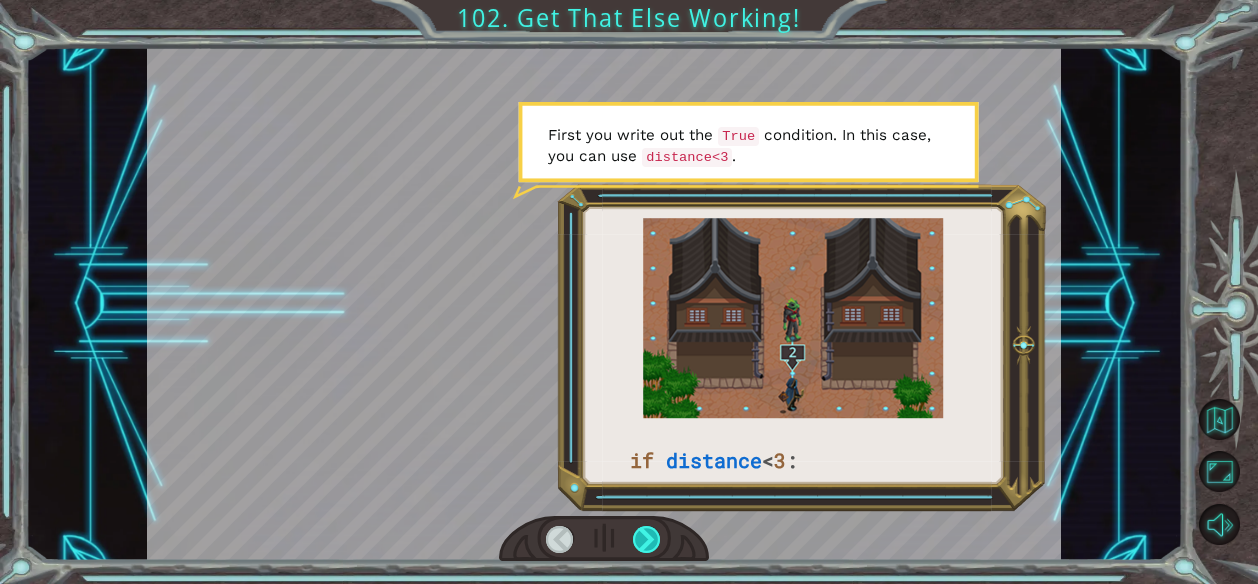
click at [643, 539] on div at bounding box center [647, 540] width 28 height 28
